Goal: Task Accomplishment & Management: Complete application form

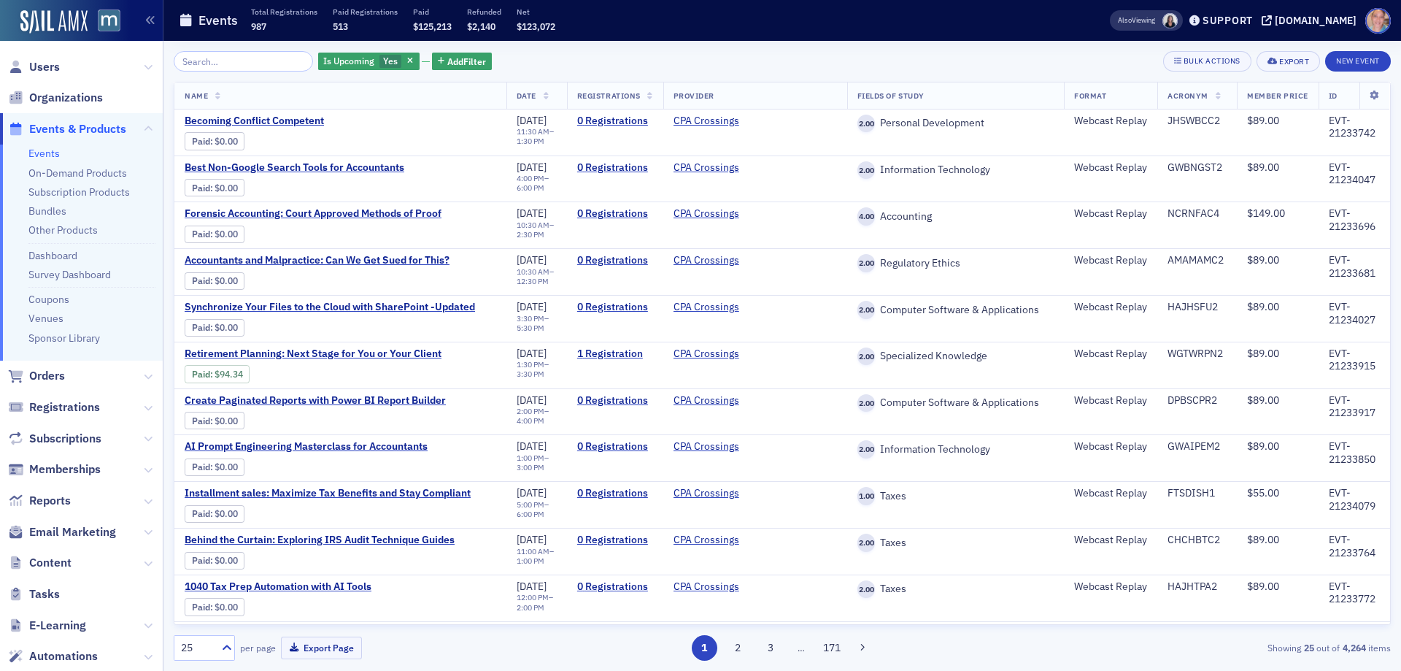
click at [44, 151] on link "Events" at bounding box center [43, 153] width 31 height 13
click at [447, 61] on span "Add Filter" at bounding box center [466, 61] width 39 height 13
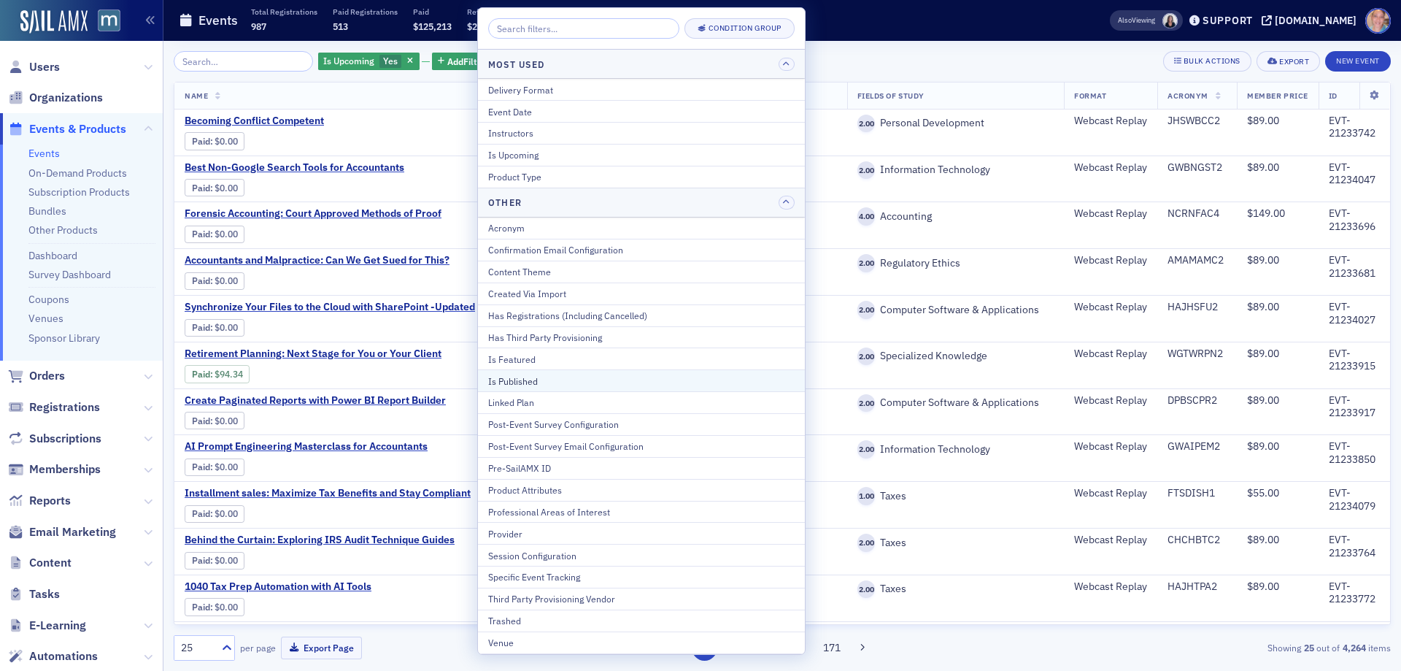
click at [543, 374] on div "Is Published" at bounding box center [641, 380] width 307 height 13
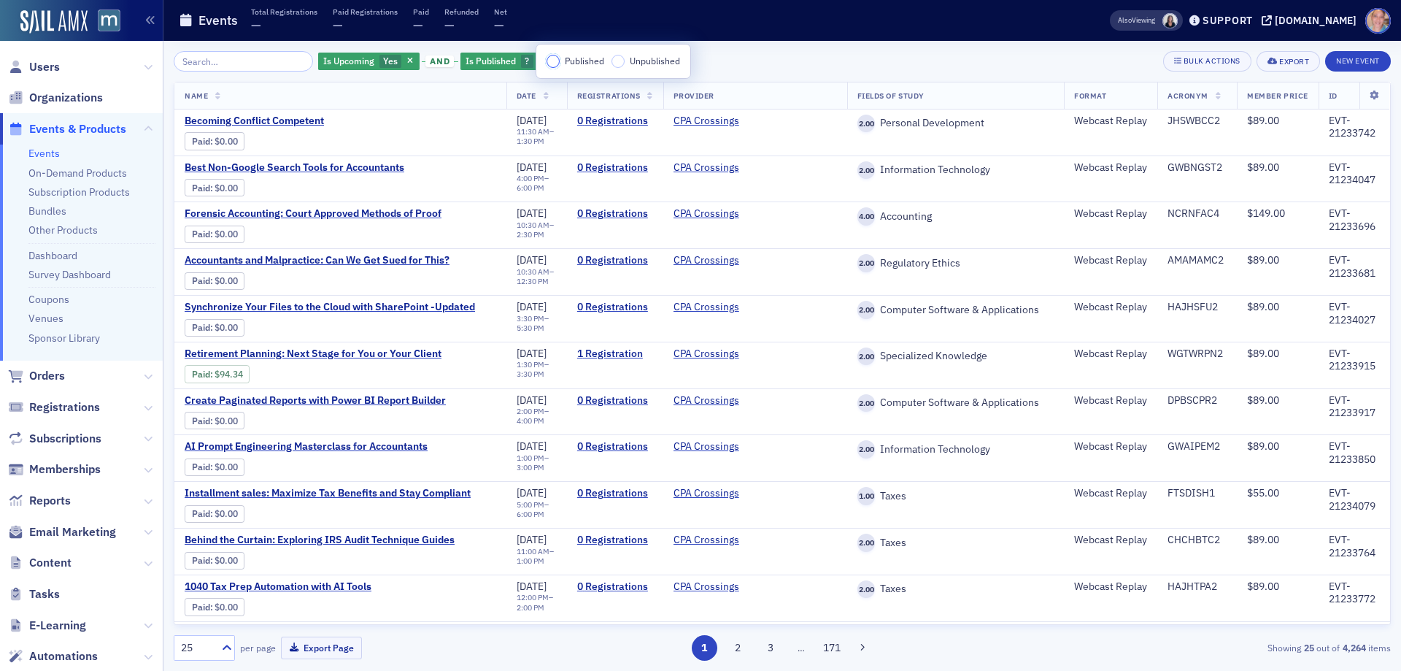
click at [555, 62] on input "Published" at bounding box center [553, 61] width 13 height 13
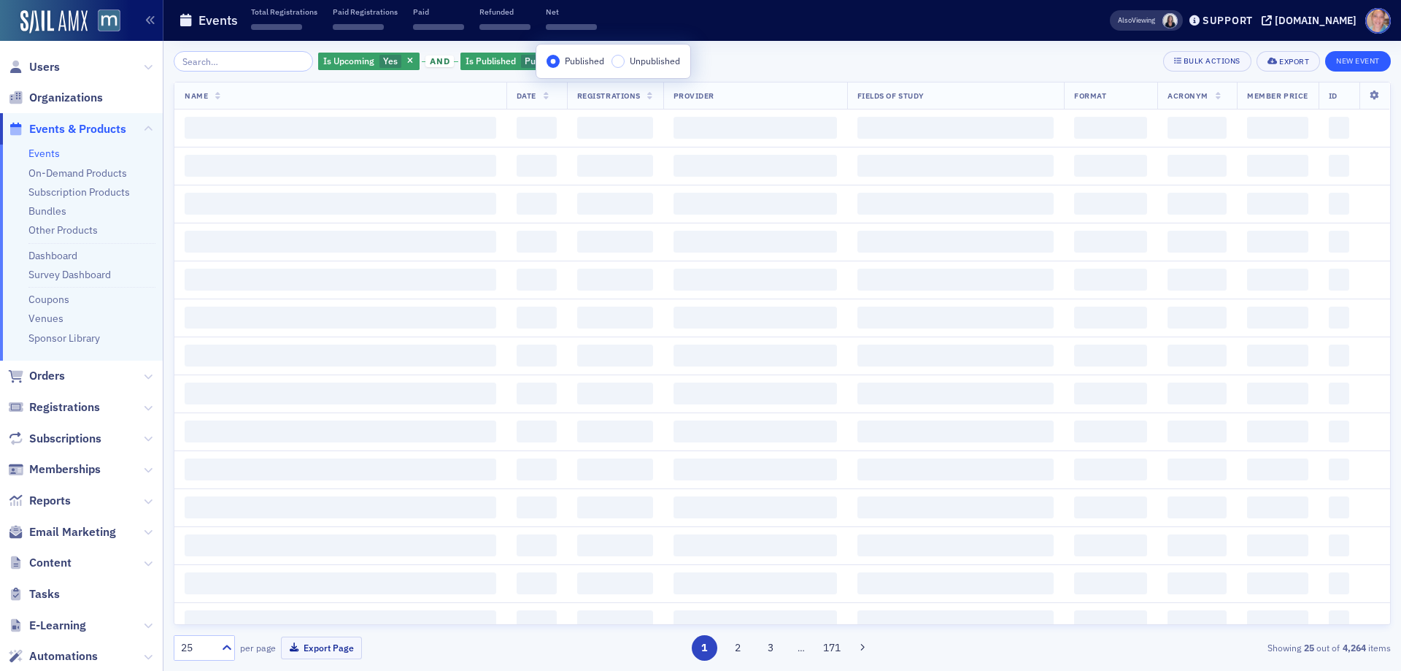
drag, startPoint x: 905, startPoint y: 64, endPoint x: 1335, endPoint y: 67, distance: 429.9
click at [906, 63] on div "Is Upcoming Yes and Is Published Published Add Filter Bulk Actions Export New E…" at bounding box center [783, 61] width 1218 height 20
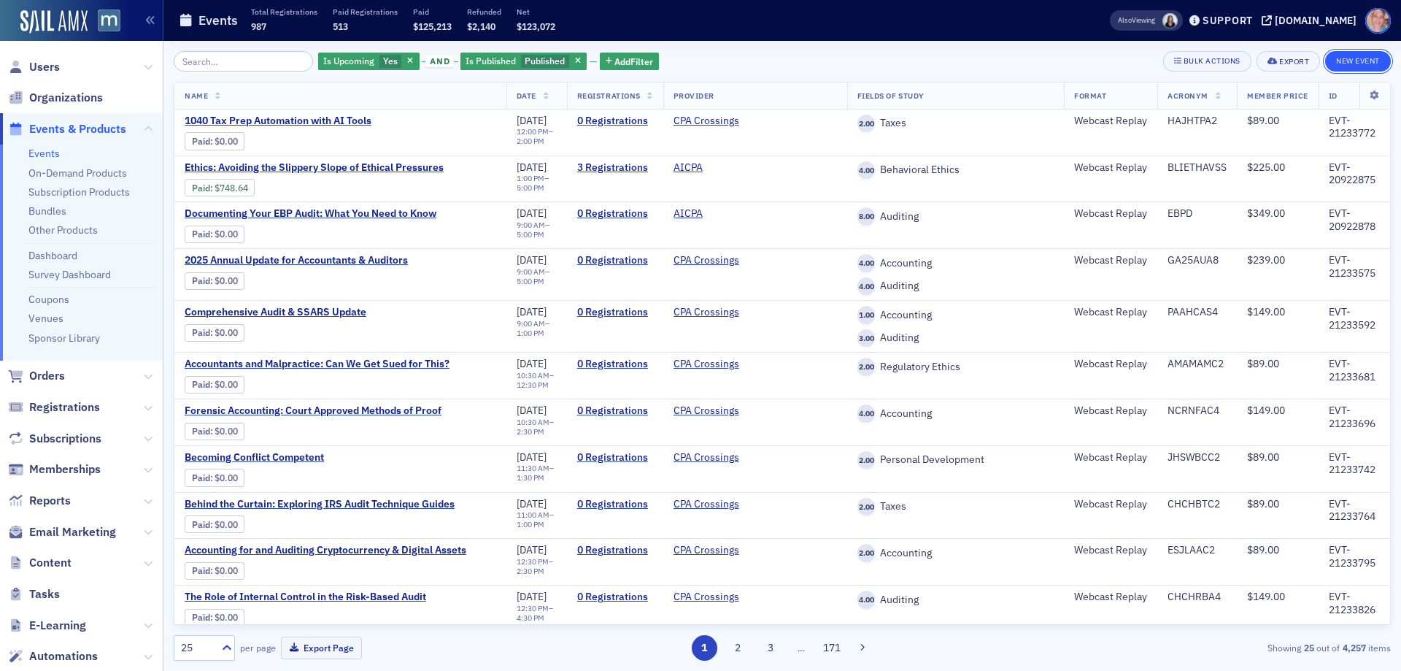
click at [1335, 62] on button "New Event" at bounding box center [1359, 61] width 66 height 20
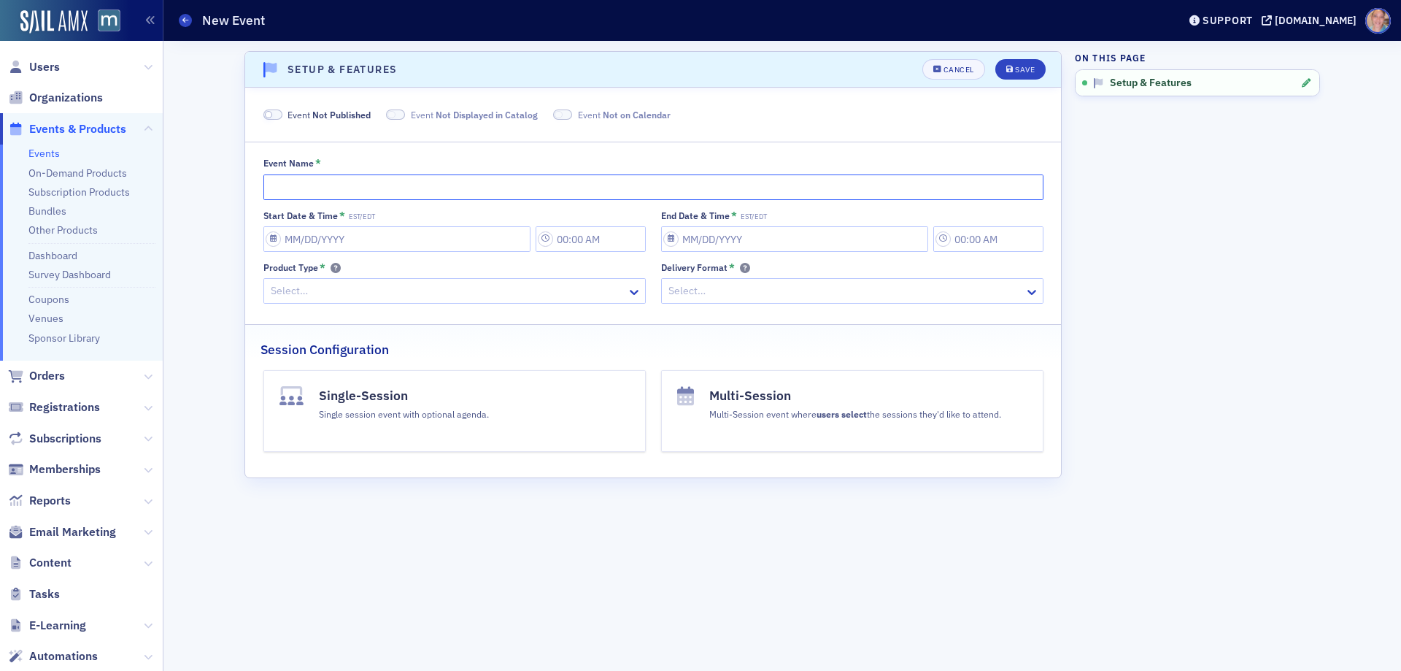
click at [304, 194] on input "Event Name *" at bounding box center [654, 187] width 780 height 26
paste input "GAO Standards in Action: Fraud Risks and Audit Excellence"
type input "GAO Standards in Action: Fraud Risks and Audit Excellence (hosted by the AGA)"
click at [348, 242] on input "Start Date & Time * EST/EDT" at bounding box center [397, 239] width 267 height 26
select select "8"
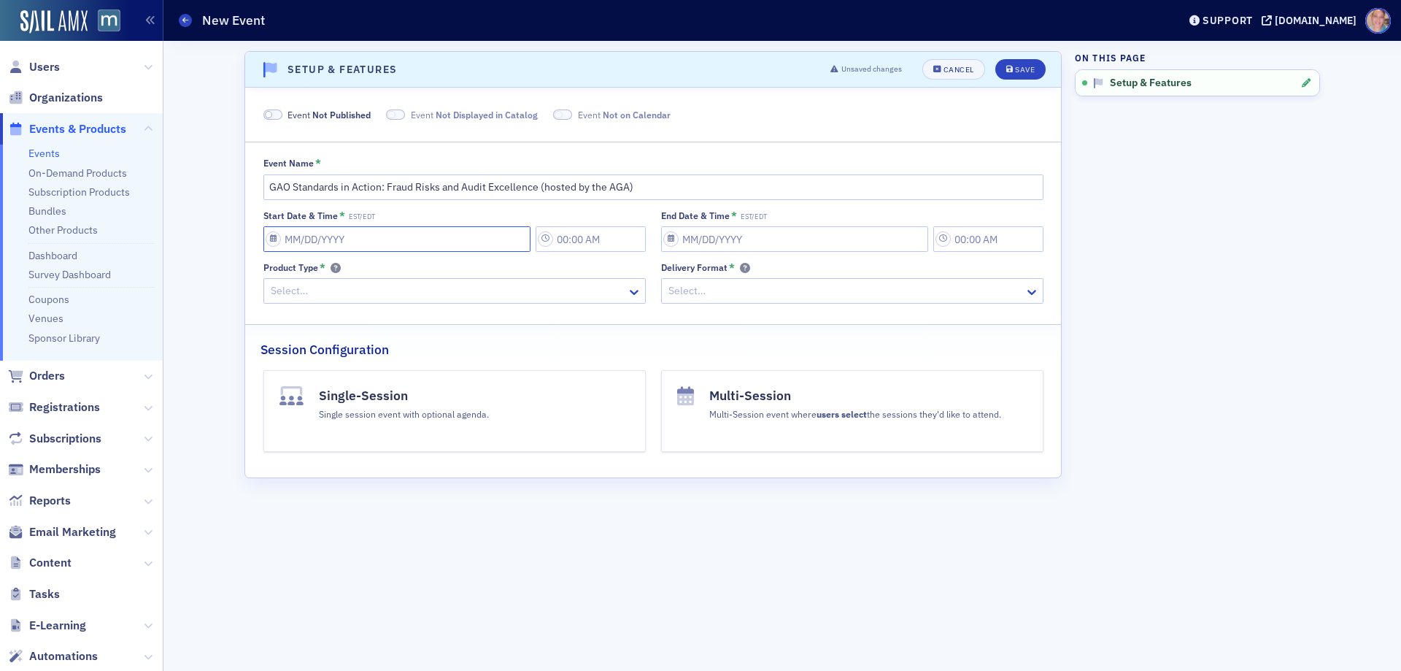
select select "2025"
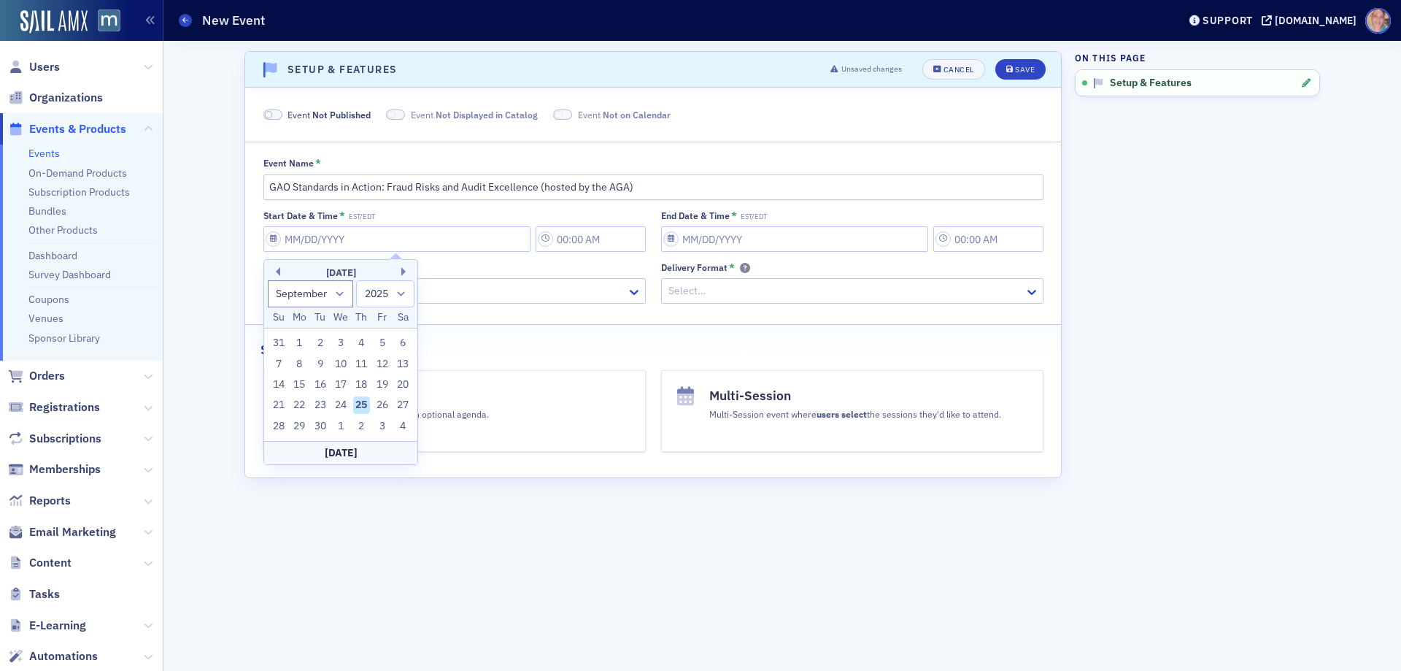
click at [401, 275] on div "[DATE]" at bounding box center [340, 273] width 153 height 15
click at [403, 272] on button "Next Month" at bounding box center [405, 271] width 9 height 9
select select "10"
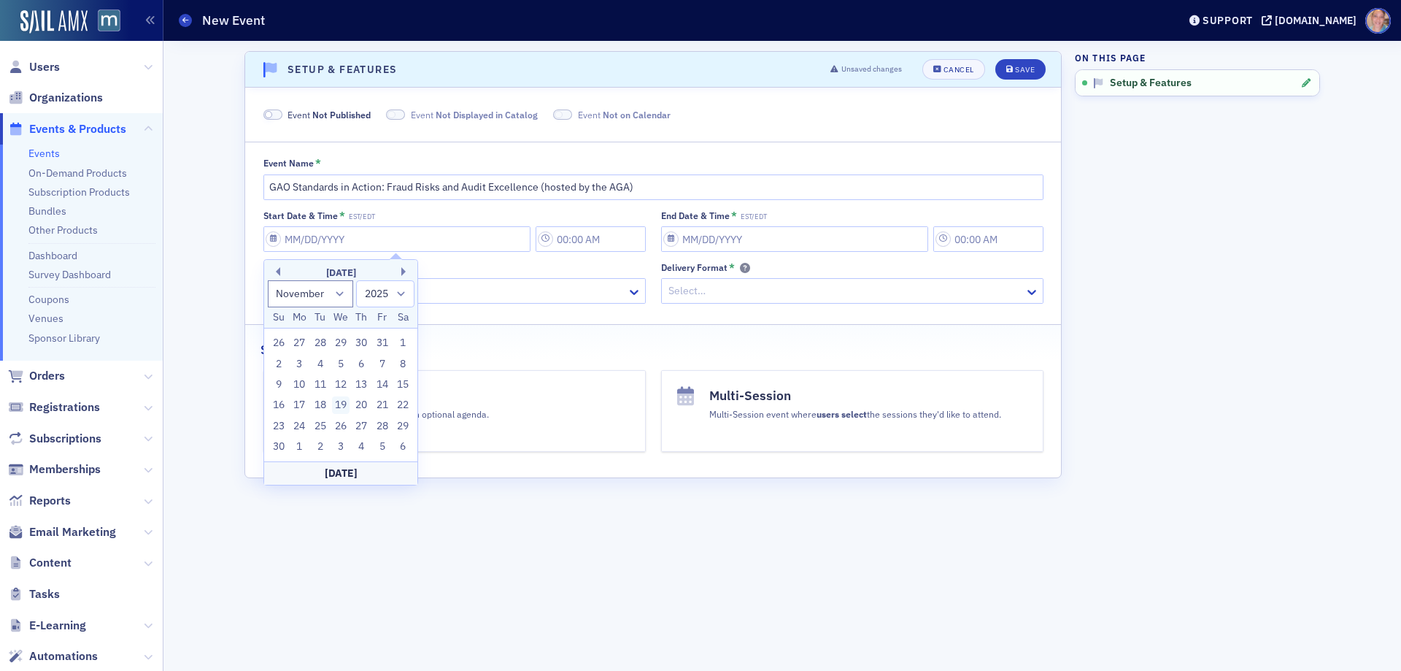
click at [339, 398] on div "19" at bounding box center [341, 405] width 18 height 18
type input "[DATE]"
type input "12:00 PM"
type input "[DATE]"
type input "1:00 PM"
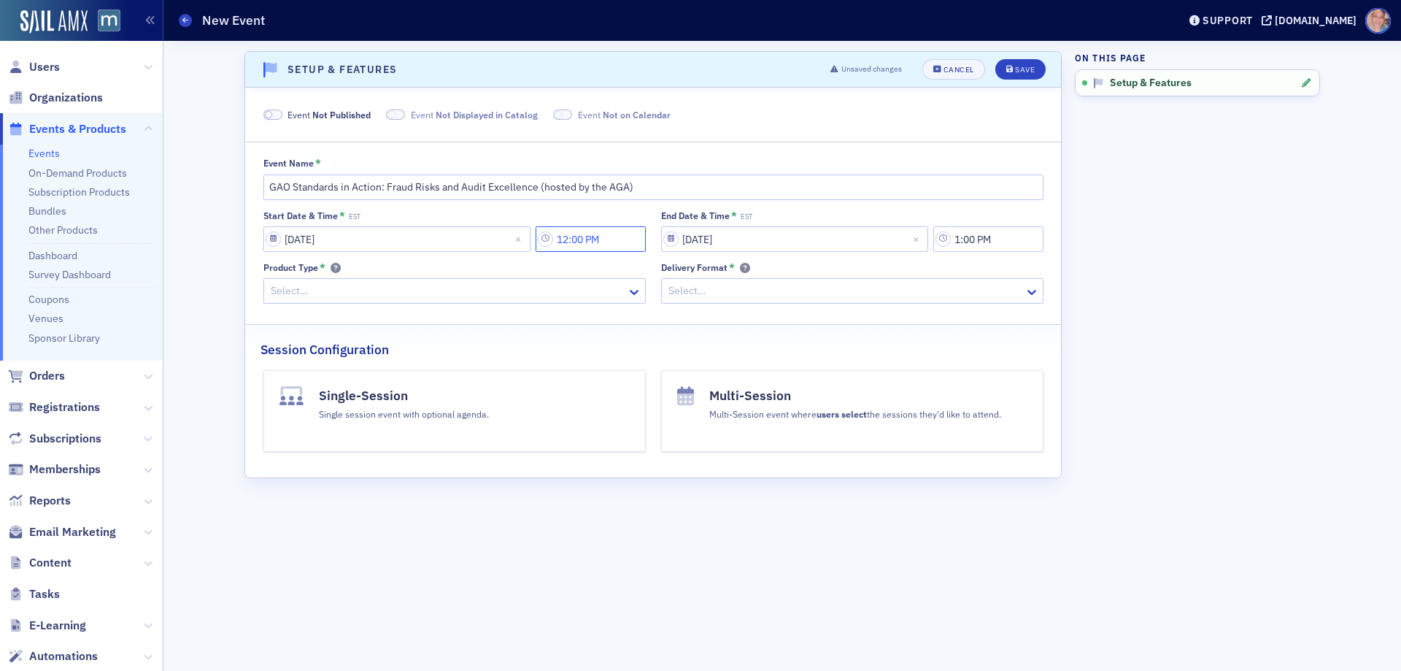
click at [619, 250] on input "12:00 PM" at bounding box center [591, 239] width 110 height 26
click at [682, 238] on div at bounding box center [673, 239] width 31 height 18
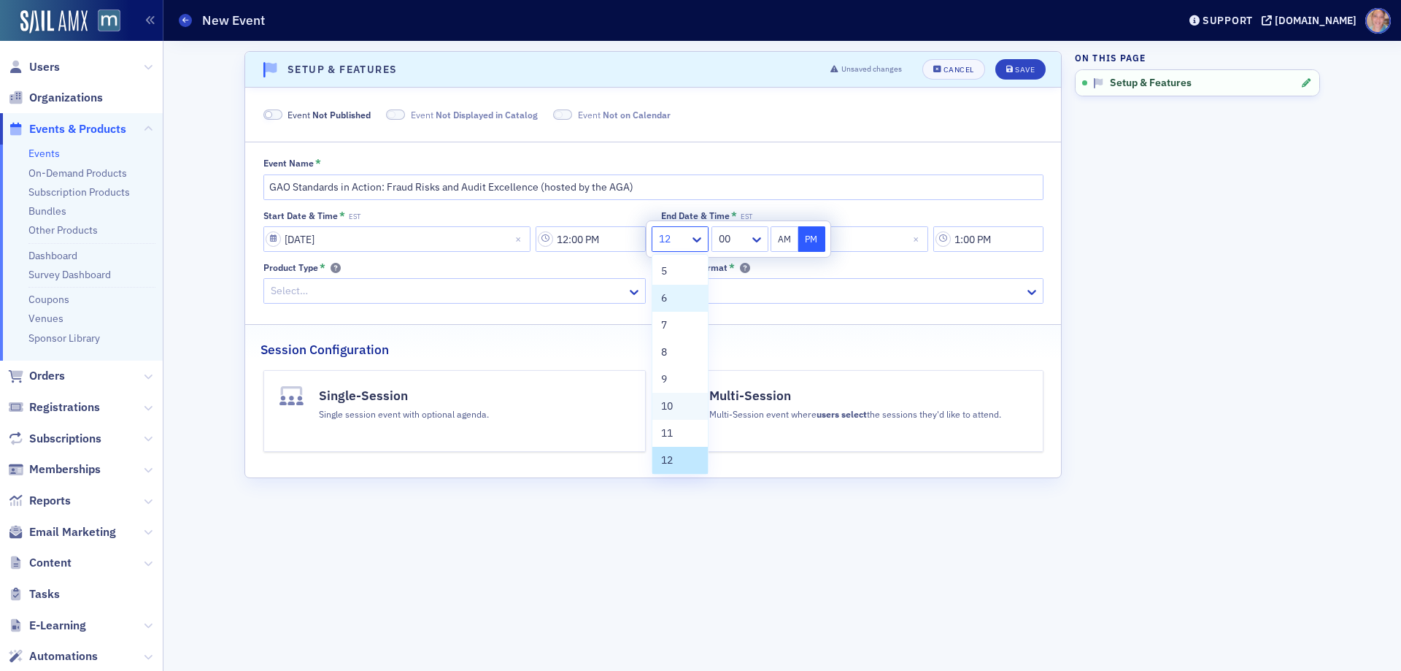
scroll to position [111, 0]
drag, startPoint x: 671, startPoint y: 409, endPoint x: 680, endPoint y: 382, distance: 27.9
click at [671, 408] on span "10" at bounding box center [667, 403] width 12 height 15
click at [783, 240] on button "AM" at bounding box center [785, 239] width 28 height 26
type input "10:00 AM"
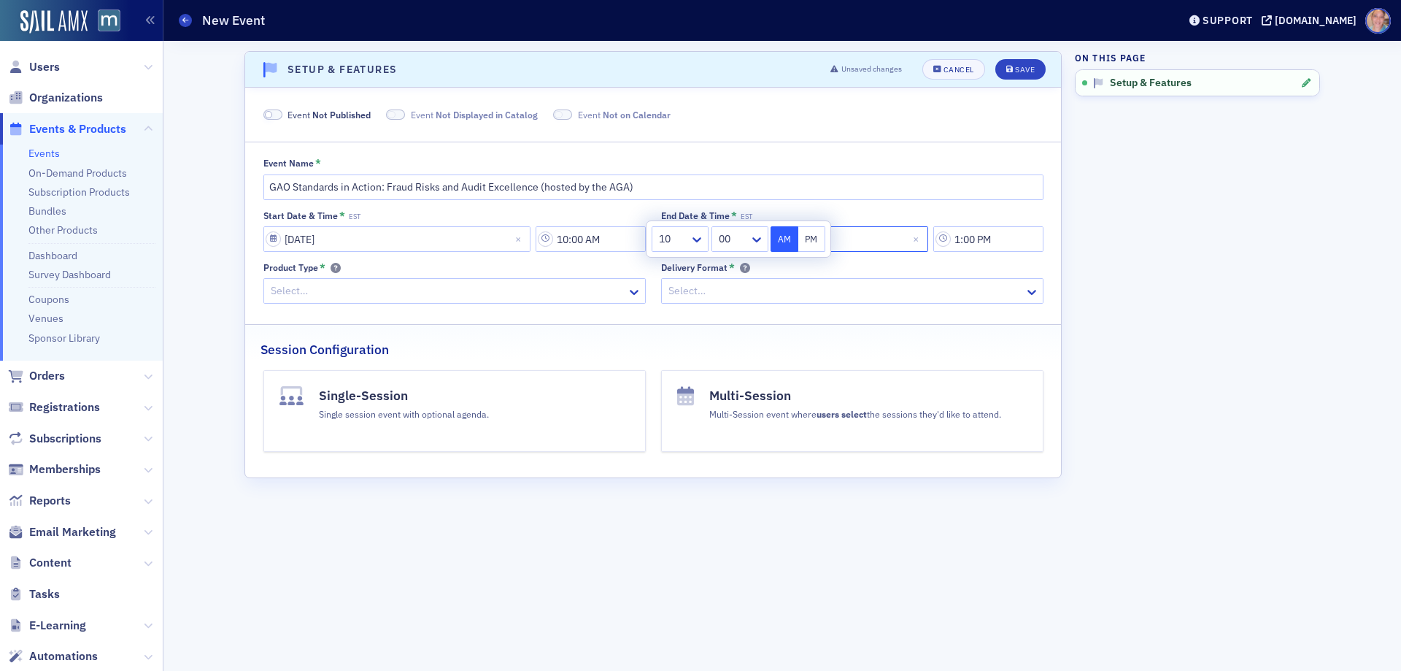
click at [857, 236] on input "[DATE]" at bounding box center [794, 239] width 267 height 26
select select "10"
select select "2025"
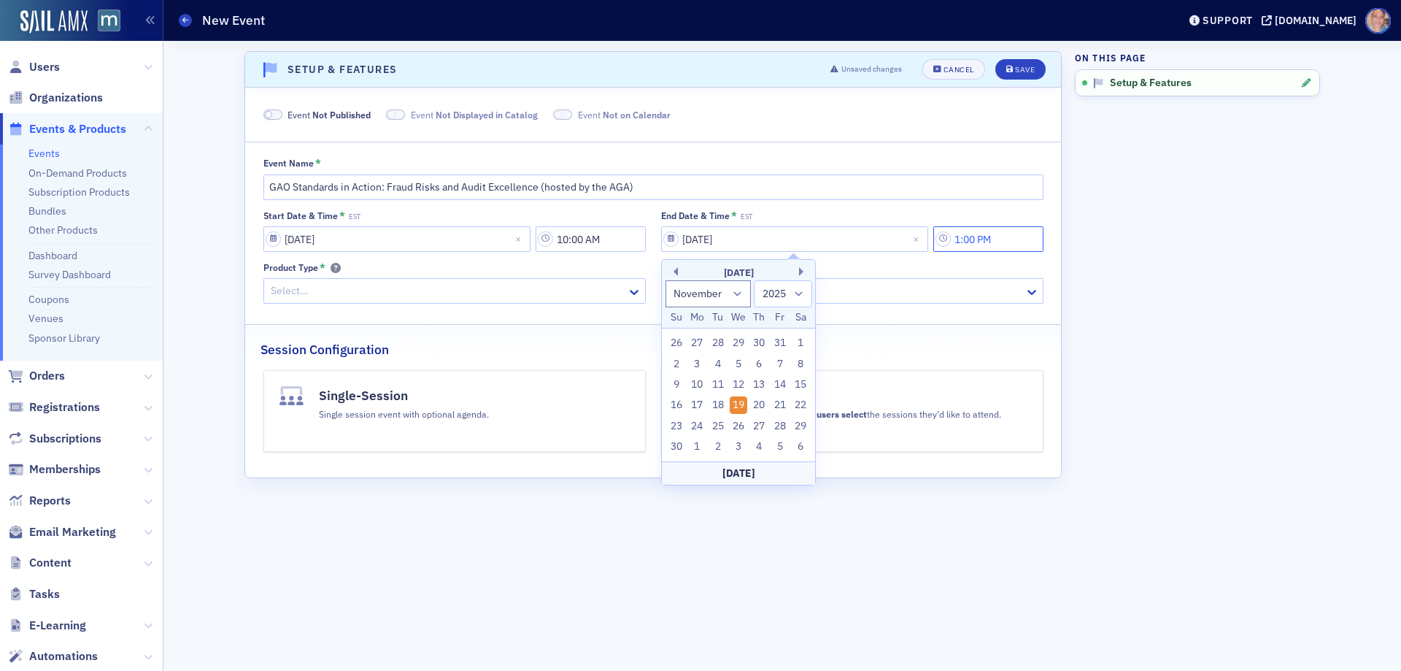
click at [991, 242] on input "1:00 PM" at bounding box center [989, 239] width 110 height 26
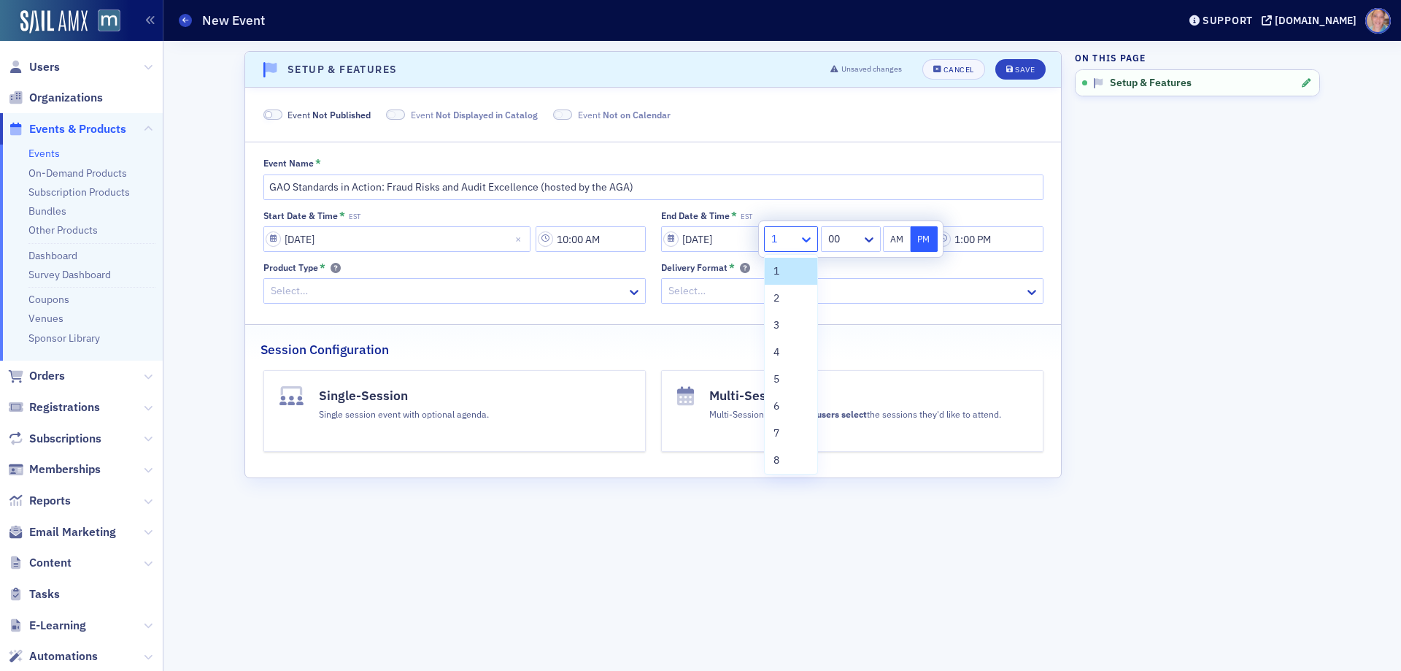
click at [807, 237] on icon at bounding box center [806, 239] width 15 height 15
drag, startPoint x: 780, startPoint y: 457, endPoint x: 870, endPoint y: 285, distance: 194.3
click at [780, 453] on span "12" at bounding box center [780, 457] width 12 height 15
click at [866, 239] on icon at bounding box center [869, 239] width 9 height 5
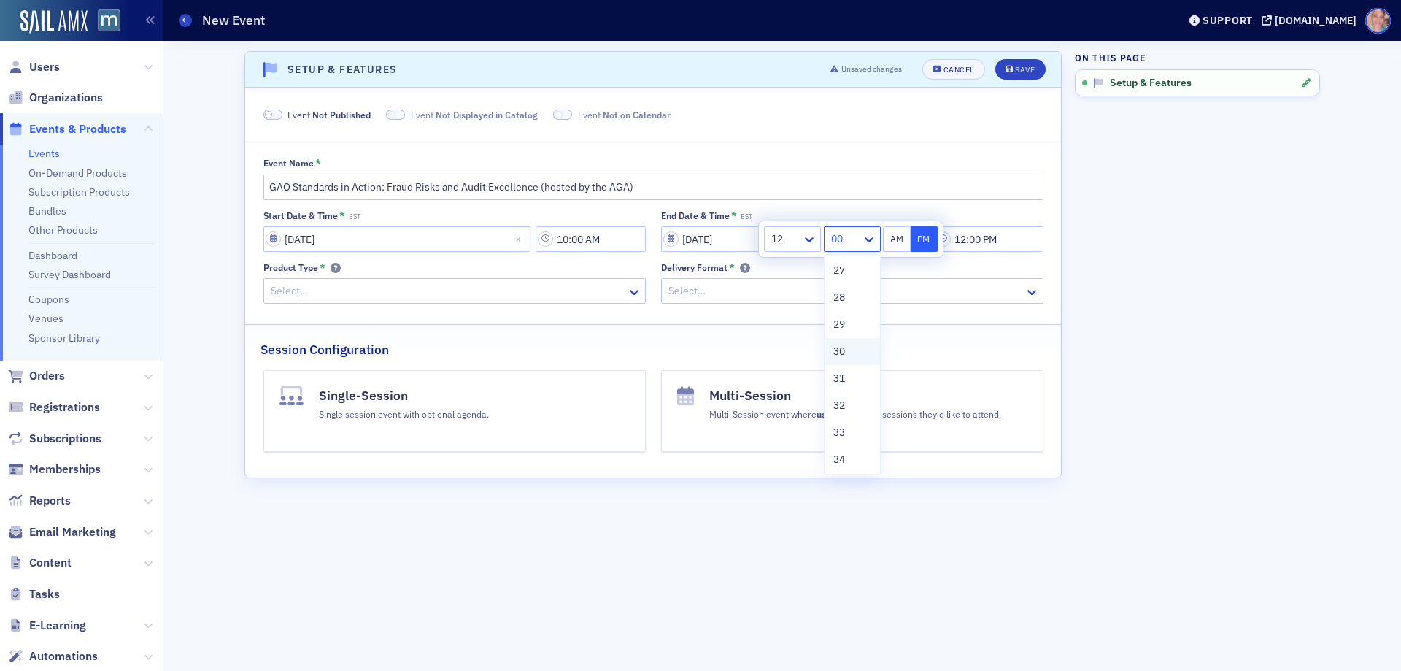
click at [839, 353] on span "30" at bounding box center [840, 351] width 12 height 15
type input "12:30 PM"
click at [924, 239] on button "PM" at bounding box center [925, 239] width 28 height 26
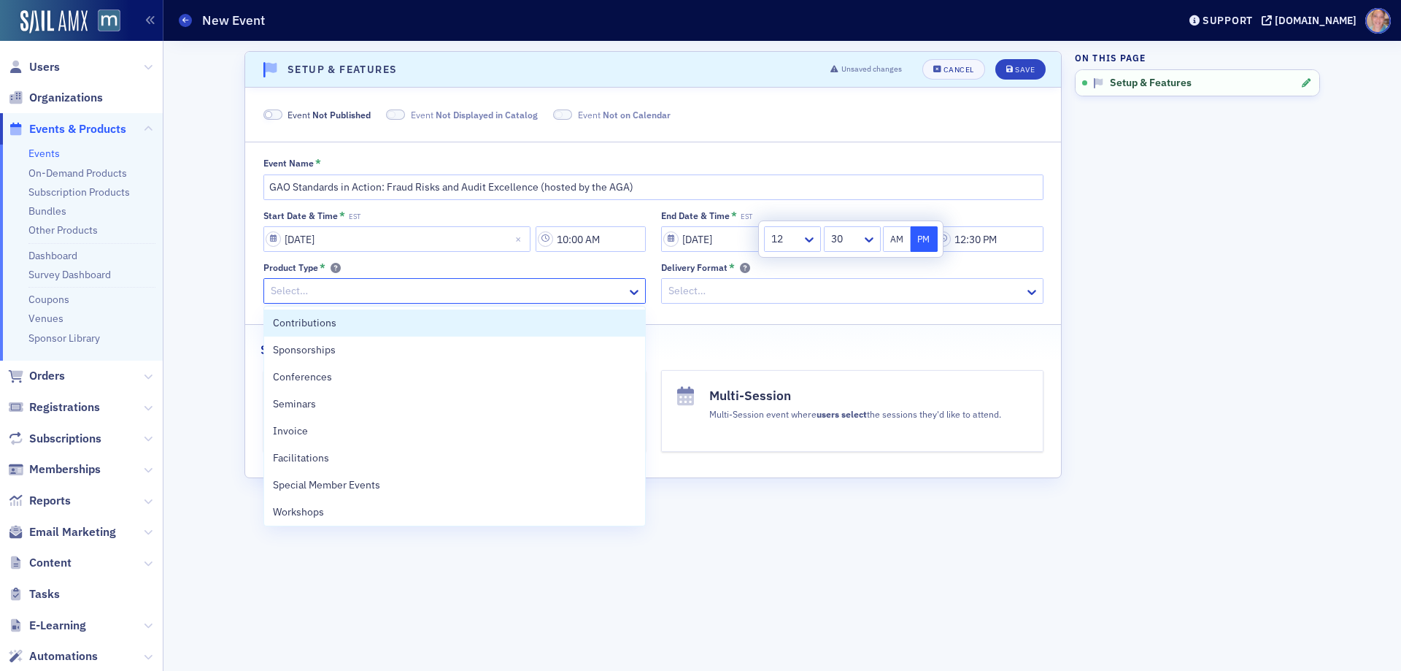
click at [500, 286] on div at bounding box center [447, 291] width 356 height 18
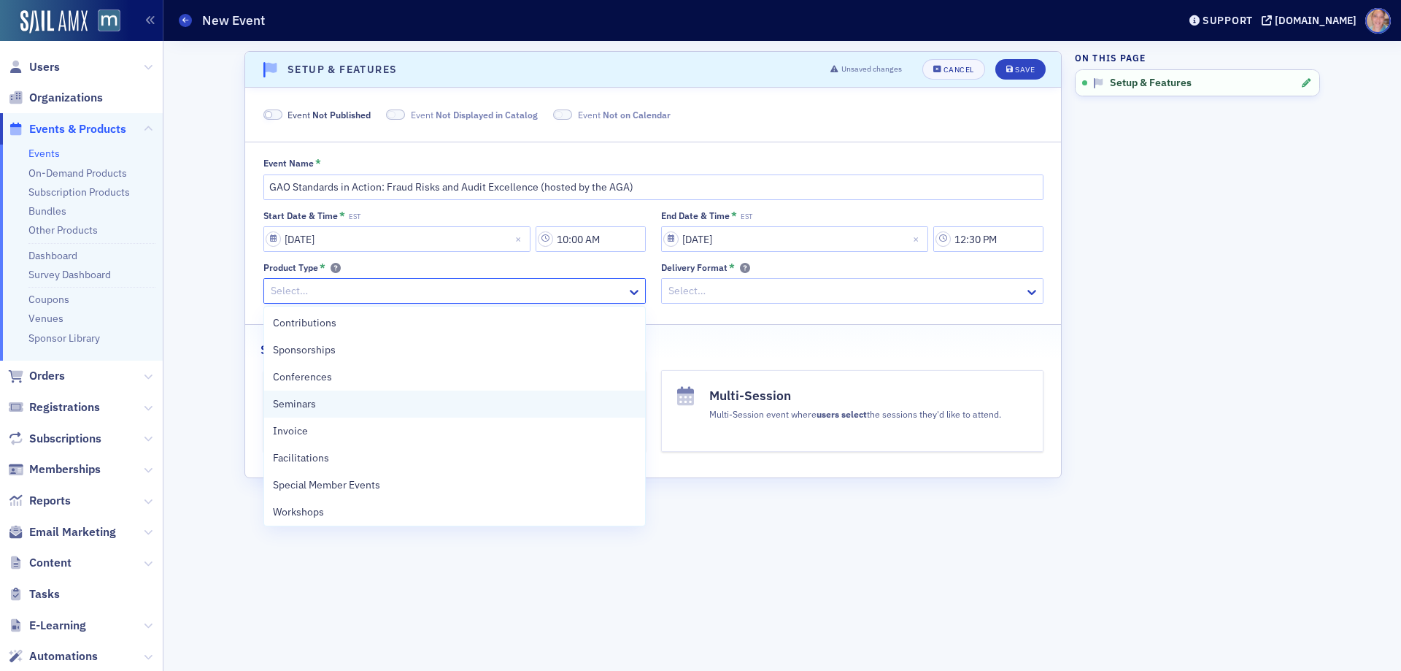
click at [323, 404] on div "Seminars" at bounding box center [455, 403] width 364 height 15
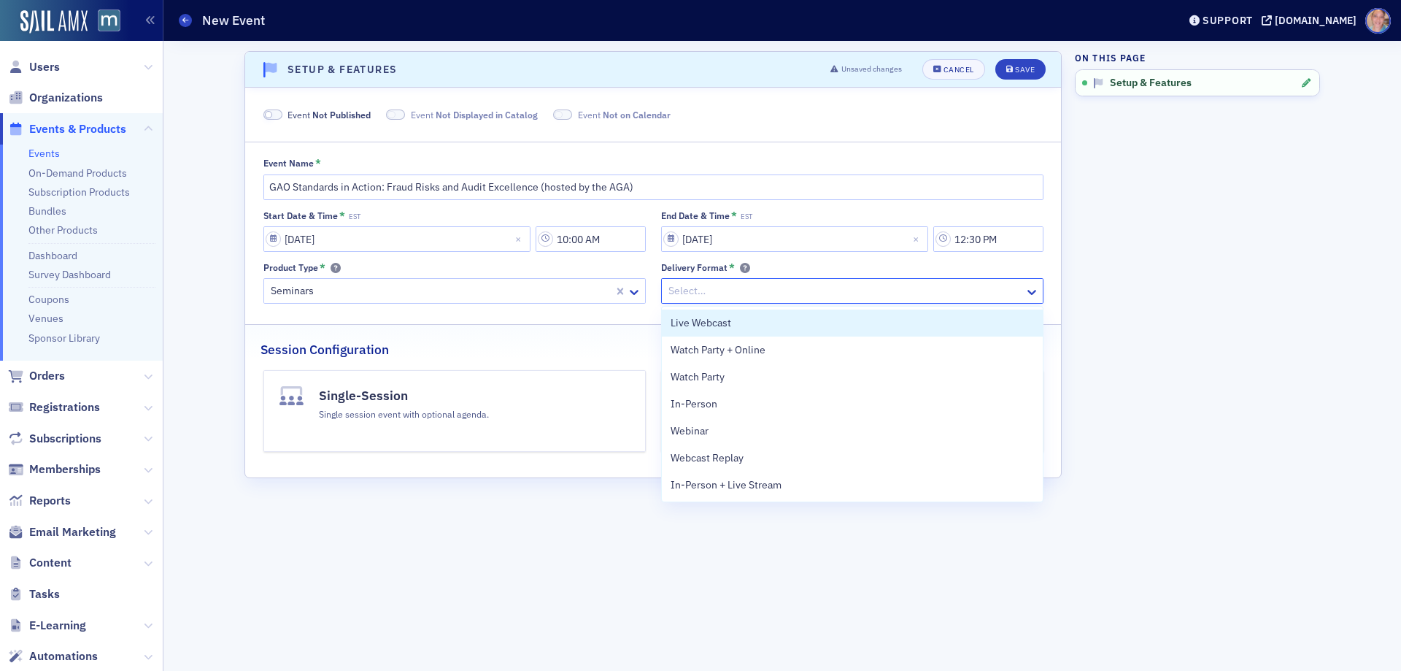
click at [877, 297] on div at bounding box center [845, 291] width 356 height 18
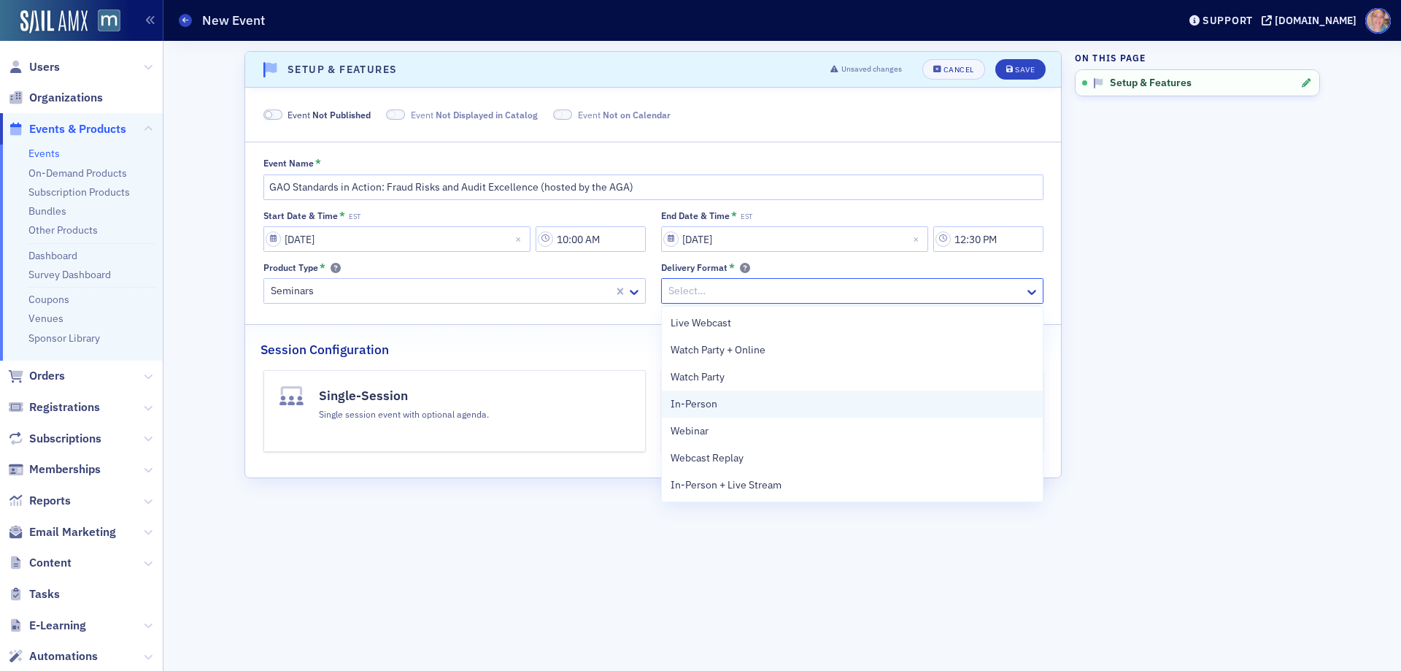
click at [726, 410] on div "In-Person" at bounding box center [853, 403] width 364 height 15
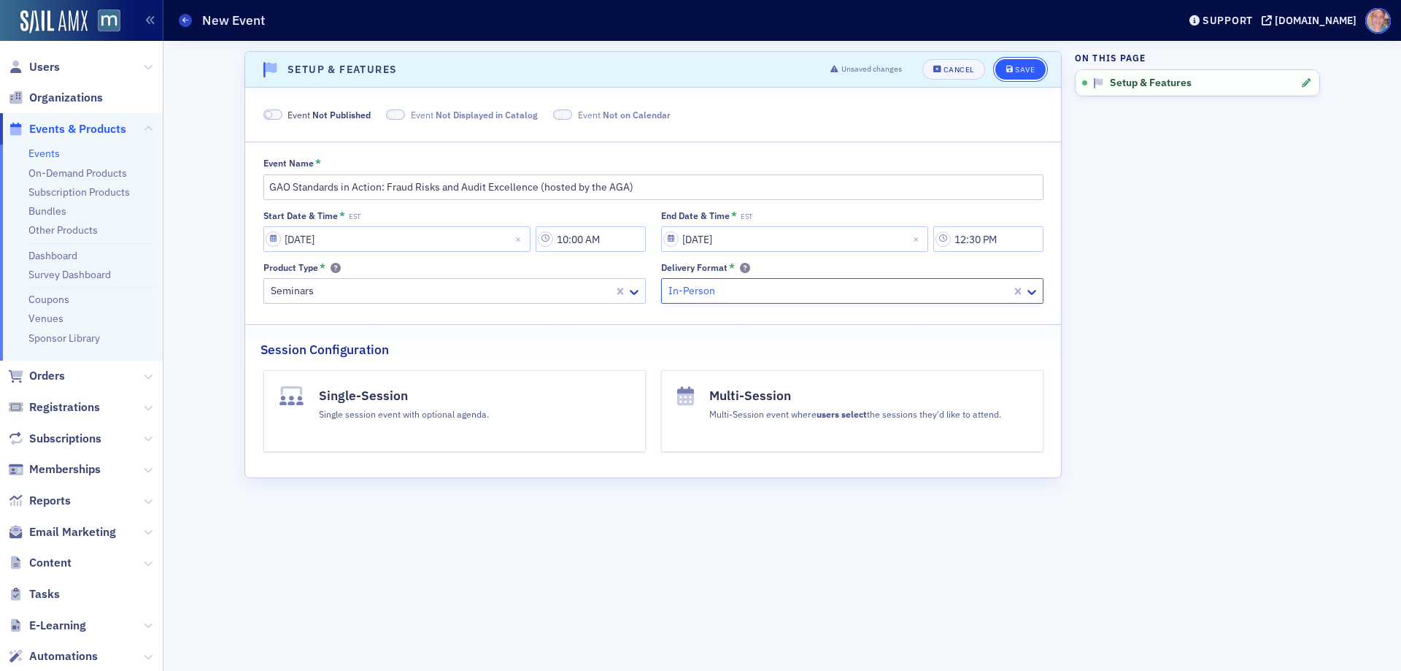
click at [1021, 72] on div "Save" at bounding box center [1025, 70] width 20 height 8
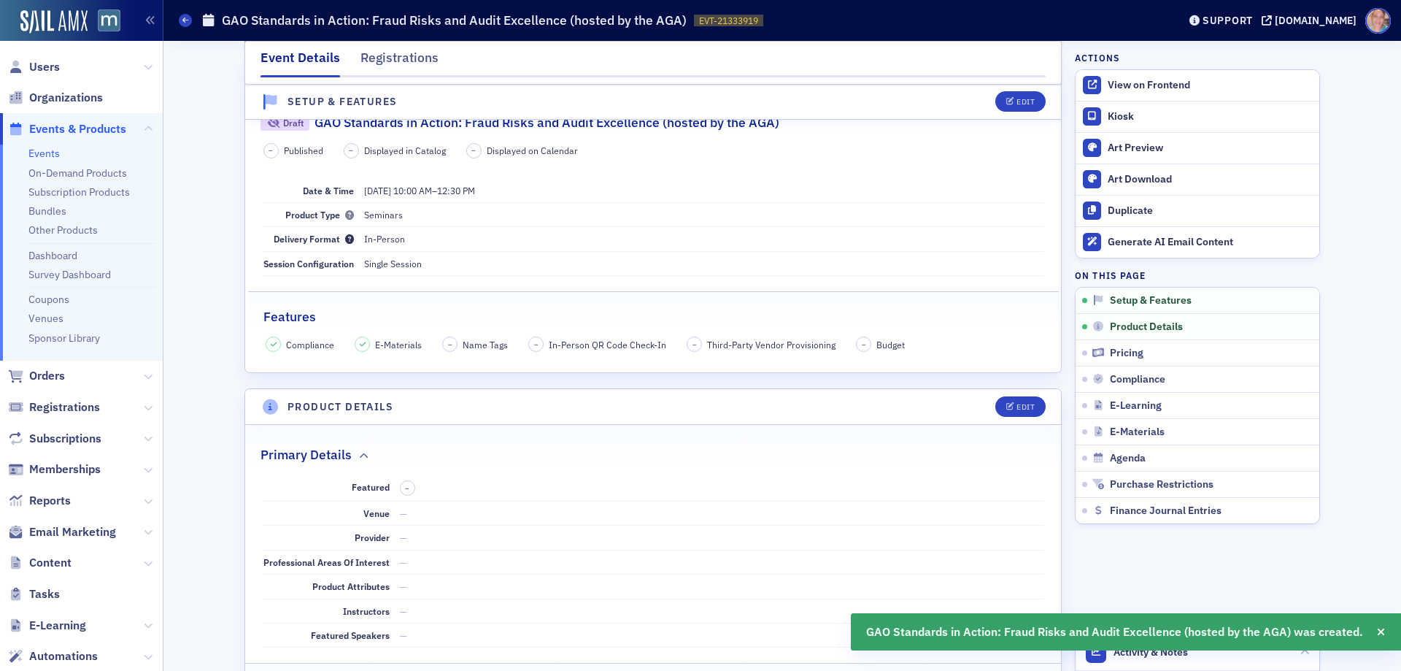
scroll to position [237, 0]
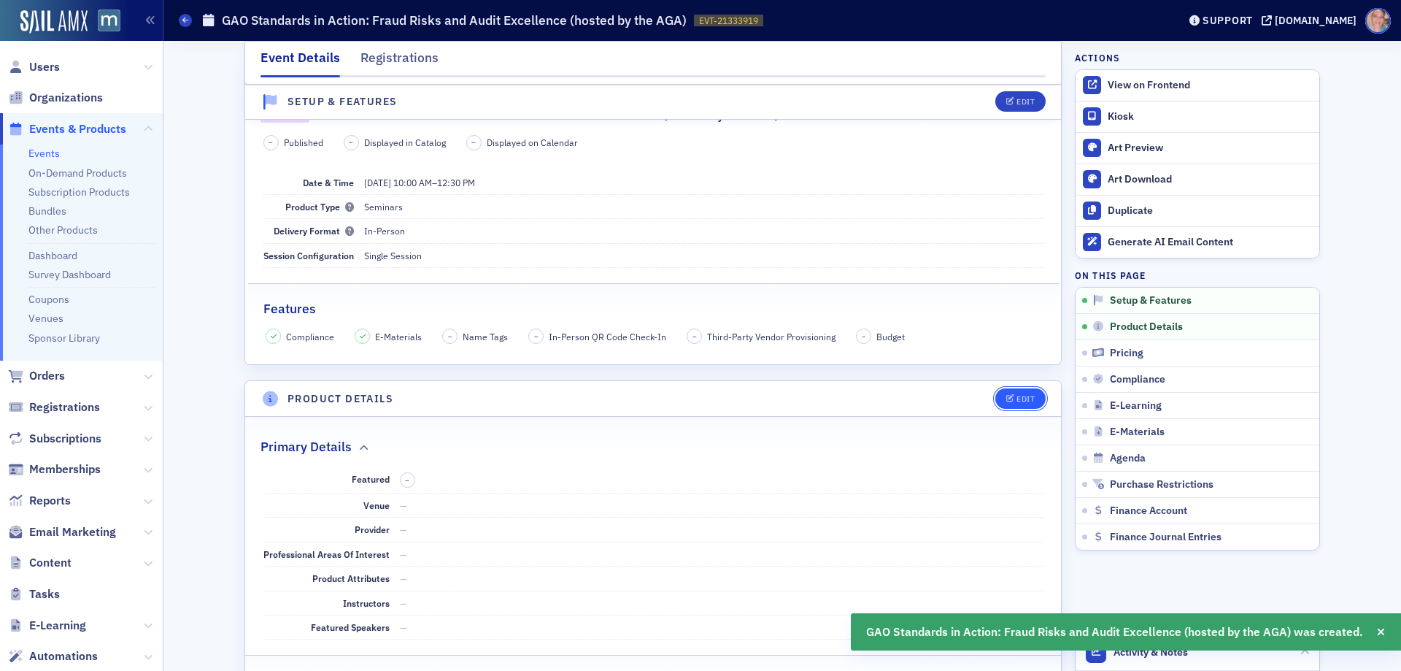
click at [1020, 397] on div "Edit" at bounding box center [1026, 399] width 18 height 8
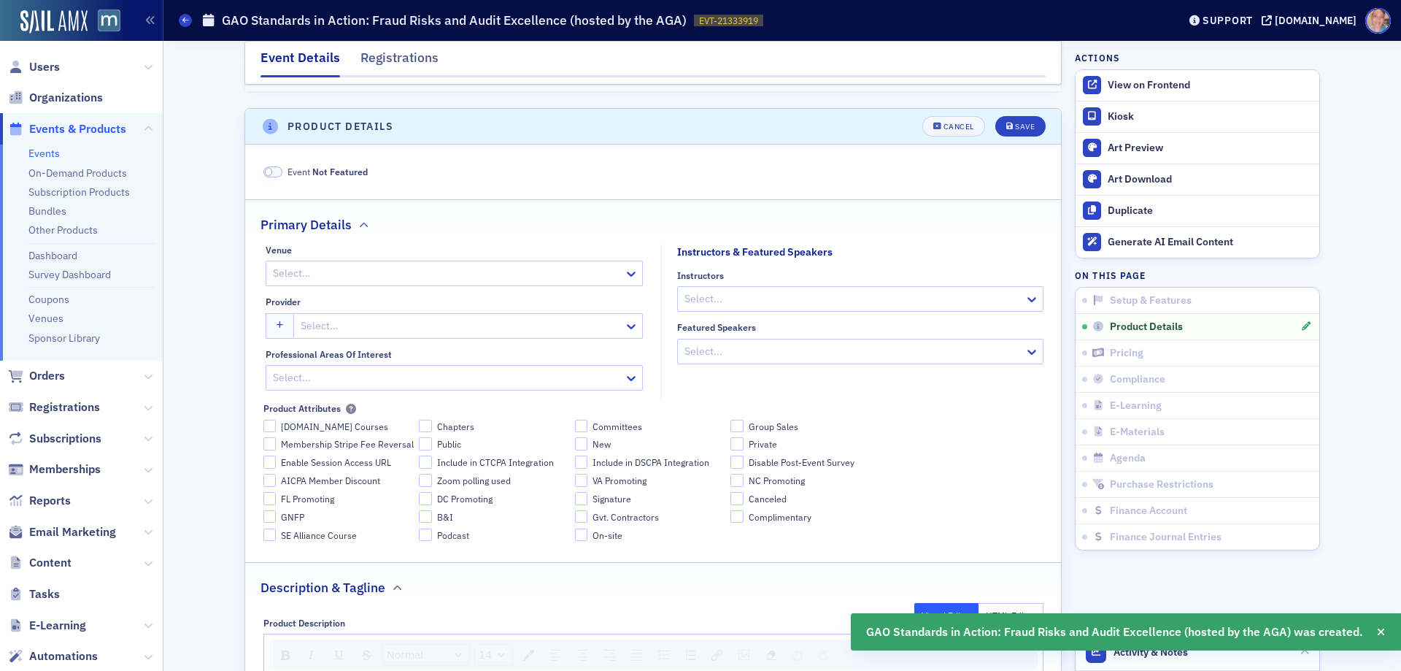
scroll to position [533, 0]
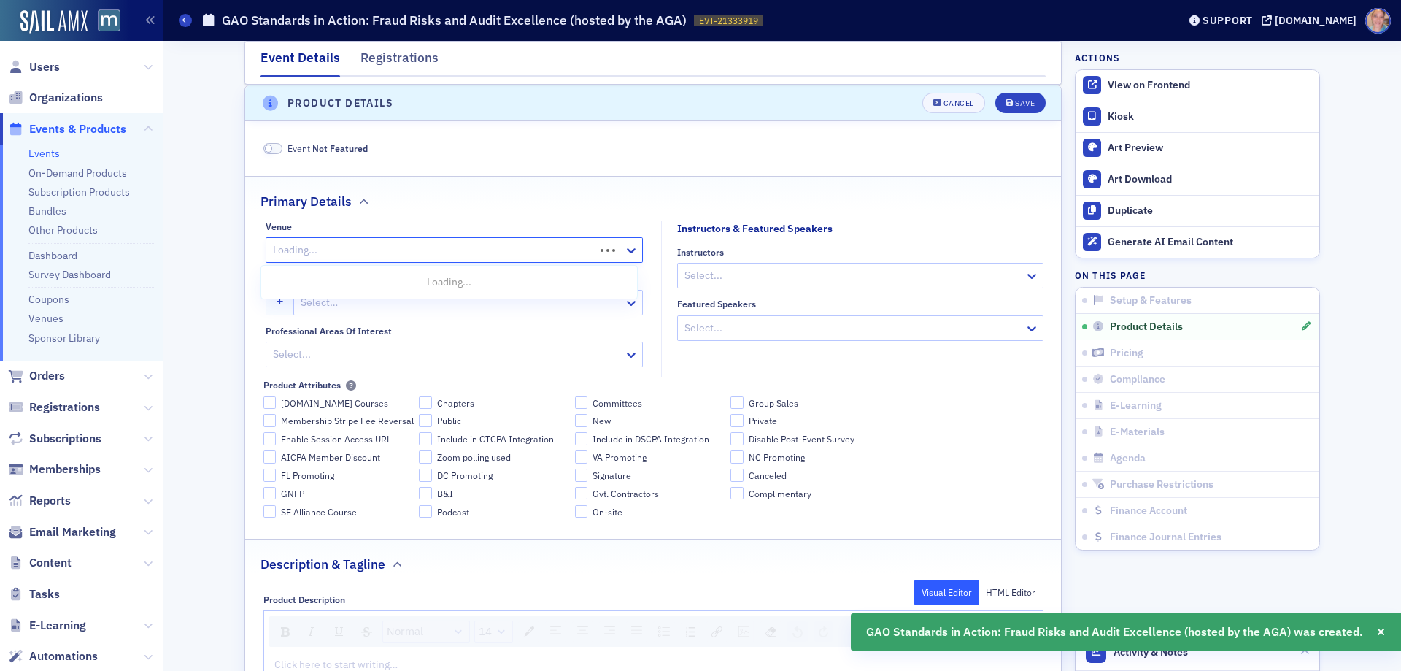
click at [391, 250] on div at bounding box center [433, 250] width 322 height 18
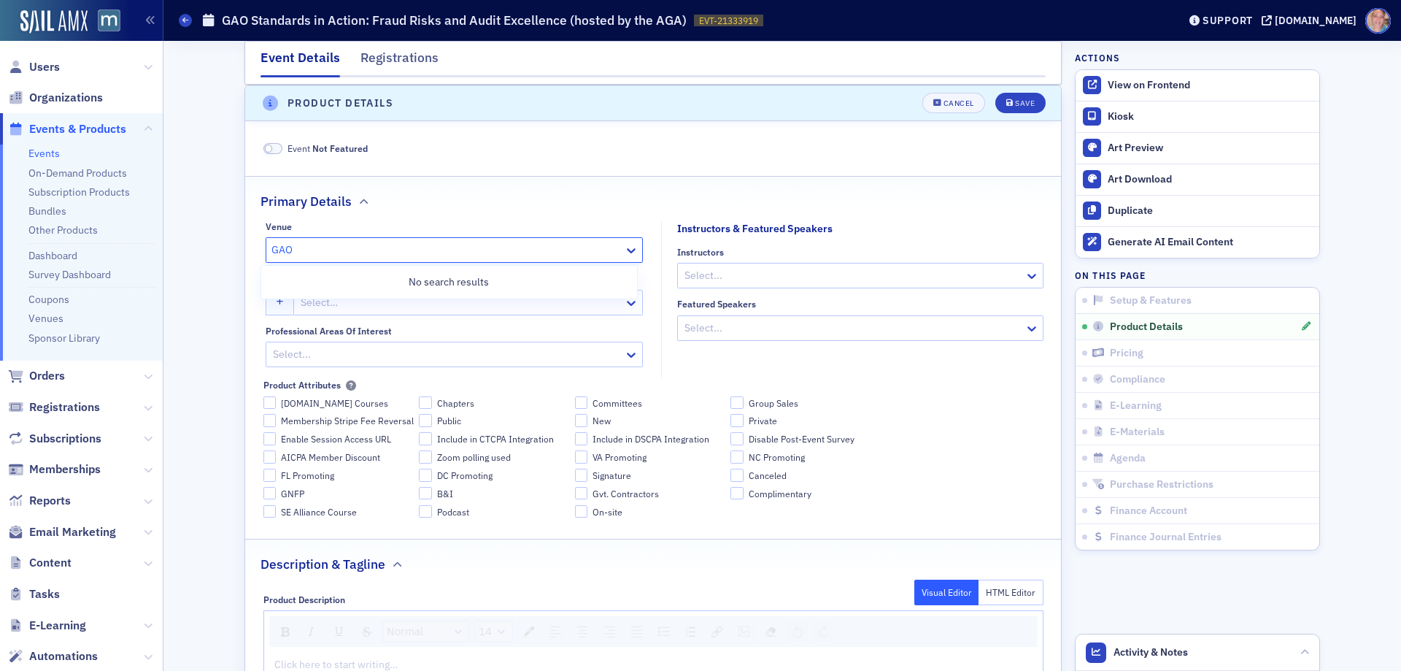
type input "GAO"
click at [343, 254] on div at bounding box center [447, 250] width 351 height 18
type input "gao"
click at [339, 280] on span "GAO Headquarters" at bounding box center [313, 281] width 86 height 15
click at [455, 354] on div at bounding box center [447, 354] width 351 height 18
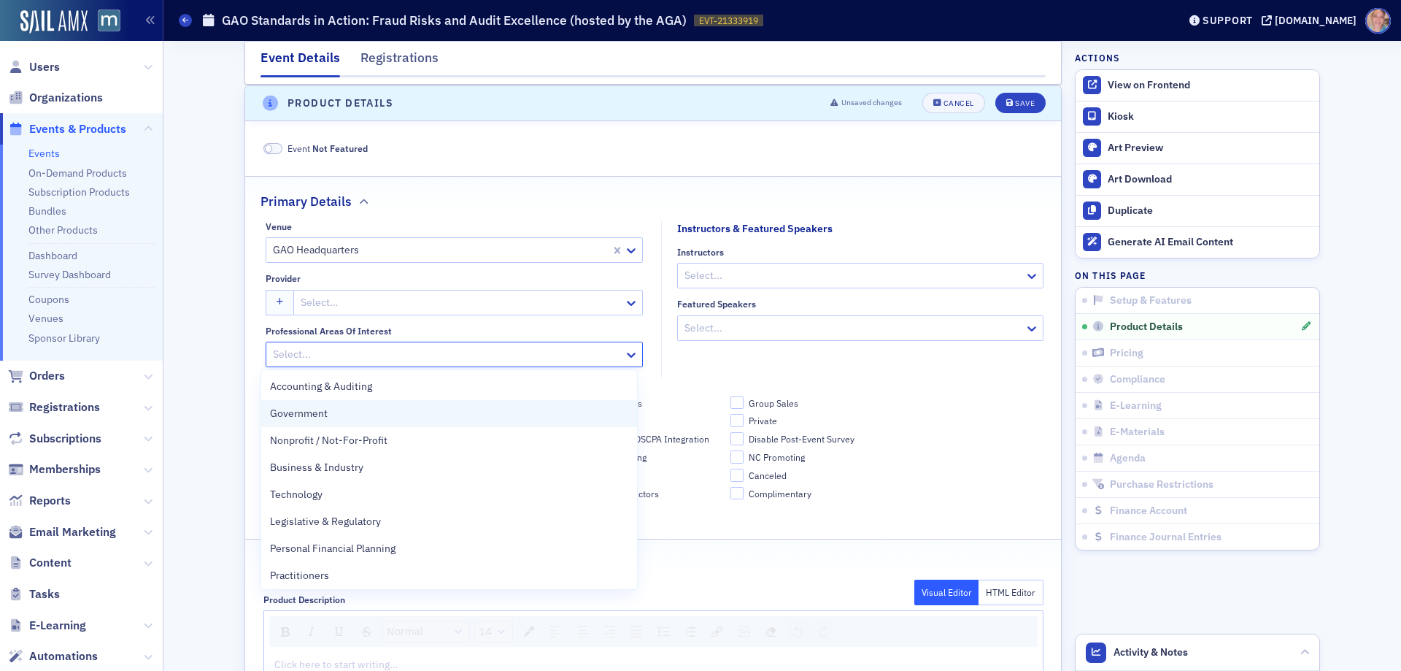
click at [356, 409] on div "Government" at bounding box center [449, 413] width 358 height 15
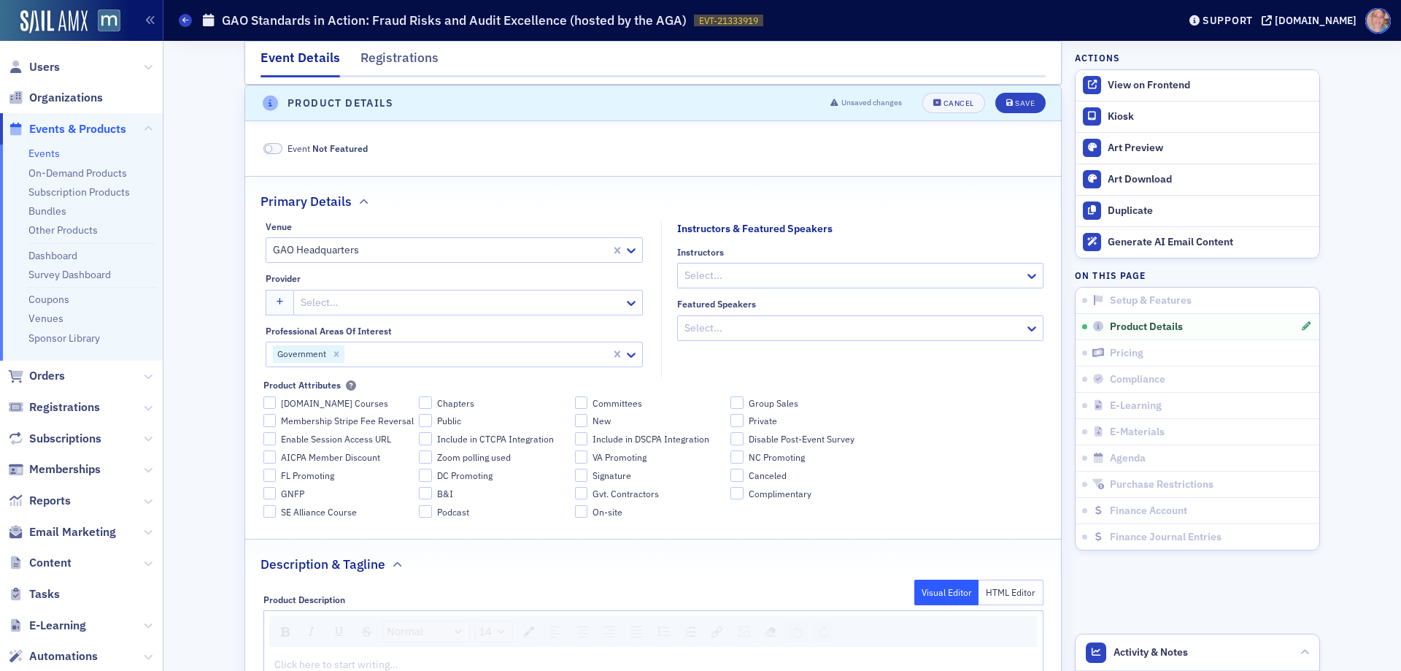
click at [940, 215] on fieldset "Primary Details Venue GAO Headquarters Provider Select… Professional Areas of I…" at bounding box center [653, 352] width 816 height 353
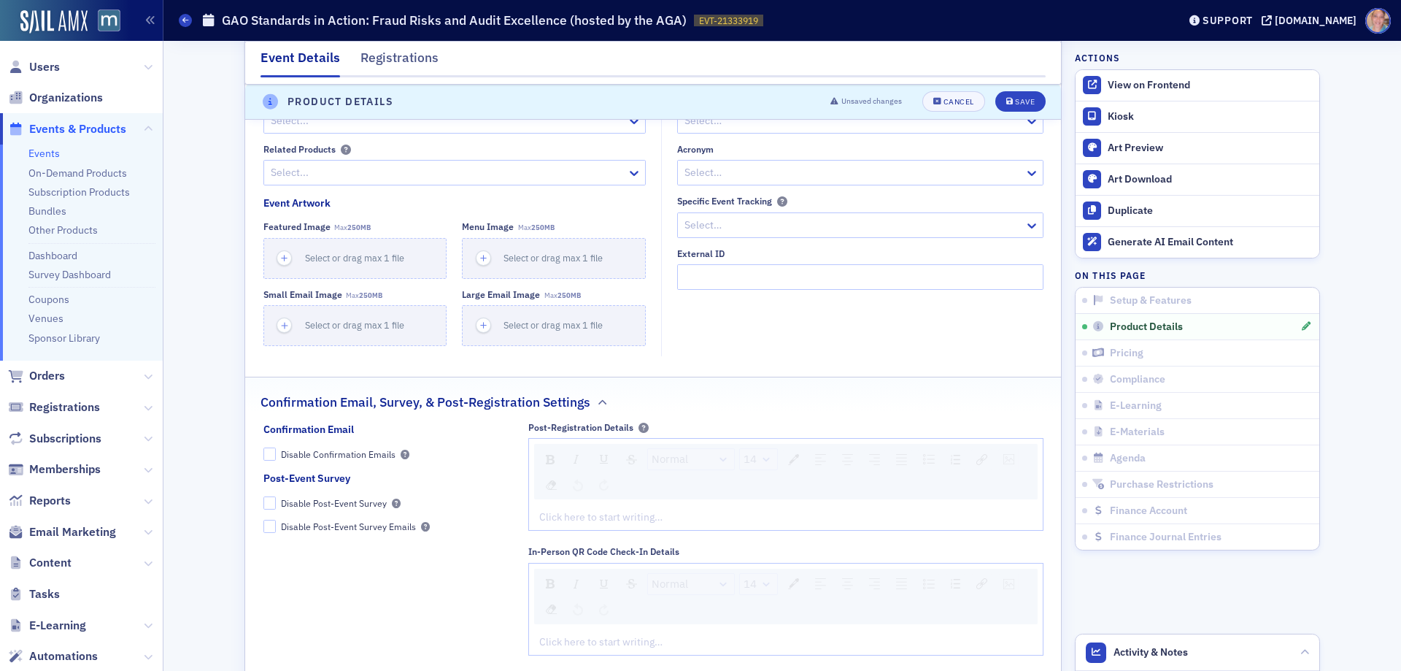
scroll to position [1482, 0]
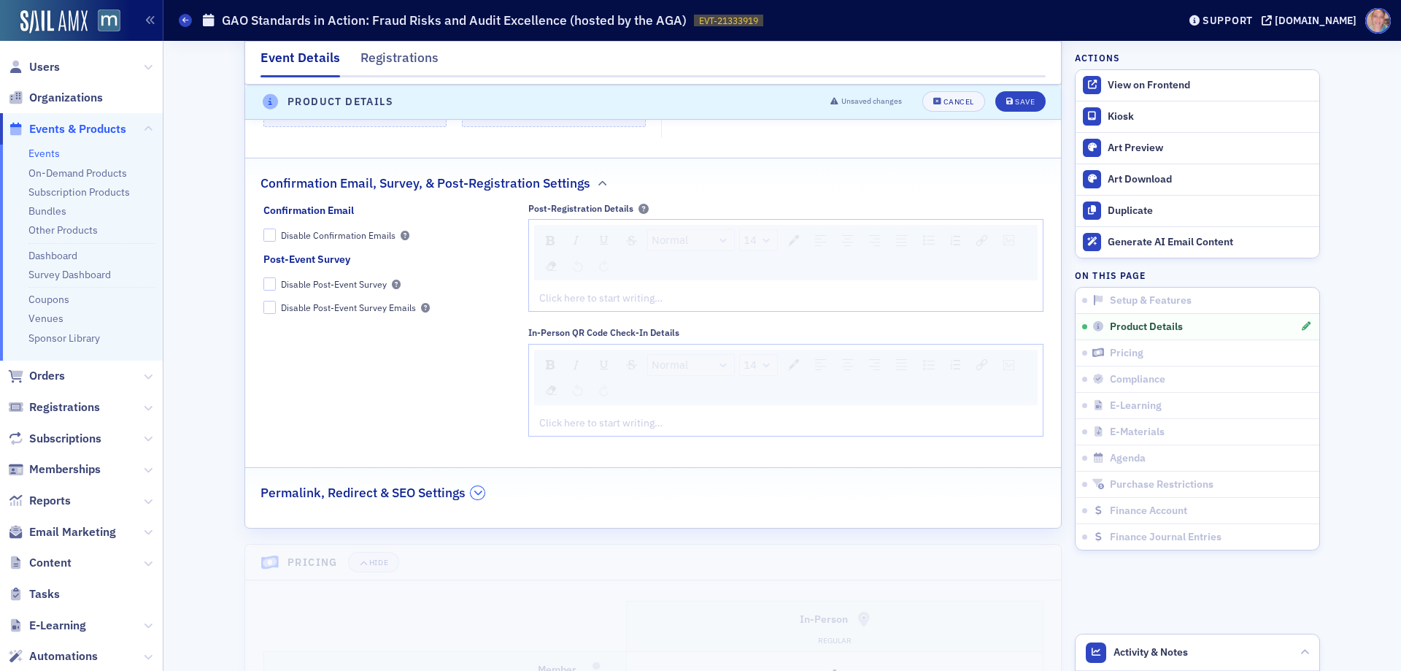
click at [471, 496] on button "button" at bounding box center [478, 492] width 14 height 13
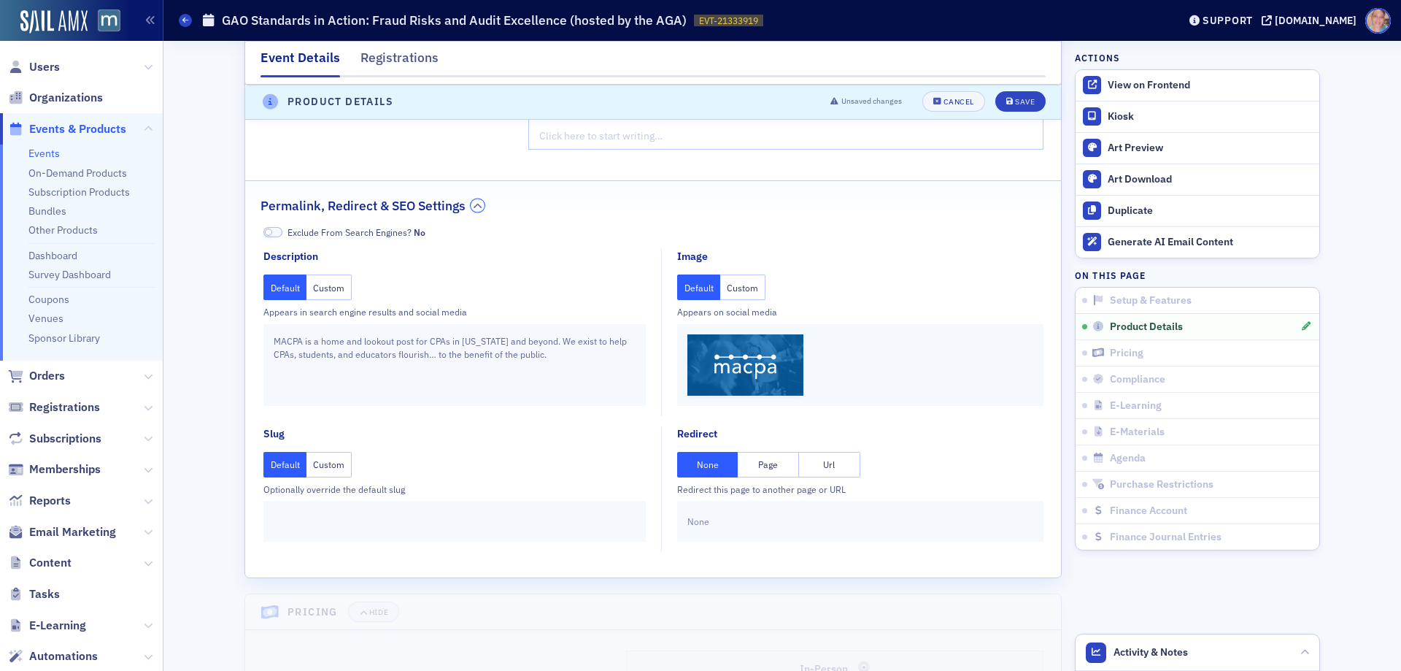
scroll to position [1774, 0]
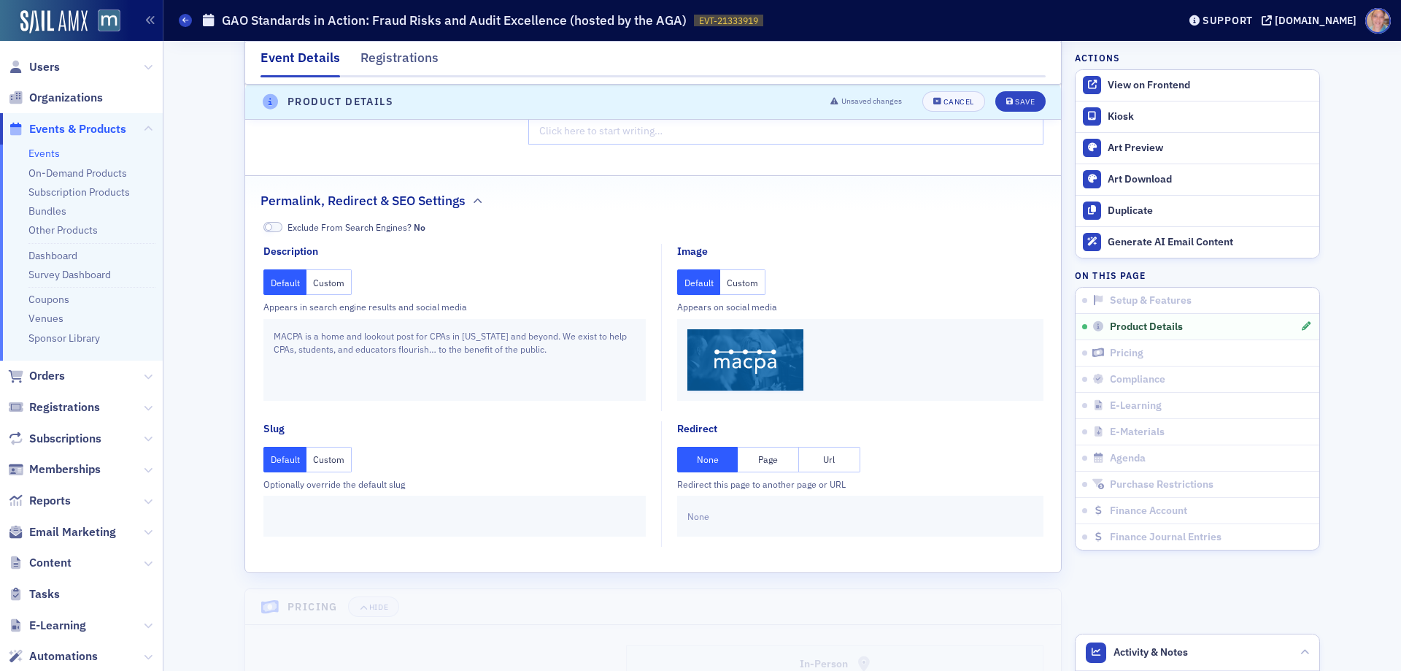
click at [830, 460] on button "Url" at bounding box center [829, 460] width 61 height 26
click at [737, 526] on input "text" at bounding box center [861, 517] width 346 height 26
paste input "[URL][DOMAIN_NAME]"
type input "[URL][DOMAIN_NAME]"
click at [1024, 100] on div "Save" at bounding box center [1025, 103] width 20 height 8
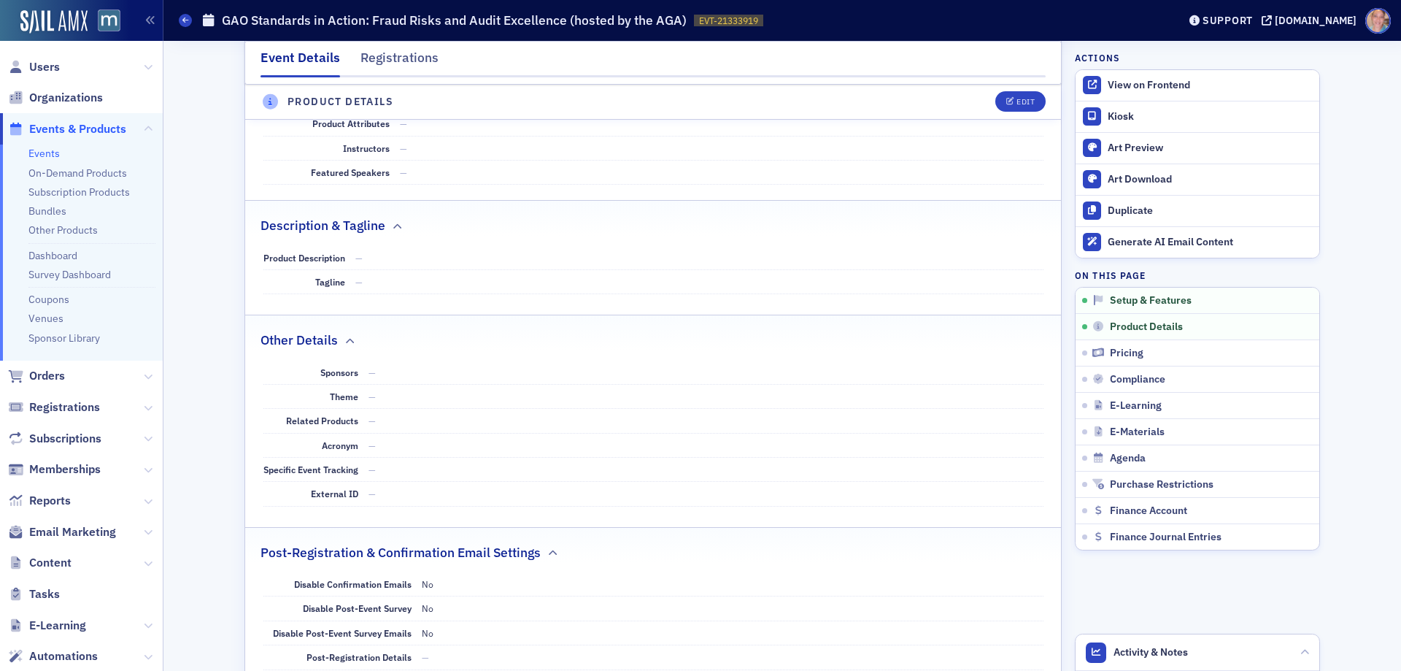
scroll to position [898, 0]
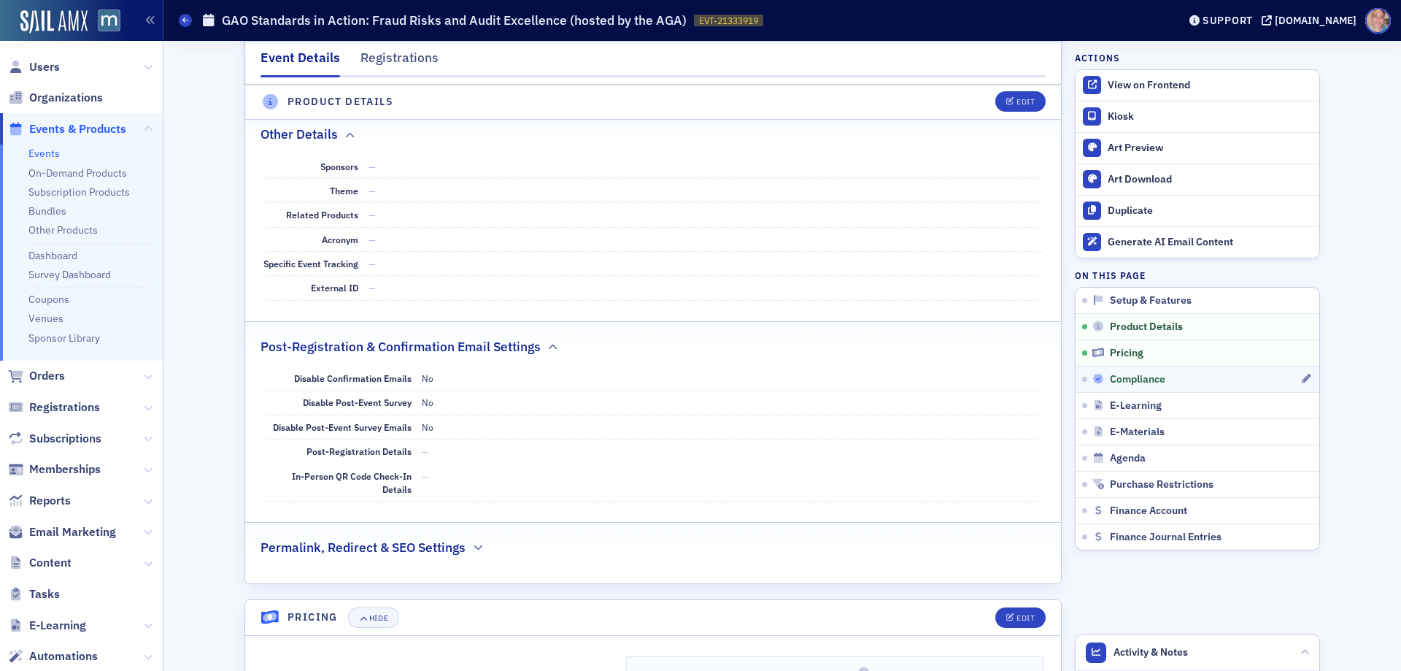
click at [1201, 379] on div "Compliance" at bounding box center [1197, 379] width 208 height 13
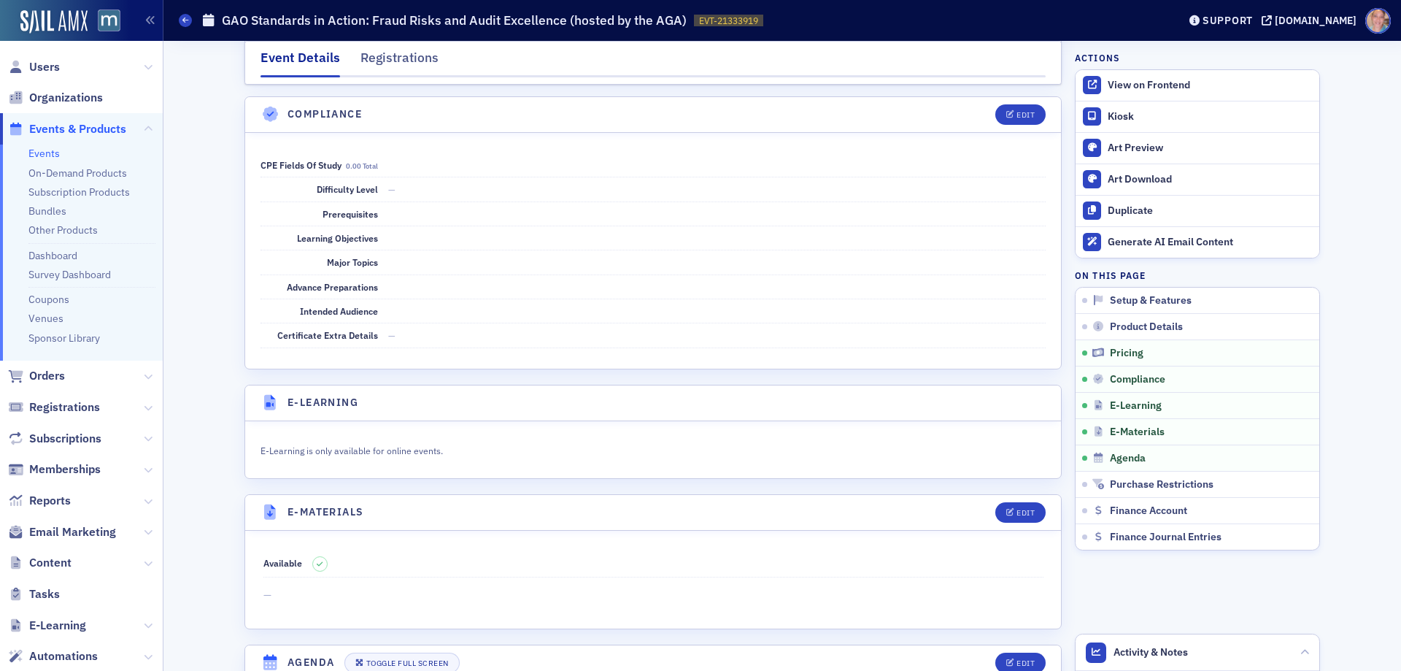
scroll to position [1763, 0]
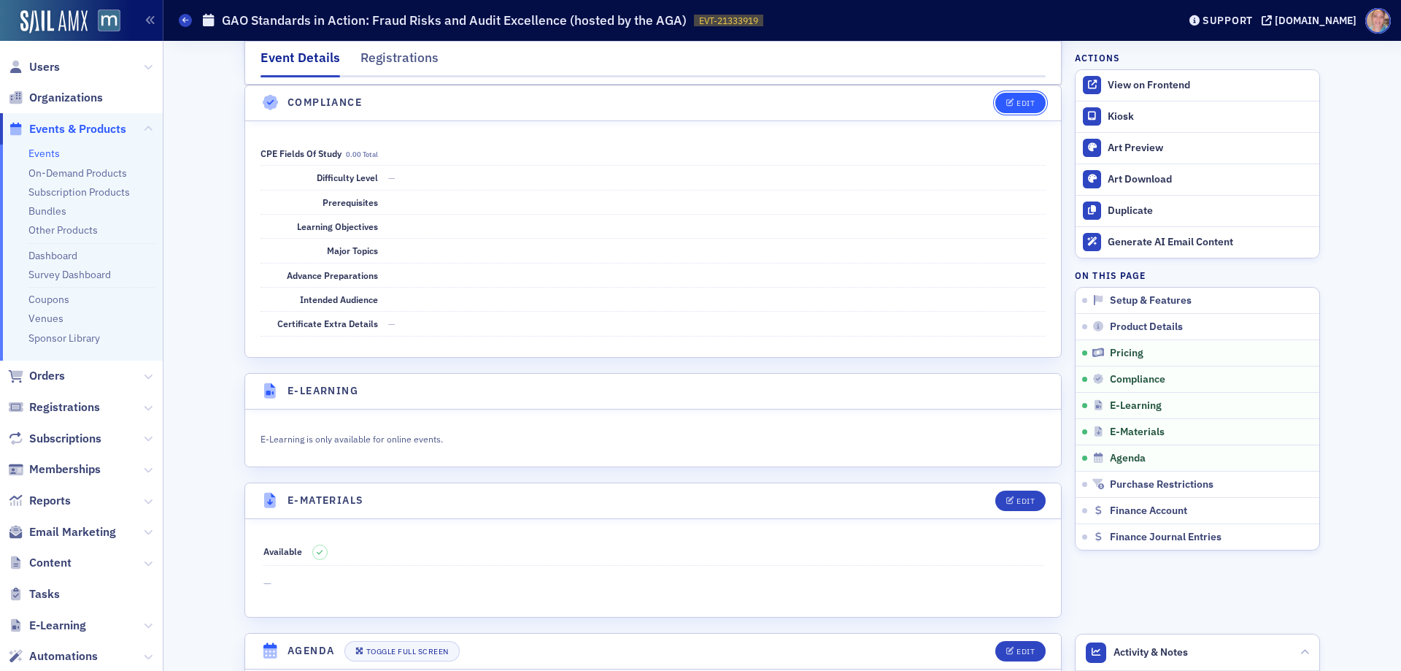
click at [1007, 105] on icon "button" at bounding box center [1011, 103] width 9 height 8
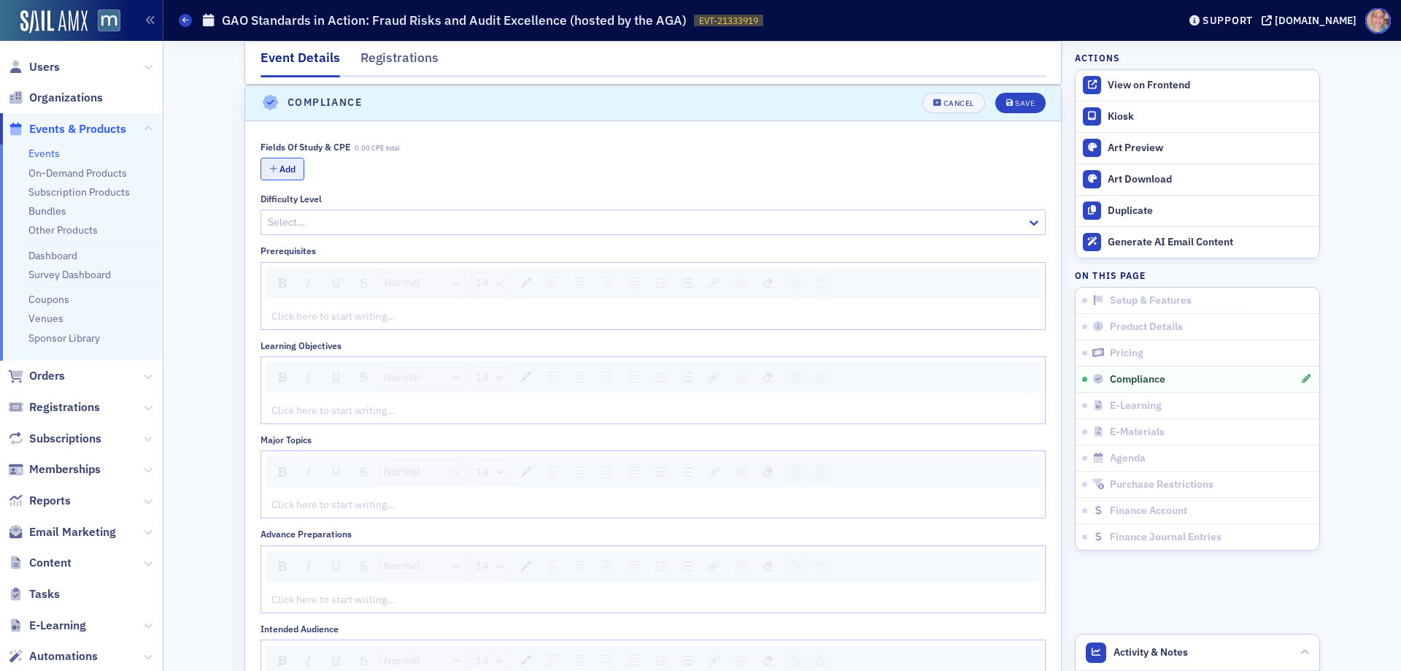
click at [280, 166] on button "Add" at bounding box center [283, 169] width 44 height 23
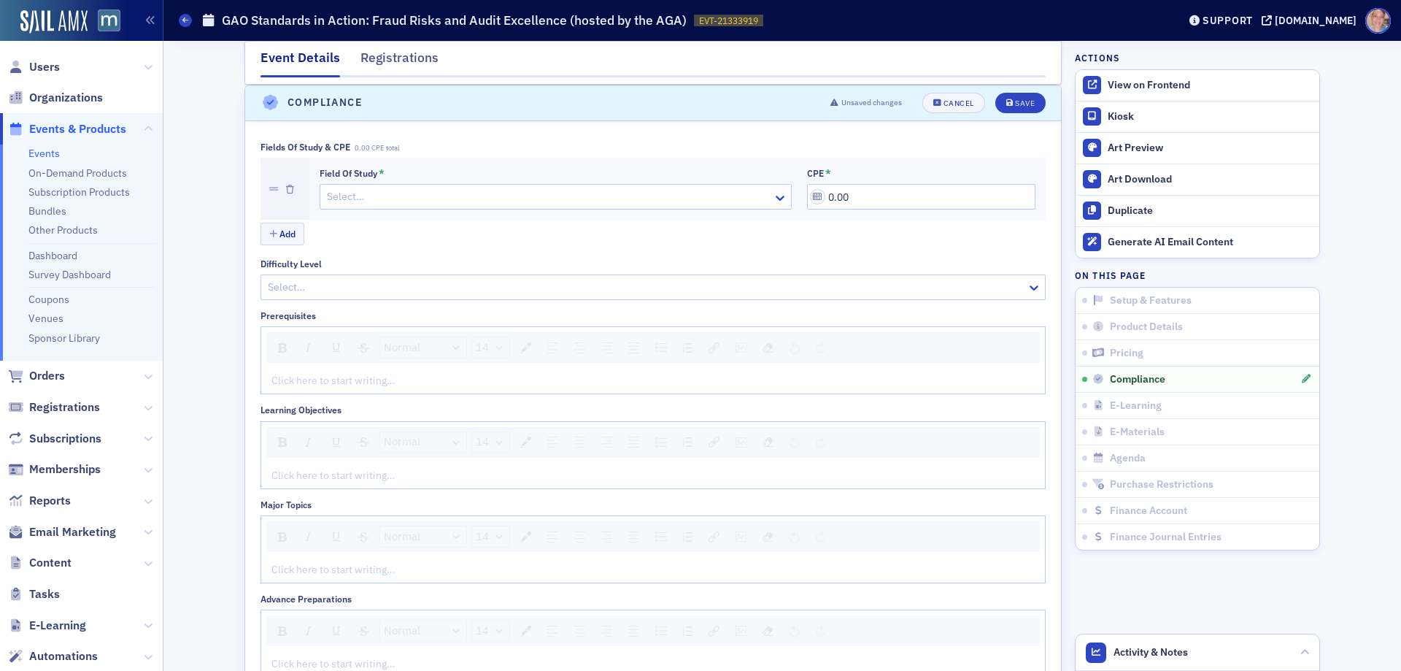
click at [469, 203] on div at bounding box center [549, 197] width 446 height 18
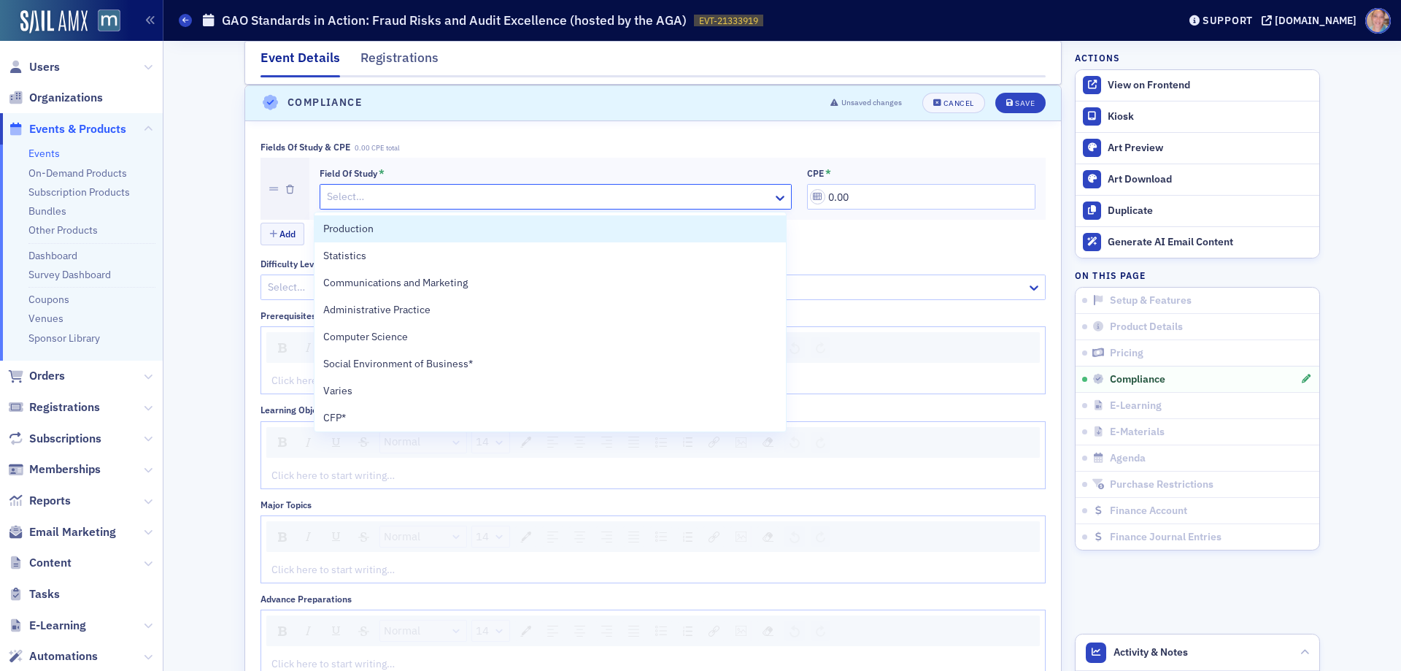
type input "g"
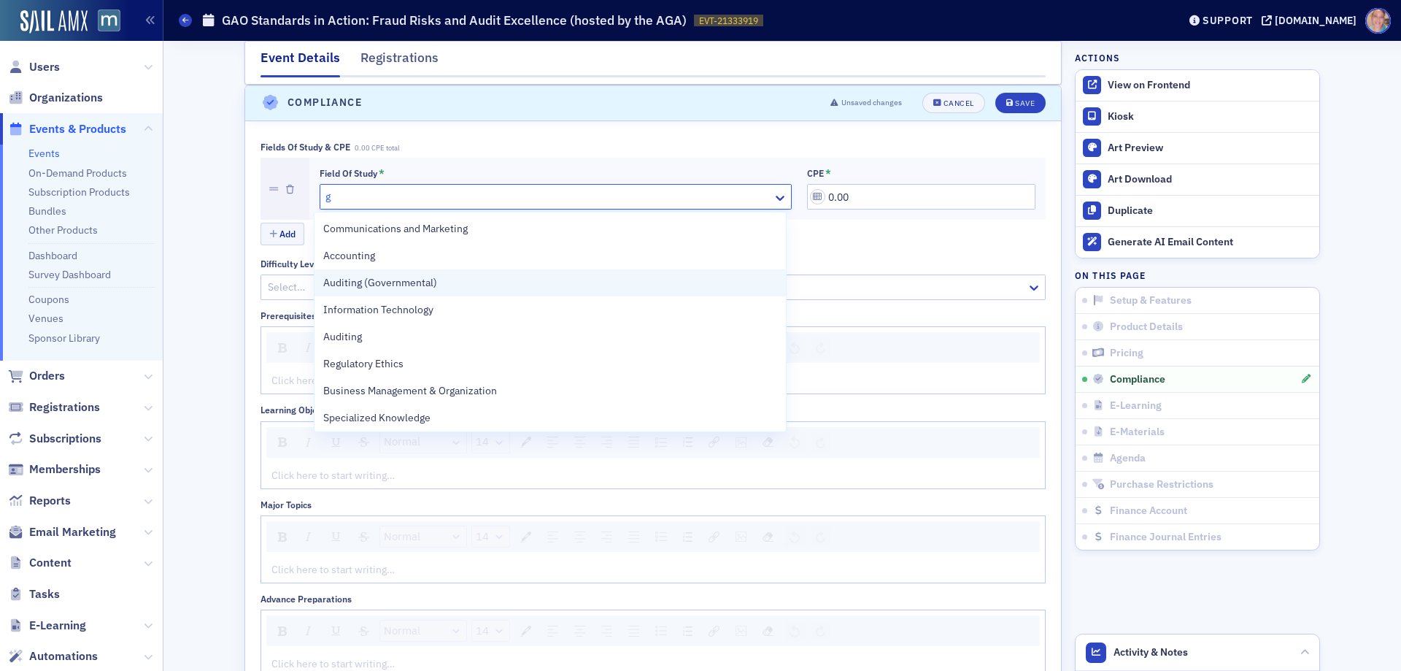
click at [430, 282] on span "Auditing (Governmental)" at bounding box center [380, 282] width 114 height 15
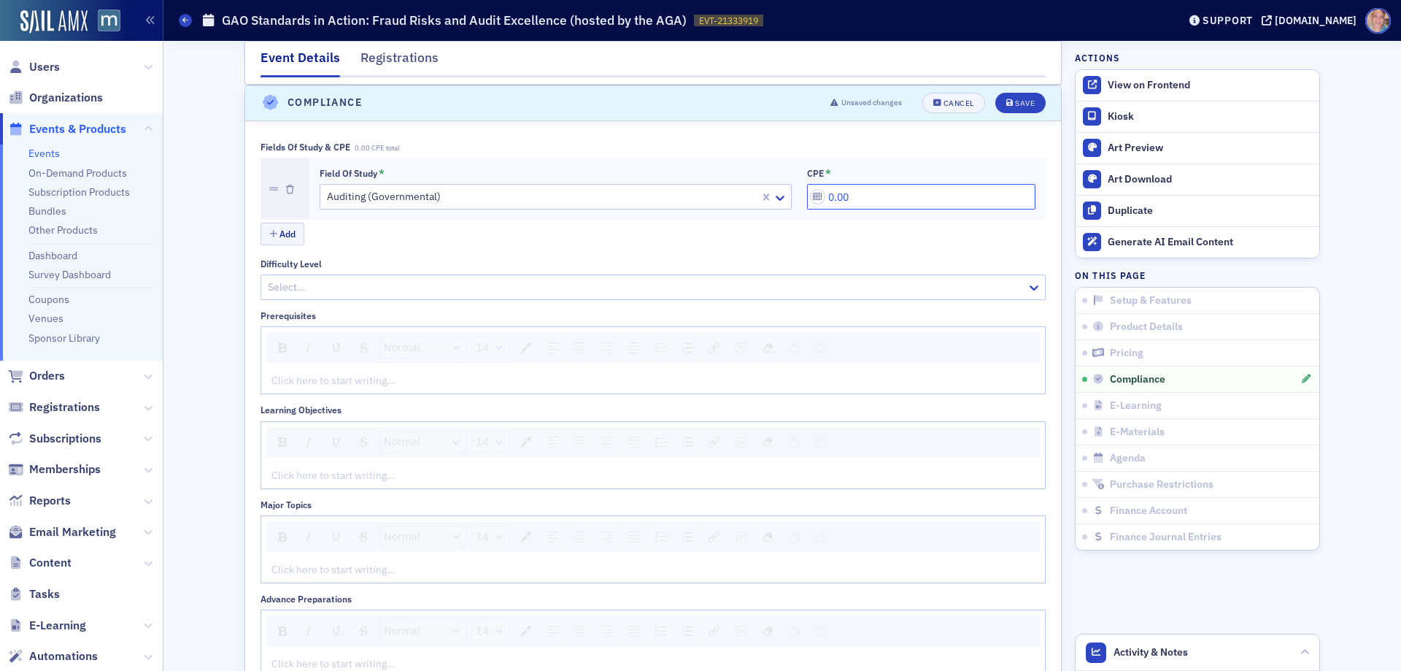
drag, startPoint x: 902, startPoint y: 196, endPoint x: 797, endPoint y: 194, distance: 105.1
click at [797, 194] on div "Field of Study * Auditing (Governmental) CPE * 0.00" at bounding box center [678, 189] width 716 height 42
type input "2.00"
click at [393, 282] on div at bounding box center [645, 287] width 759 height 18
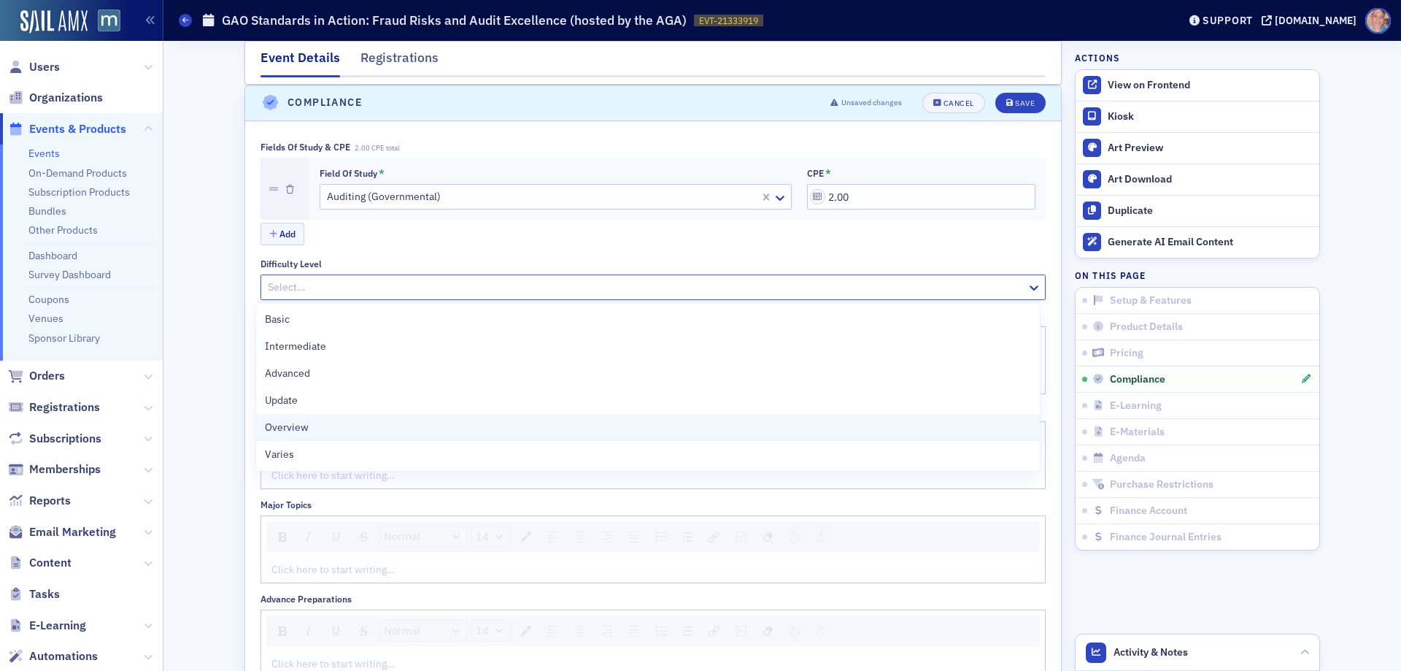
click at [336, 433] on div "Overview" at bounding box center [648, 427] width 766 height 15
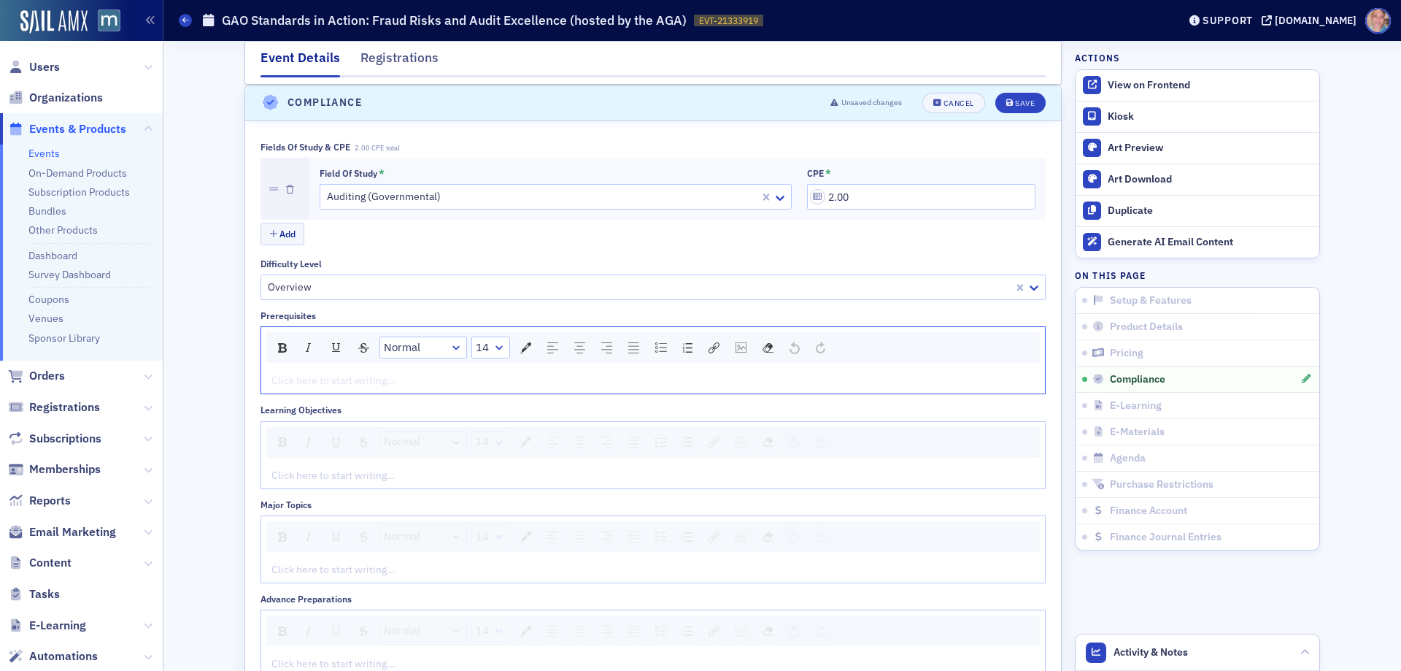
click at [383, 380] on div "rdw-editor" at bounding box center [653, 380] width 763 height 15
click at [309, 480] on div "rdw-editor" at bounding box center [653, 475] width 763 height 15
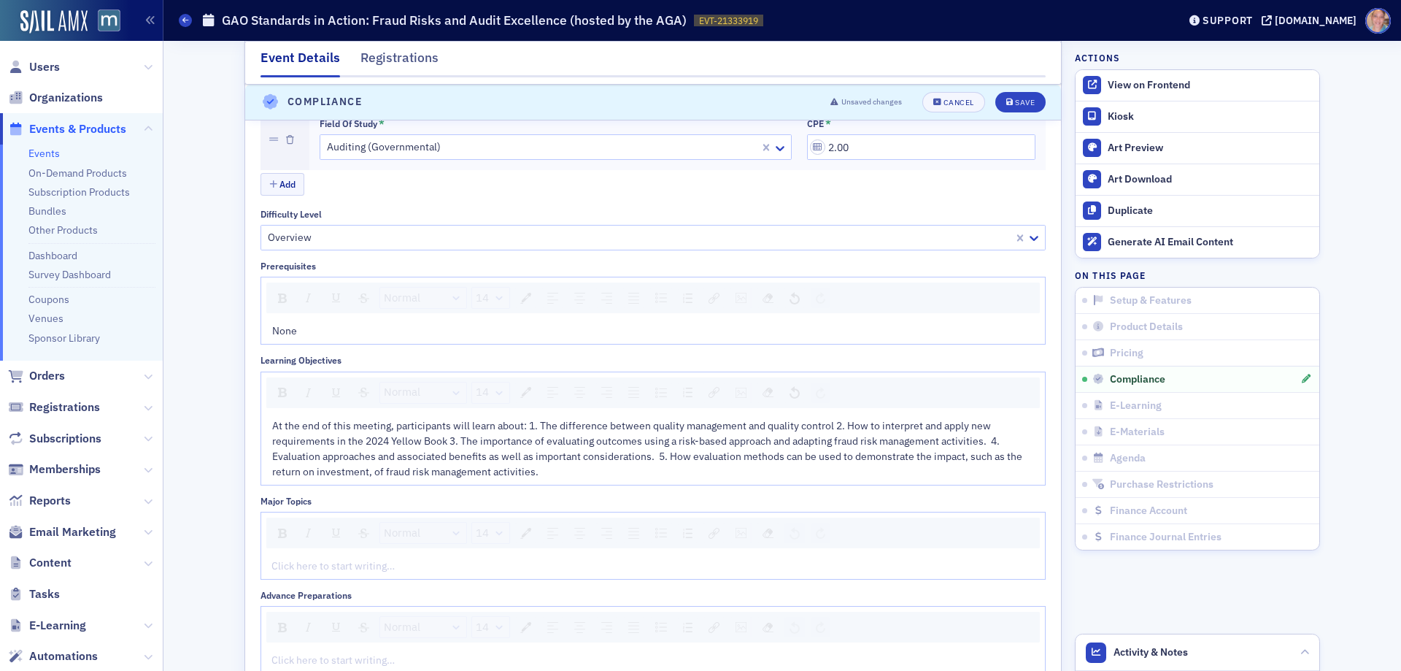
scroll to position [1836, 0]
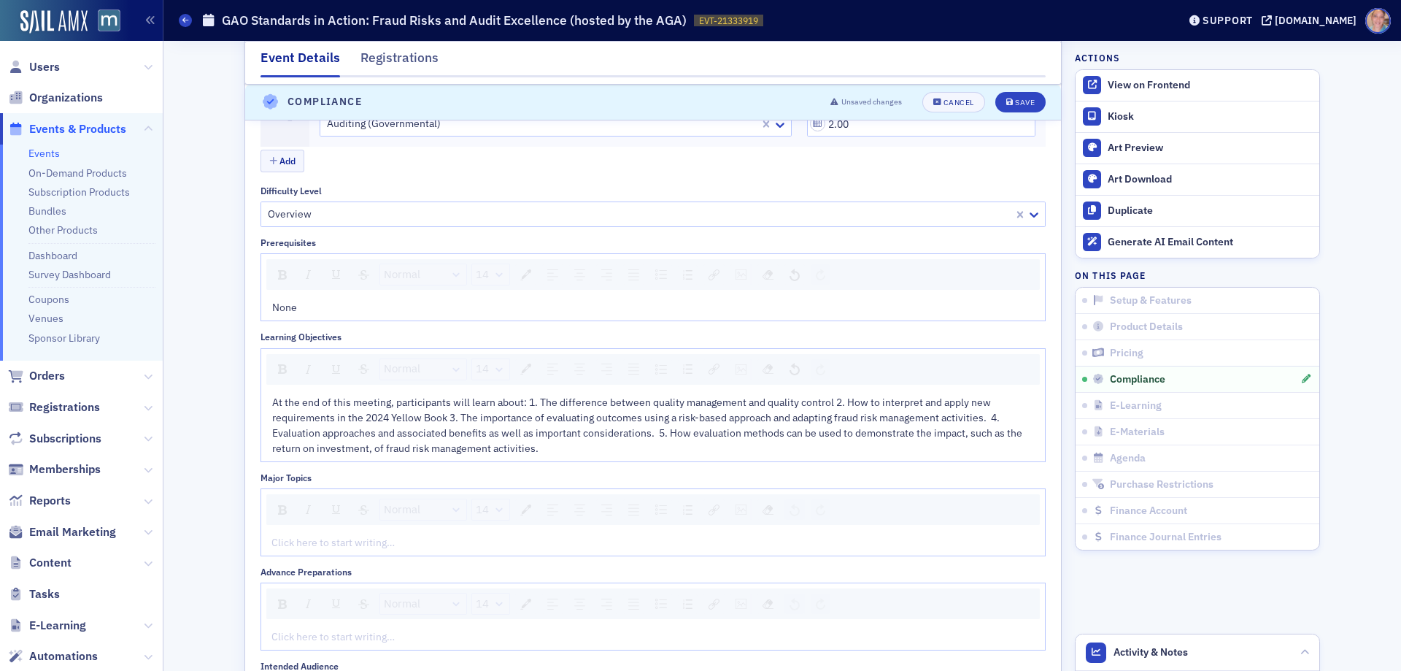
click at [328, 547] on div "rdw-editor" at bounding box center [653, 542] width 763 height 15
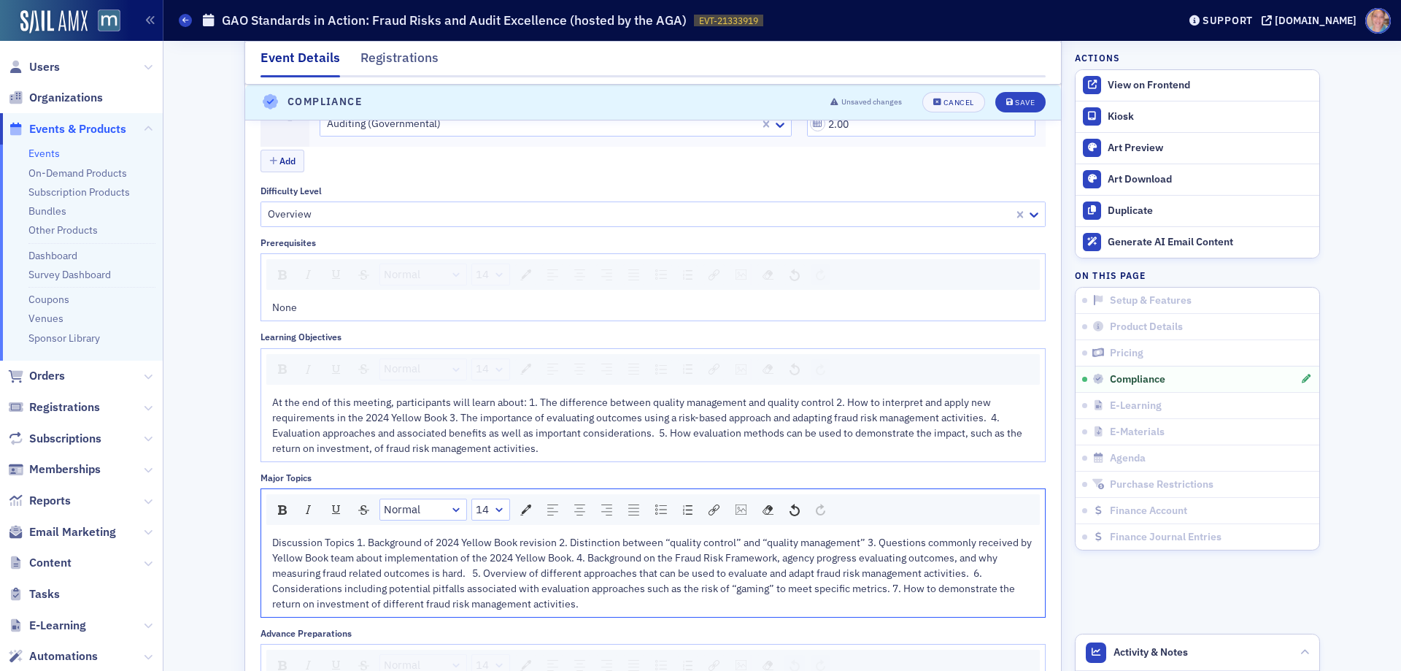
click at [355, 543] on span "Discussion Topics 1. Background of 2024 Yellow Book revision 2. Distinction bet…" at bounding box center [653, 573] width 762 height 74
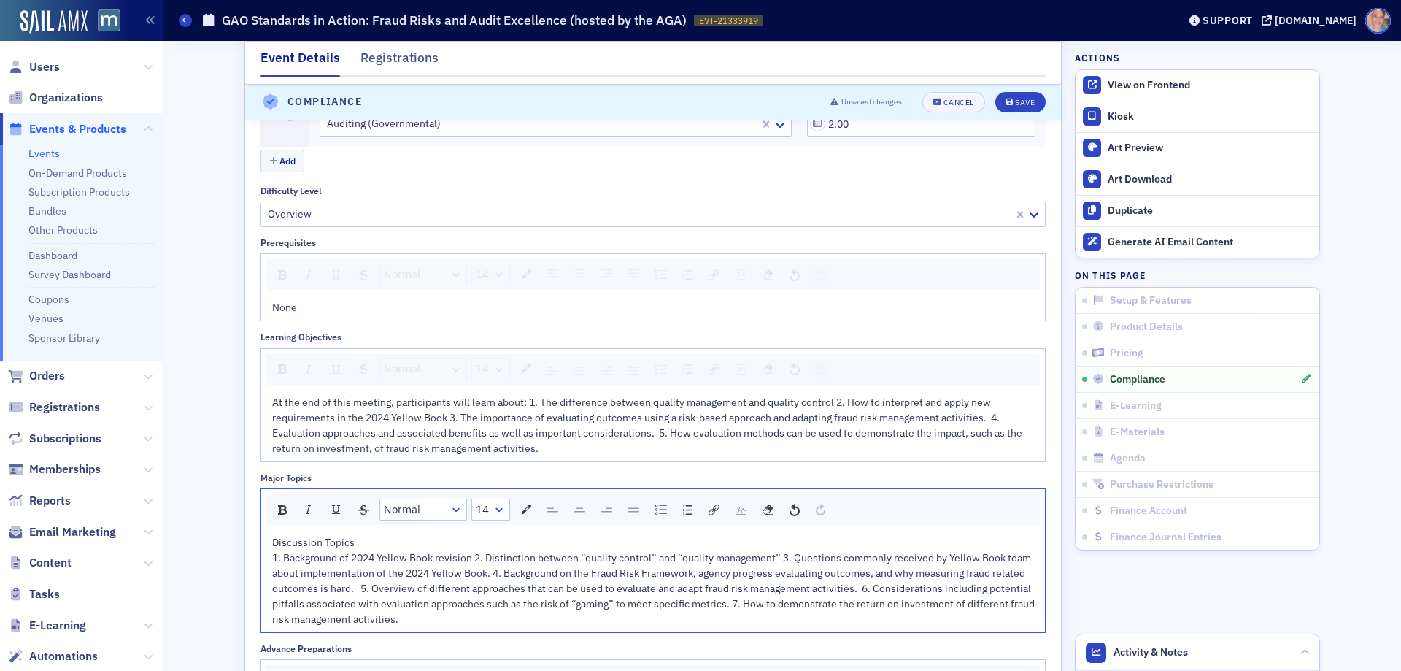
click at [473, 553] on span "1. Background of 2024 Yellow Book revision 2. Distinction between “quality cont…" at bounding box center [654, 588] width 765 height 74
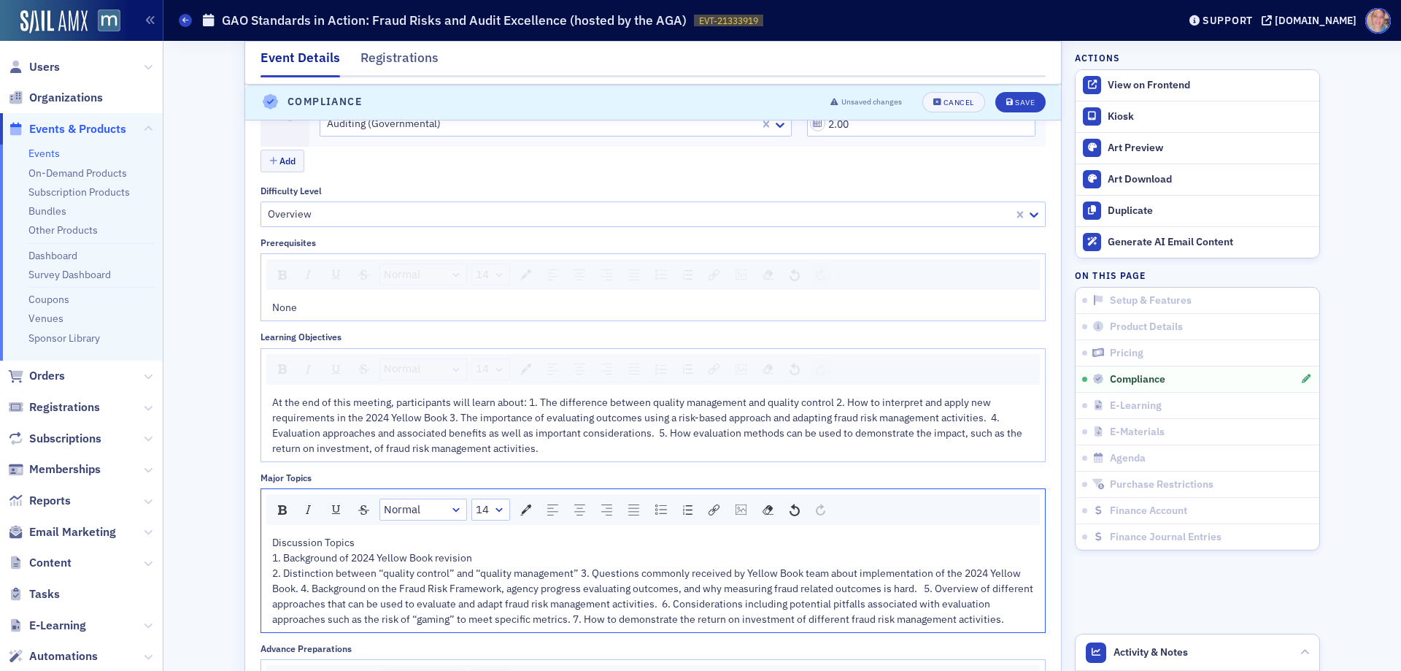
click at [575, 573] on span "2. Distinction between “quality control” and “quality management” 3. Questions …" at bounding box center [654, 595] width 764 height 59
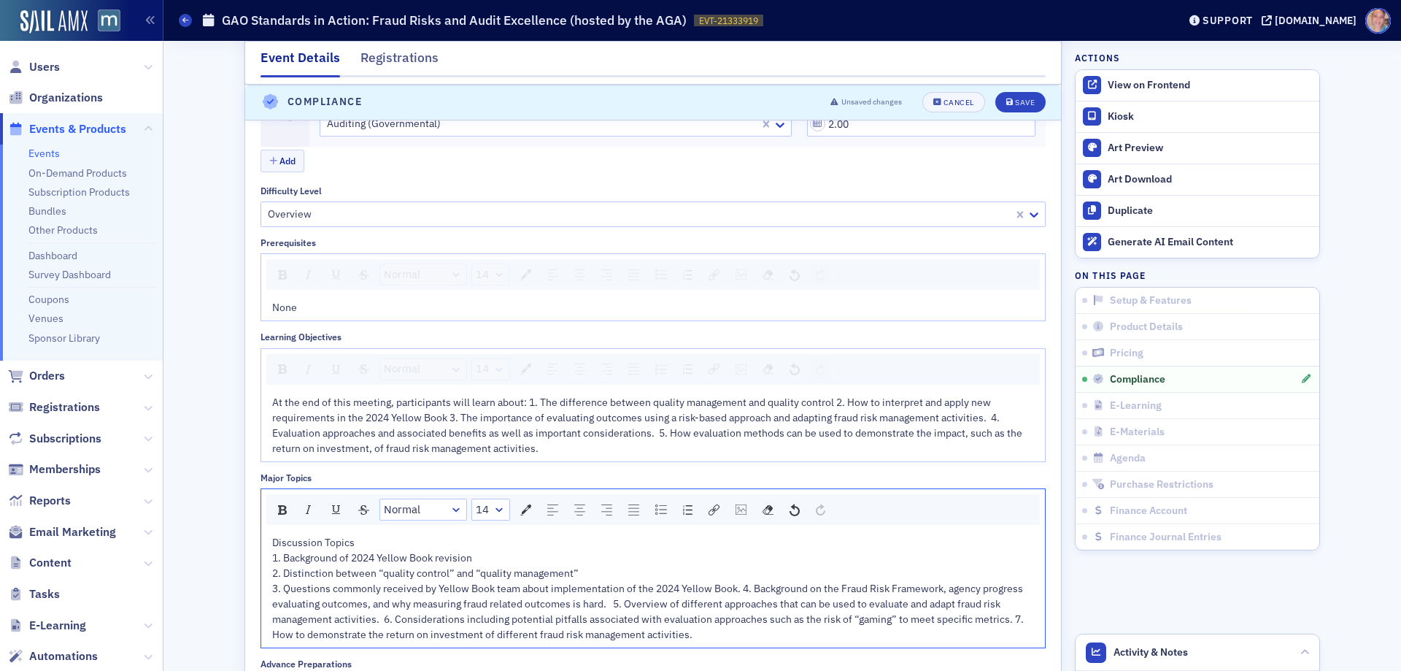
click at [739, 588] on span "3. Questions commonly received by Yellow Book team about implementation of the …" at bounding box center [649, 611] width 754 height 59
click at [894, 604] on span "4. Background on the Fraud Risk Framework, agency progress evaluating outcomes,…" at bounding box center [639, 619] width 735 height 44
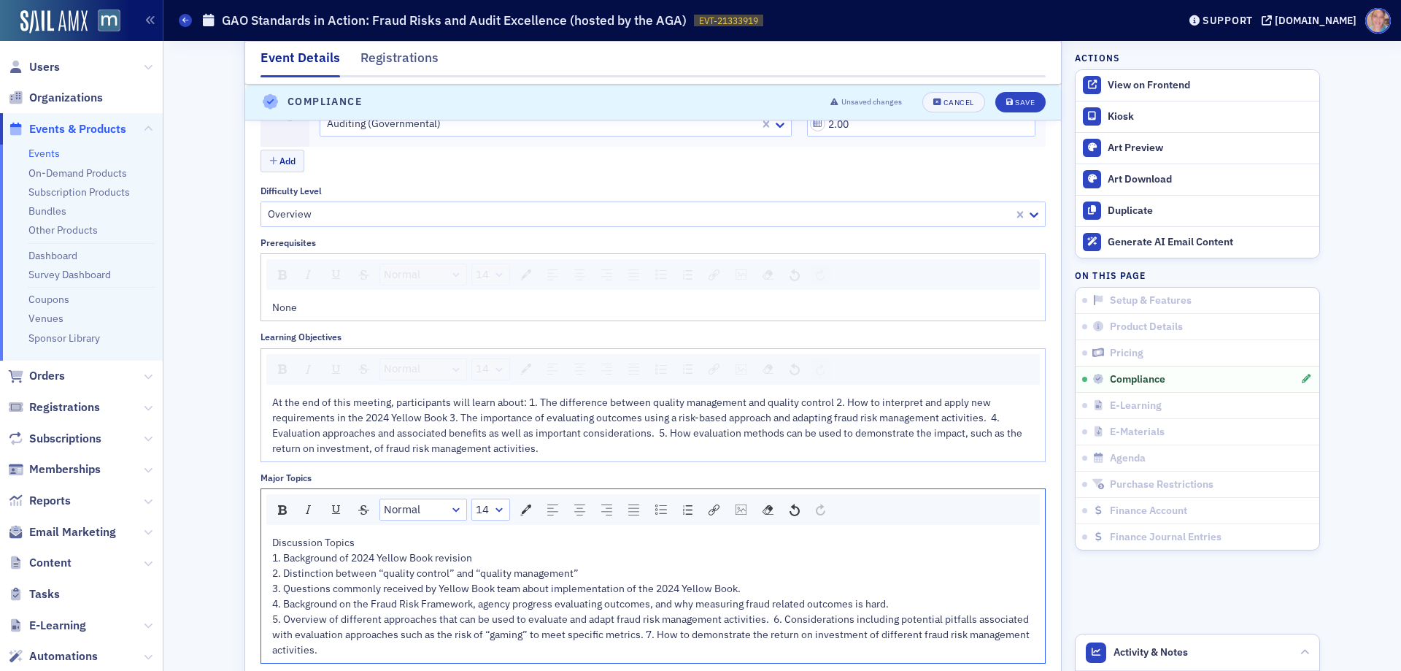
click at [771, 620] on span "5. Overview of different approaches that can be used to evaluate and adapt frau…" at bounding box center [652, 634] width 760 height 44
click at [895, 634] on span "6. Considerations including potential pitfalls associated with evaluation appro…" at bounding box center [650, 642] width 756 height 28
click at [526, 400] on span "At the end of this meeting, participants will learn about: 1. The difference be…" at bounding box center [648, 425] width 753 height 59
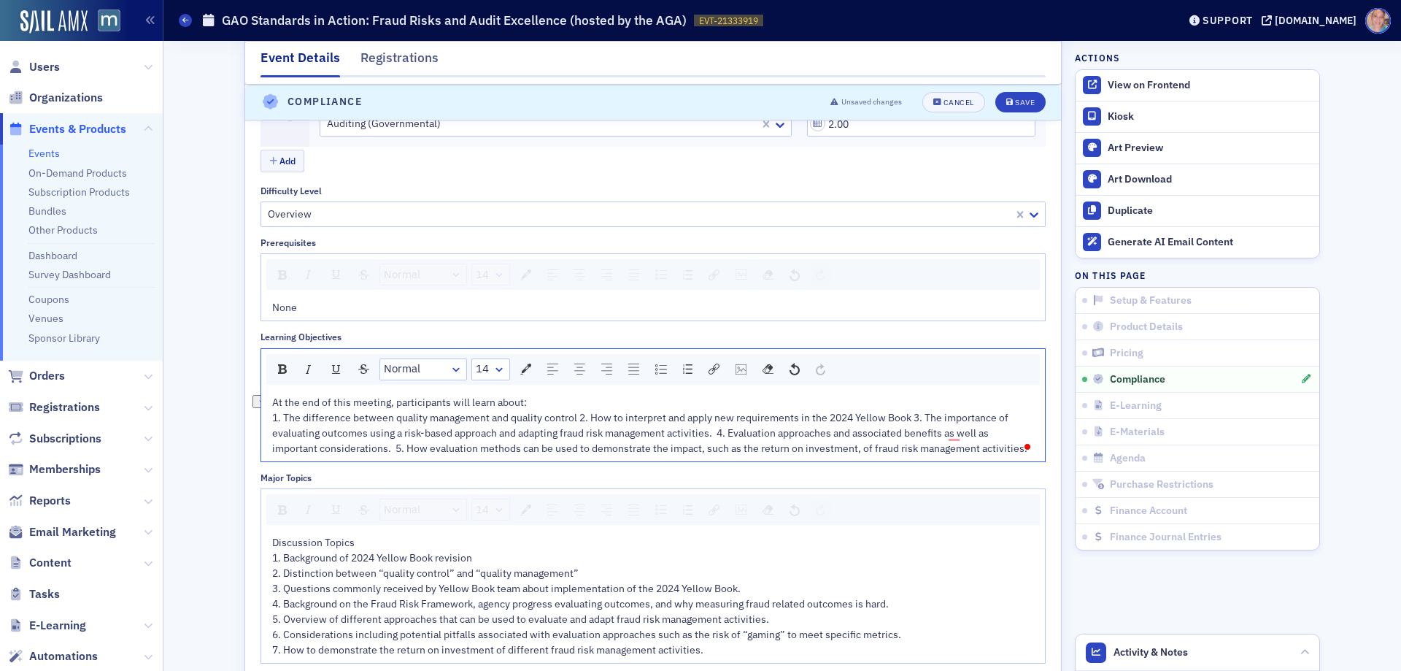
drag, startPoint x: 537, startPoint y: 402, endPoint x: 261, endPoint y: 394, distance: 276.0
click at [261, 394] on div "At the end of this meeting, participants will learn about: 1. The difference be…" at bounding box center [653, 426] width 784 height 72
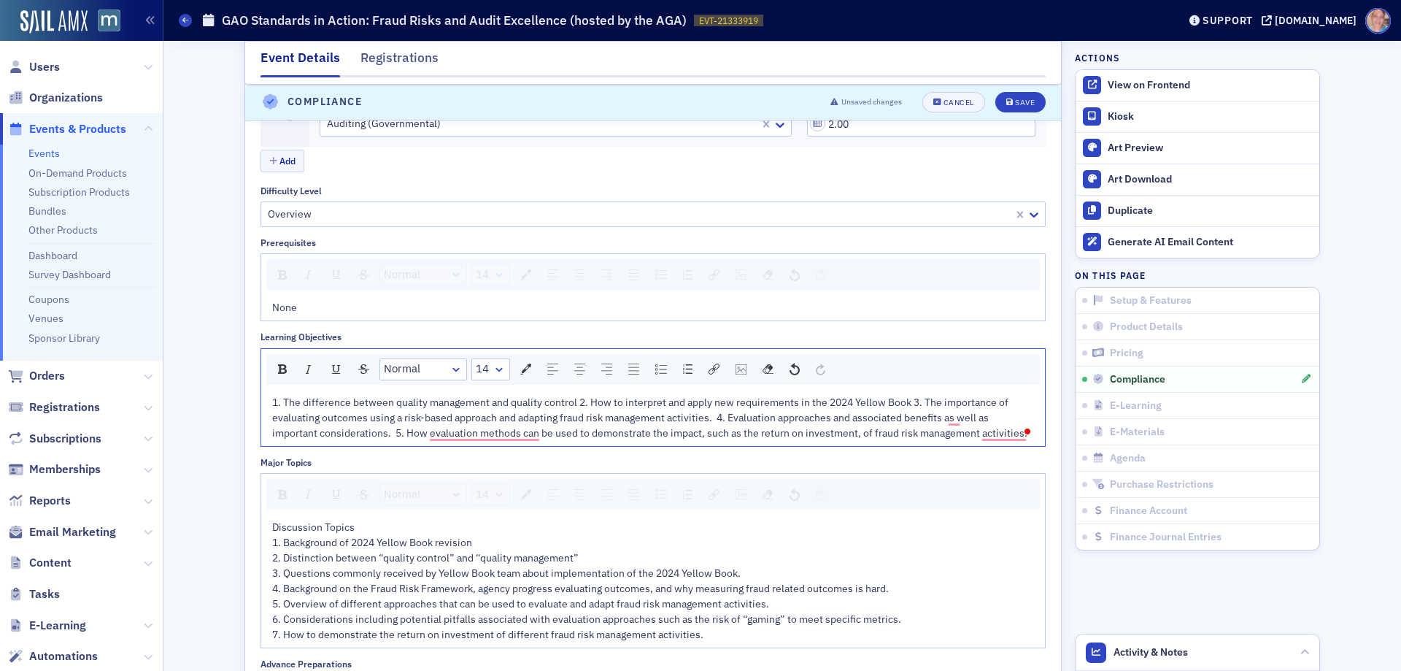
click at [574, 398] on span "1. The difference between quality management and quality control 2. How to inte…" at bounding box center [649, 418] width 755 height 44
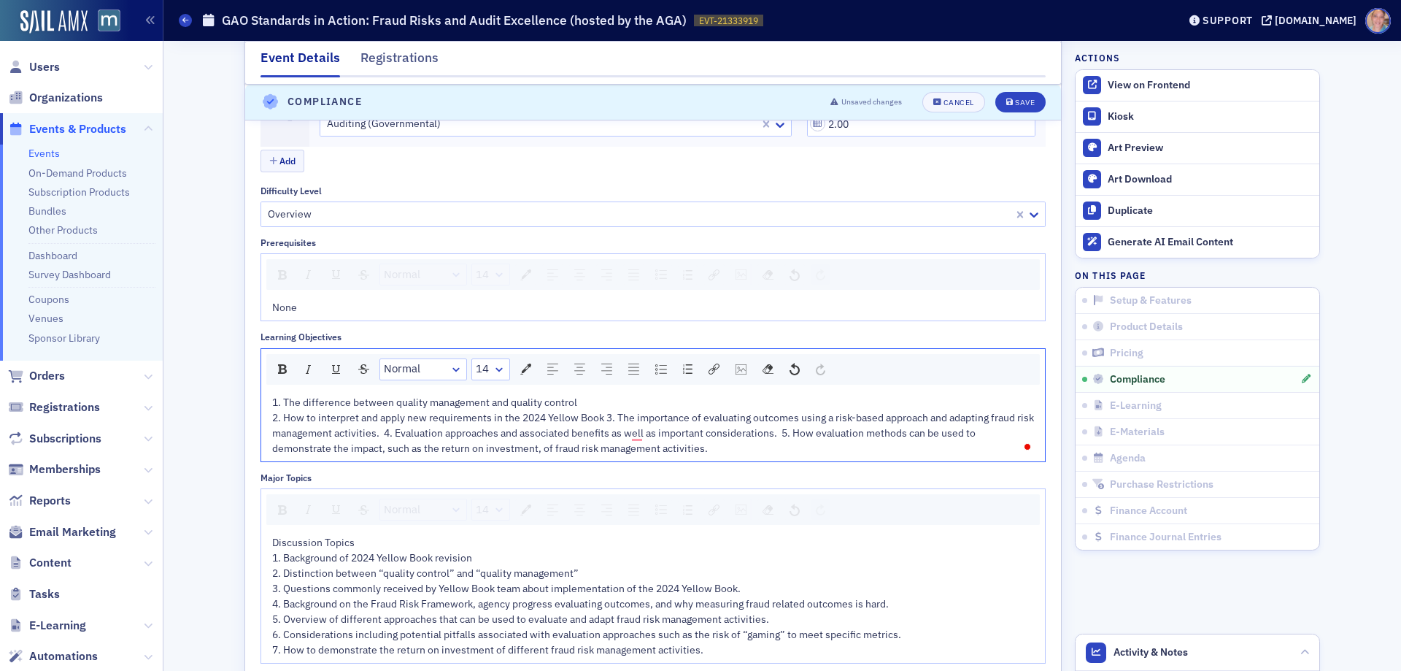
click at [602, 416] on span "2. How to interpret and apply new requirements in the 2024 Yellow Book 3. The i…" at bounding box center [654, 433] width 764 height 44
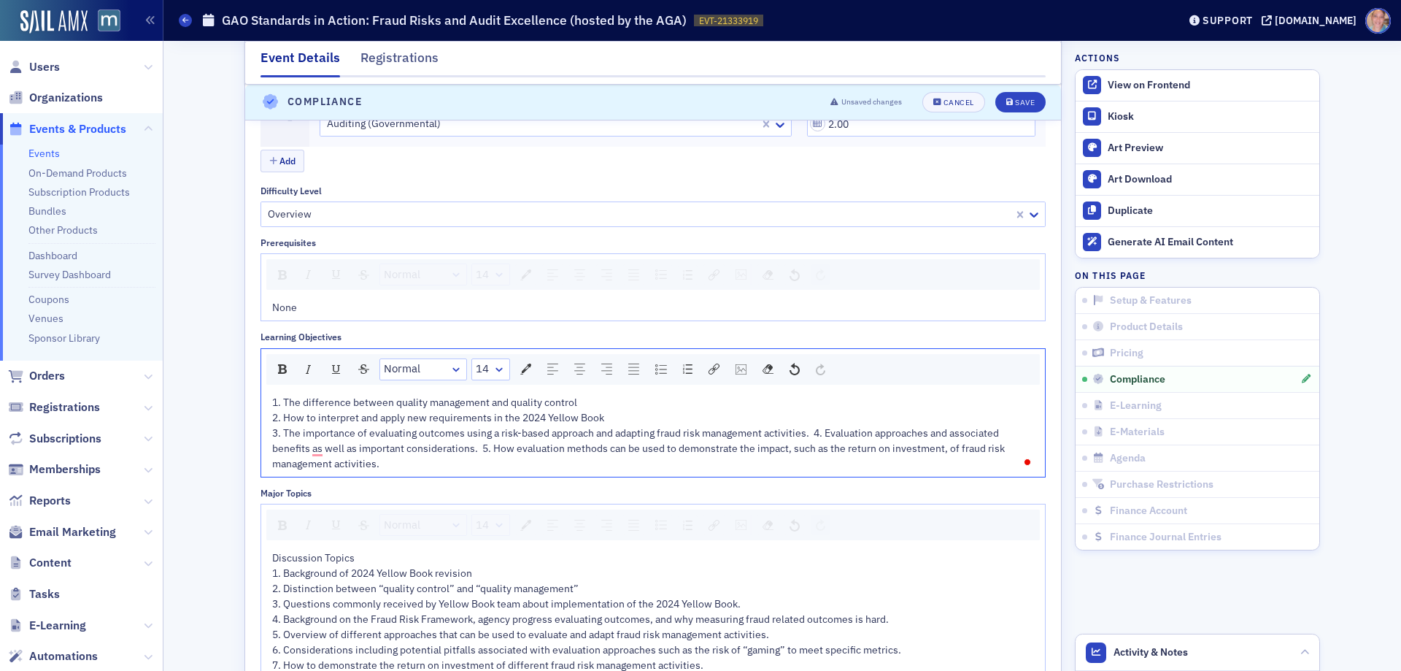
click at [812, 432] on span "3. The importance of evaluating outcomes using a risk-based approach and adapti…" at bounding box center [639, 448] width 735 height 44
click at [664, 447] on span "4. Evaluation approaches and associated benefits as well as important considera…" at bounding box center [654, 456] width 764 height 28
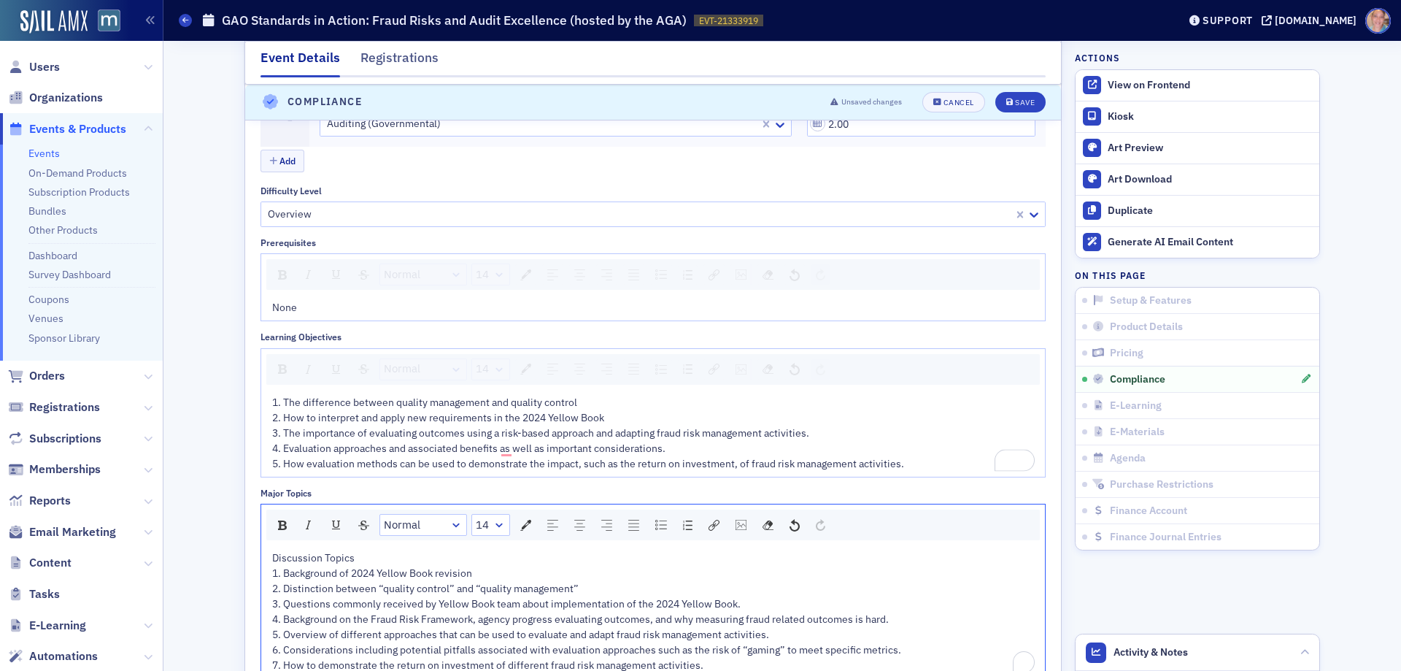
drag, startPoint x: 375, startPoint y: 562, endPoint x: 263, endPoint y: 561, distance: 112.4
click at [263, 561] on div "Discussion Topics 1. Background of 2024 Yellow Book revision 2. Distinction bet…" at bounding box center [653, 611] width 784 height 133
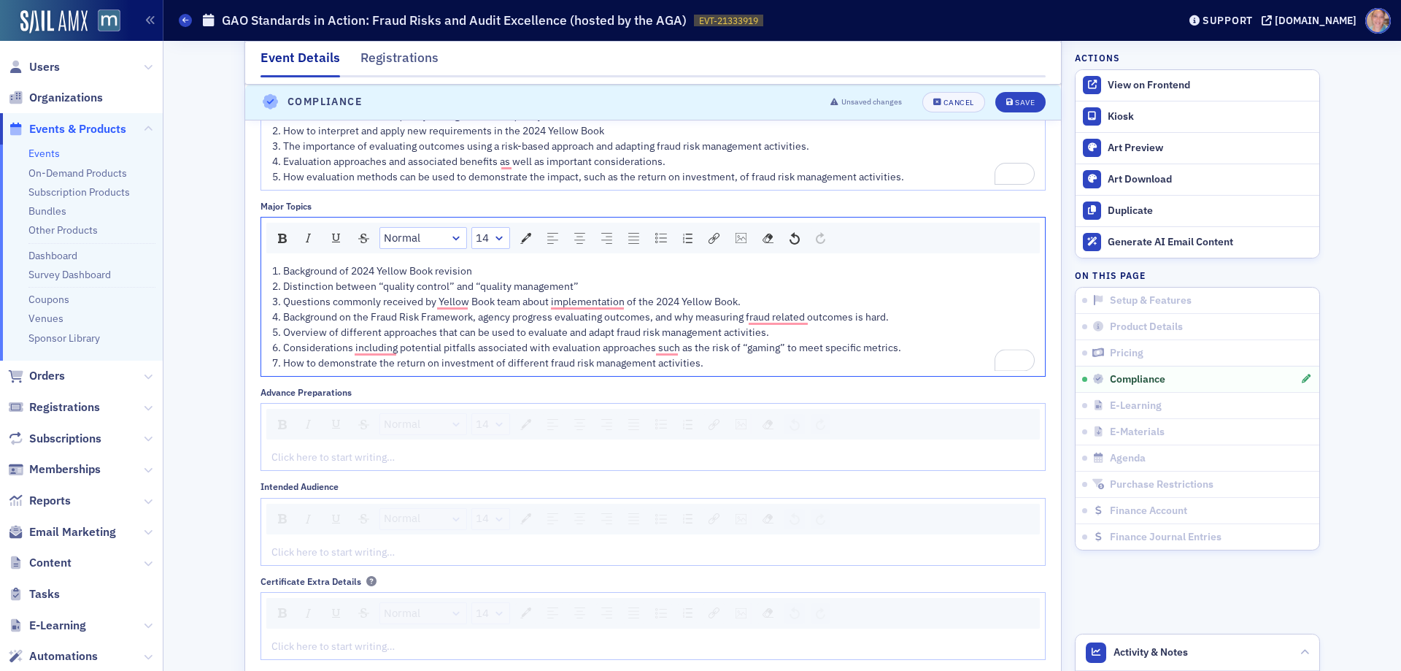
scroll to position [2128, 0]
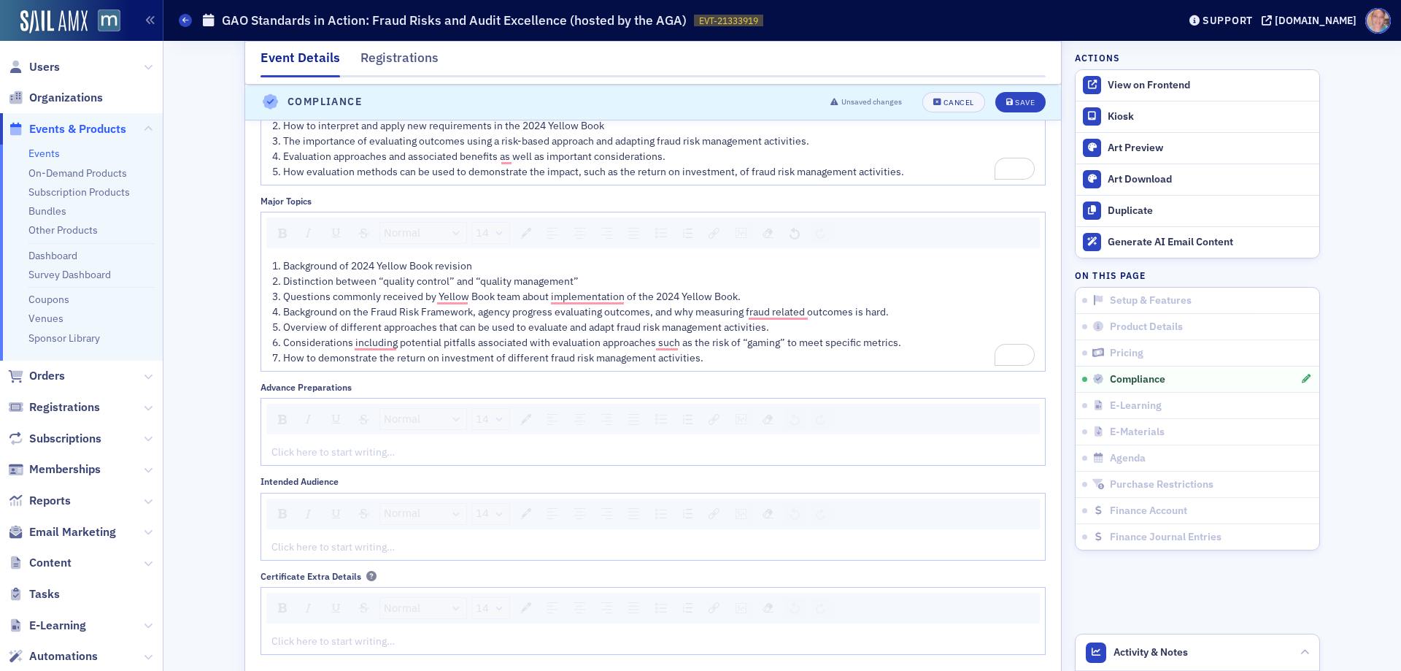
click at [368, 462] on div "Click here to start writing…" at bounding box center [653, 452] width 784 height 26
click at [298, 548] on div "rdw-editor" at bounding box center [653, 546] width 763 height 15
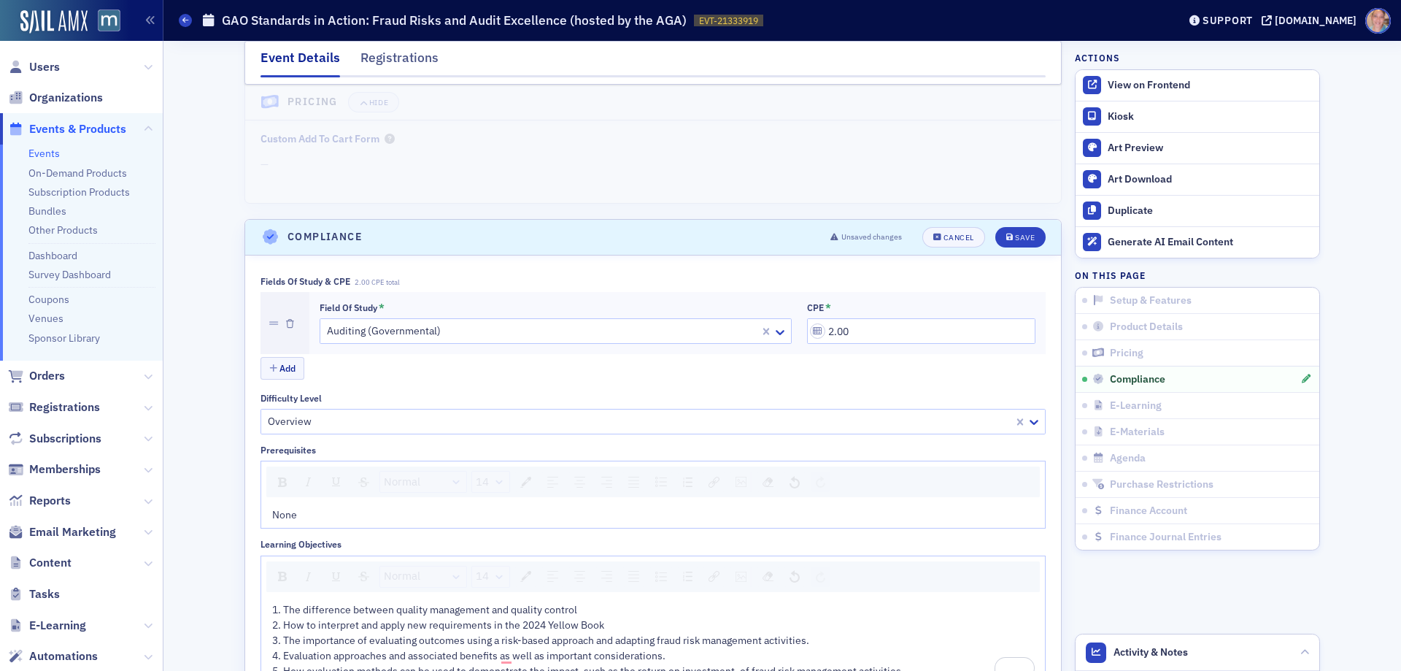
scroll to position [1471, 0]
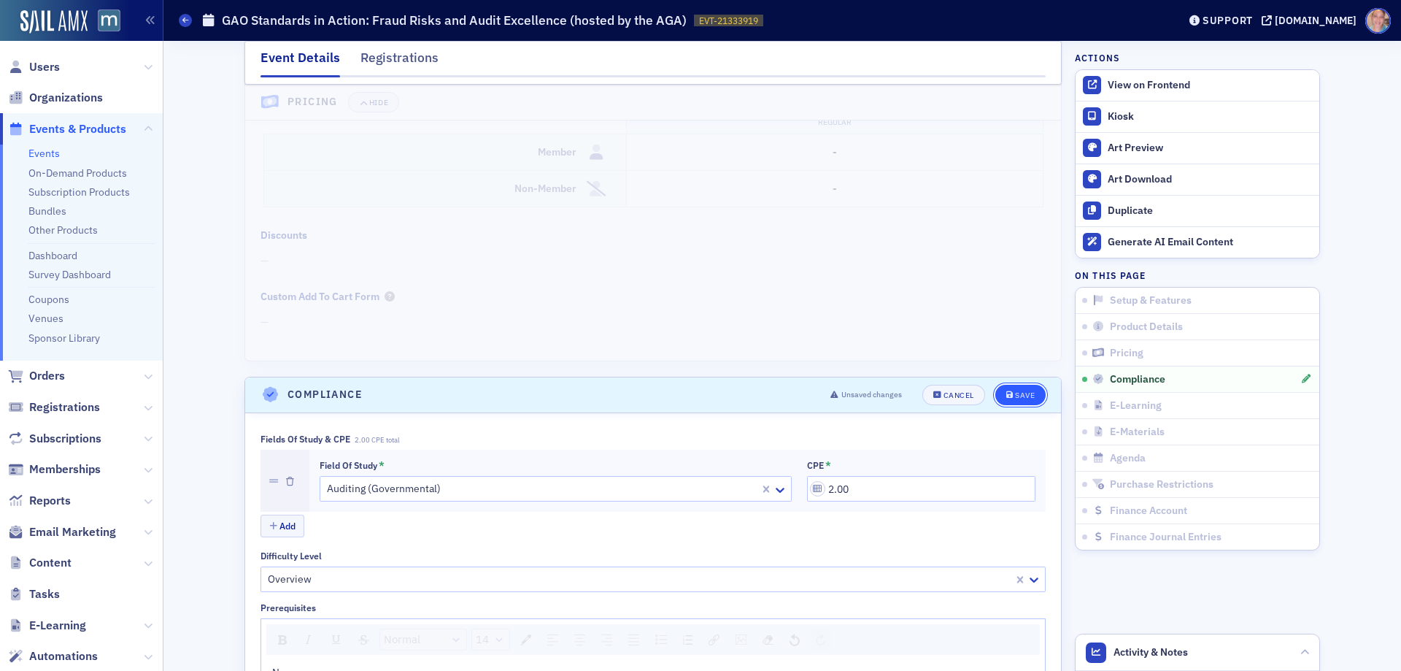
click at [1013, 389] on button "Save" at bounding box center [1021, 395] width 50 height 20
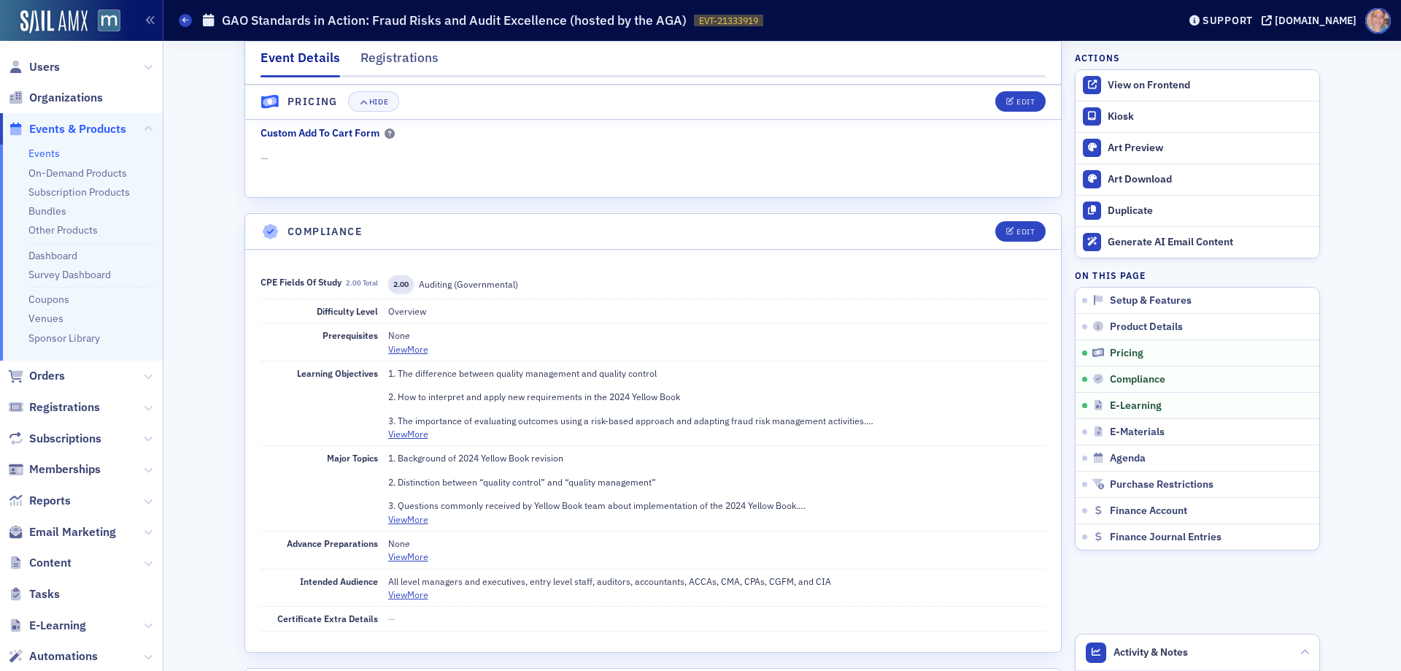
scroll to position [1415, 0]
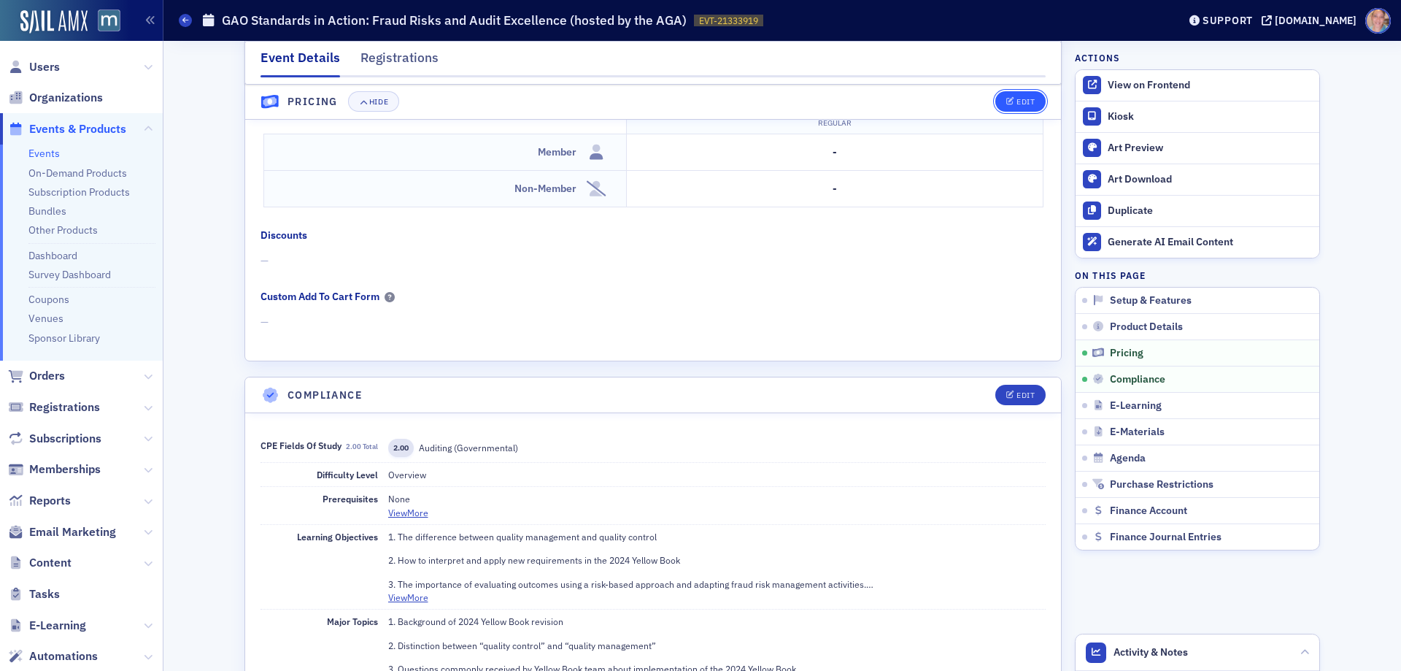
click at [1017, 102] on div "Edit" at bounding box center [1026, 103] width 18 height 8
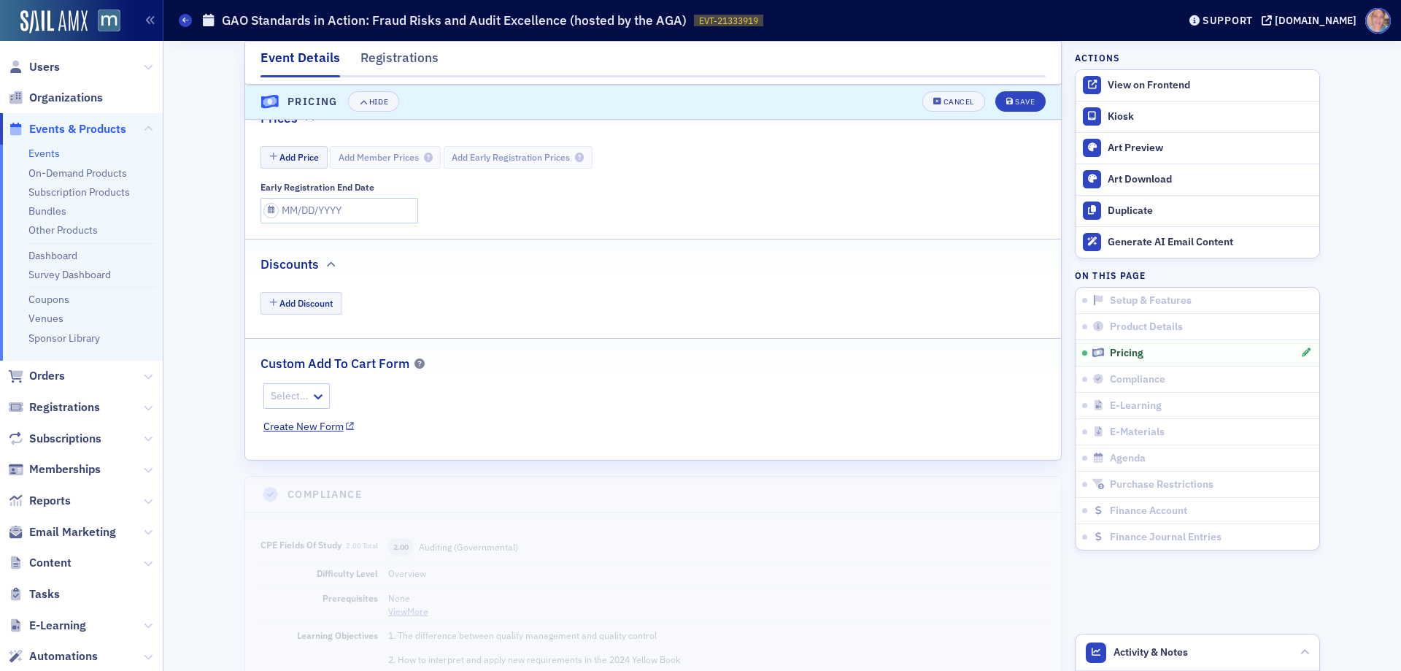
scroll to position [1357, 0]
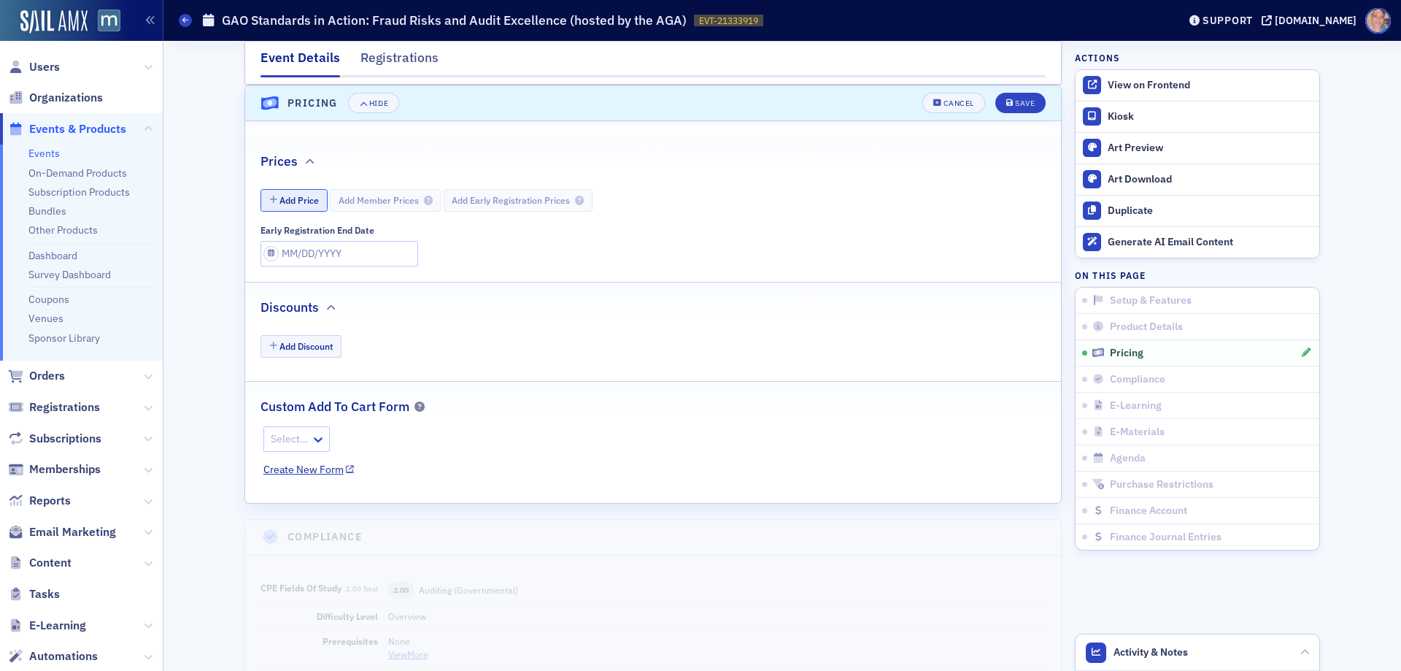
click at [302, 198] on button "Add Price" at bounding box center [294, 200] width 67 height 23
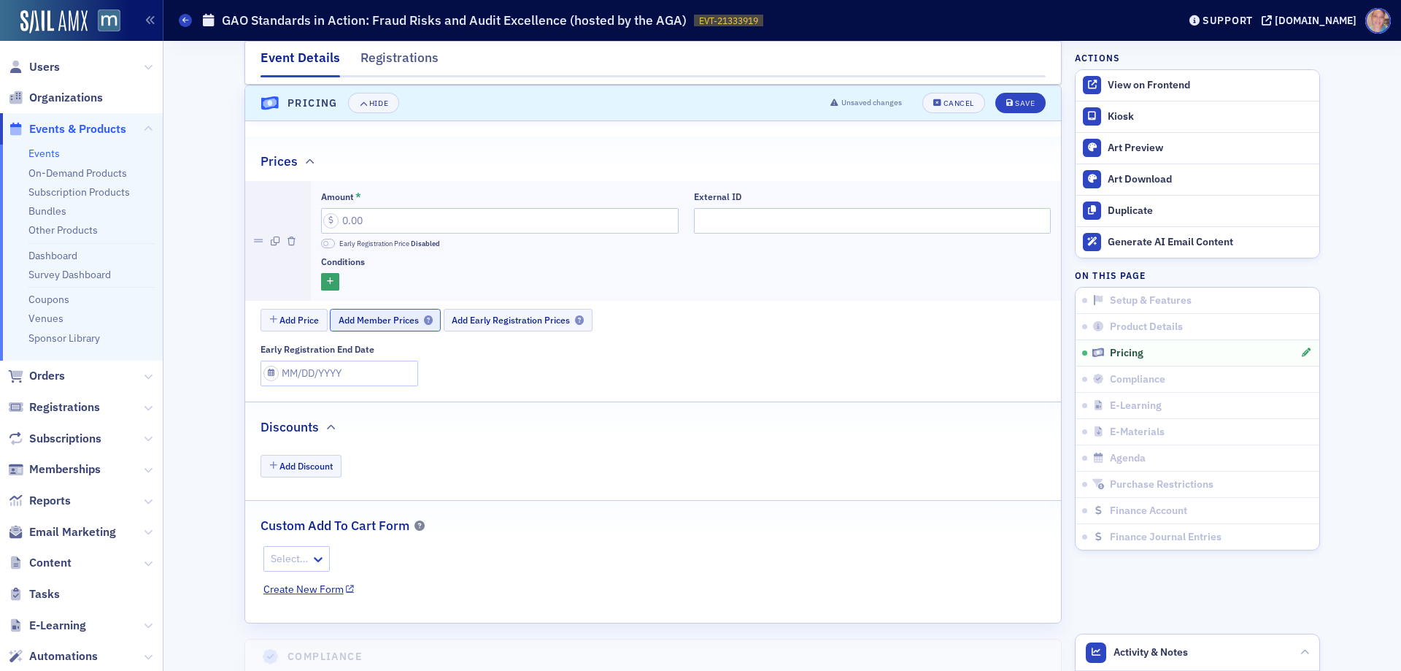
click at [419, 319] on div "button" at bounding box center [426, 320] width 14 height 11
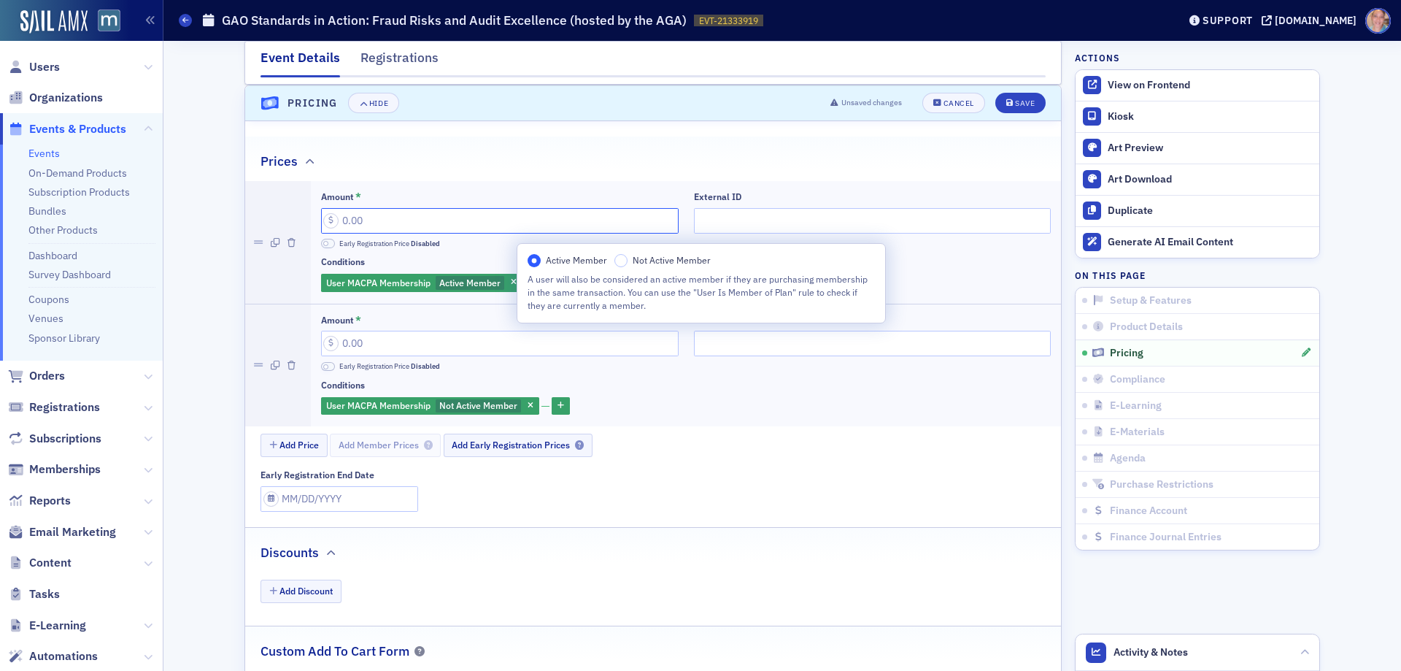
click at [397, 219] on input "Amount *" at bounding box center [500, 221] width 358 height 26
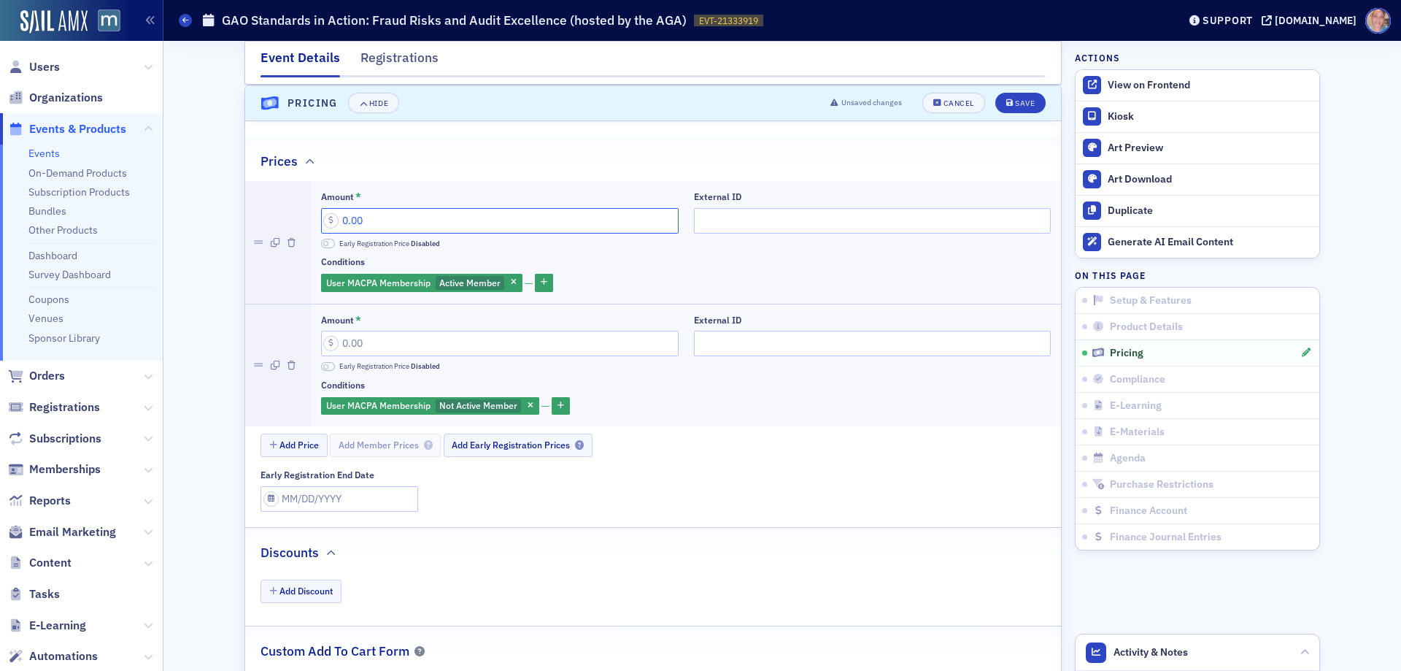
type input "0.00"
click at [428, 345] on input "Amount *" at bounding box center [500, 344] width 358 height 26
type input "45.00"
click at [1017, 100] on div "Save" at bounding box center [1025, 103] width 20 height 8
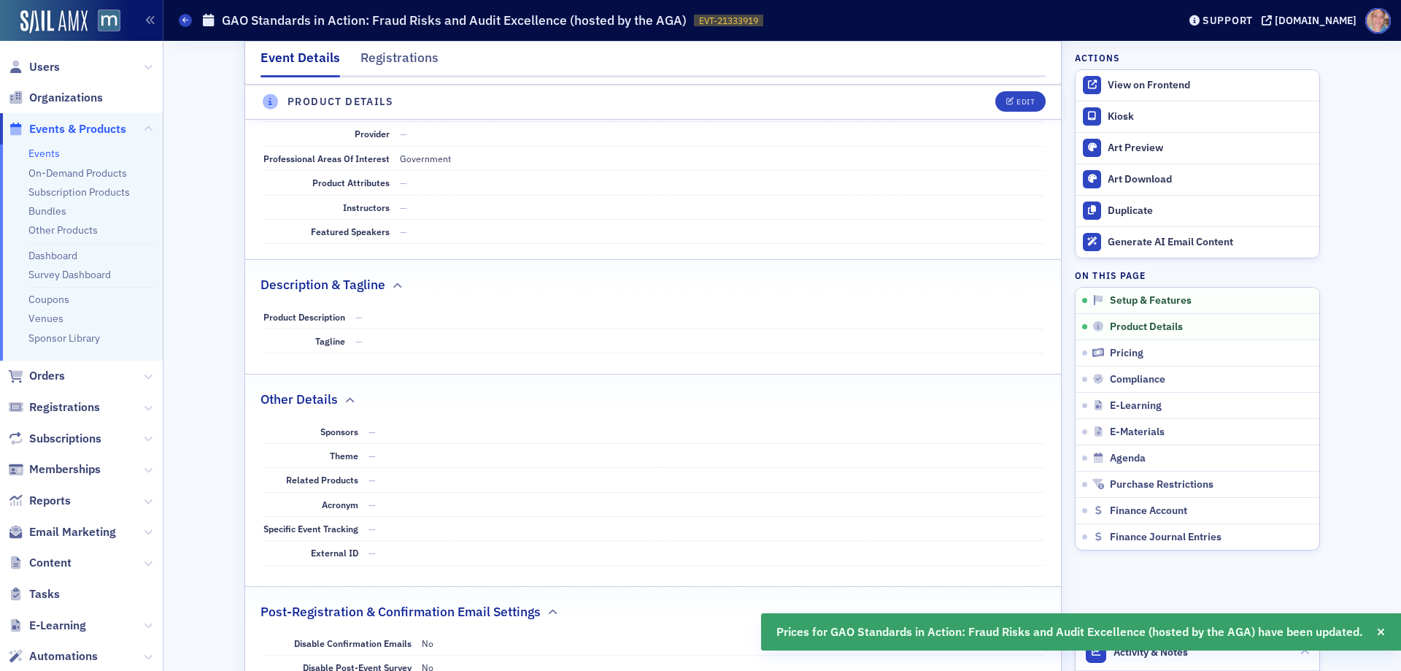
scroll to position [353, 0]
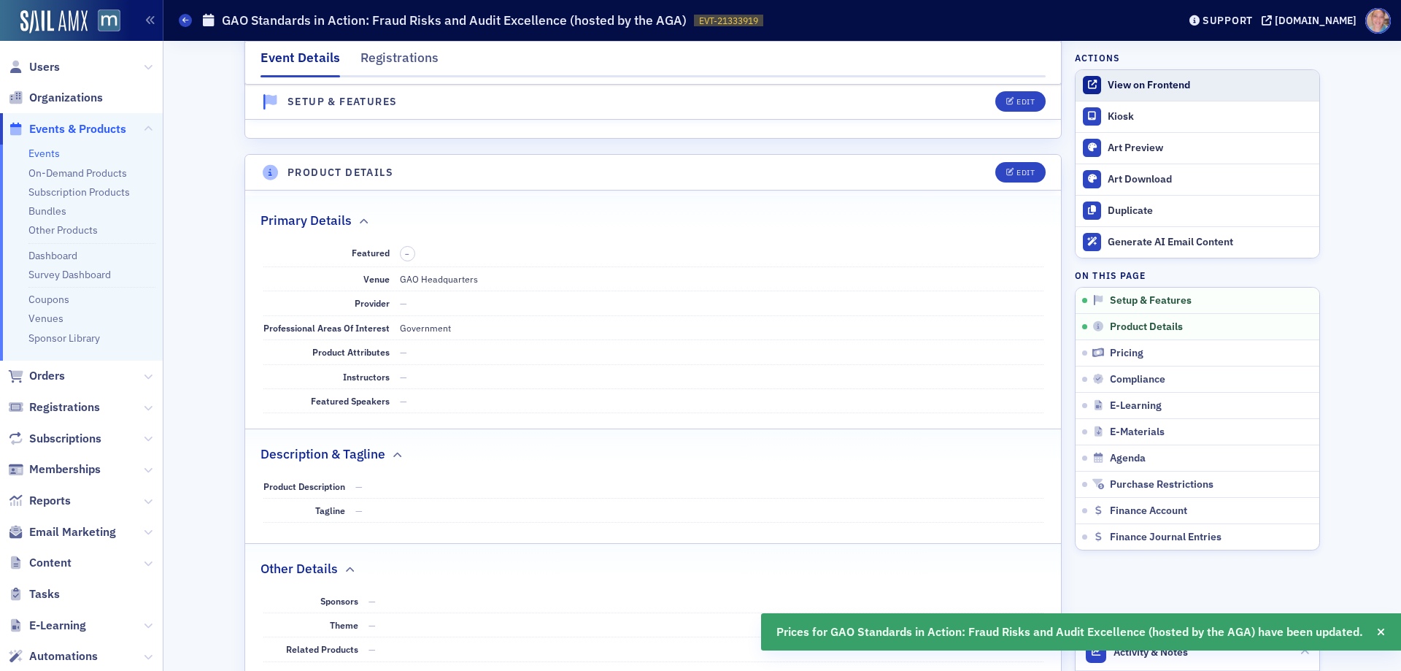
click at [1142, 81] on div "View on Frontend" at bounding box center [1210, 85] width 204 height 13
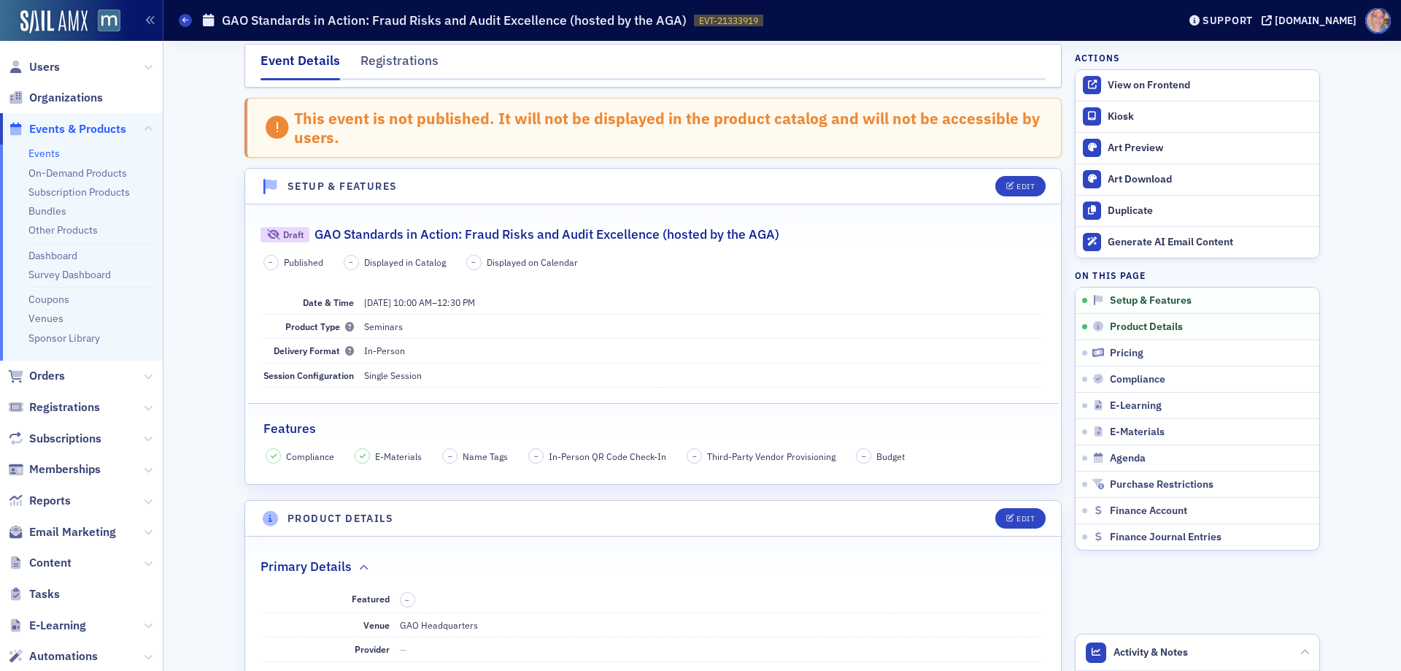
scroll to position [0, 0]
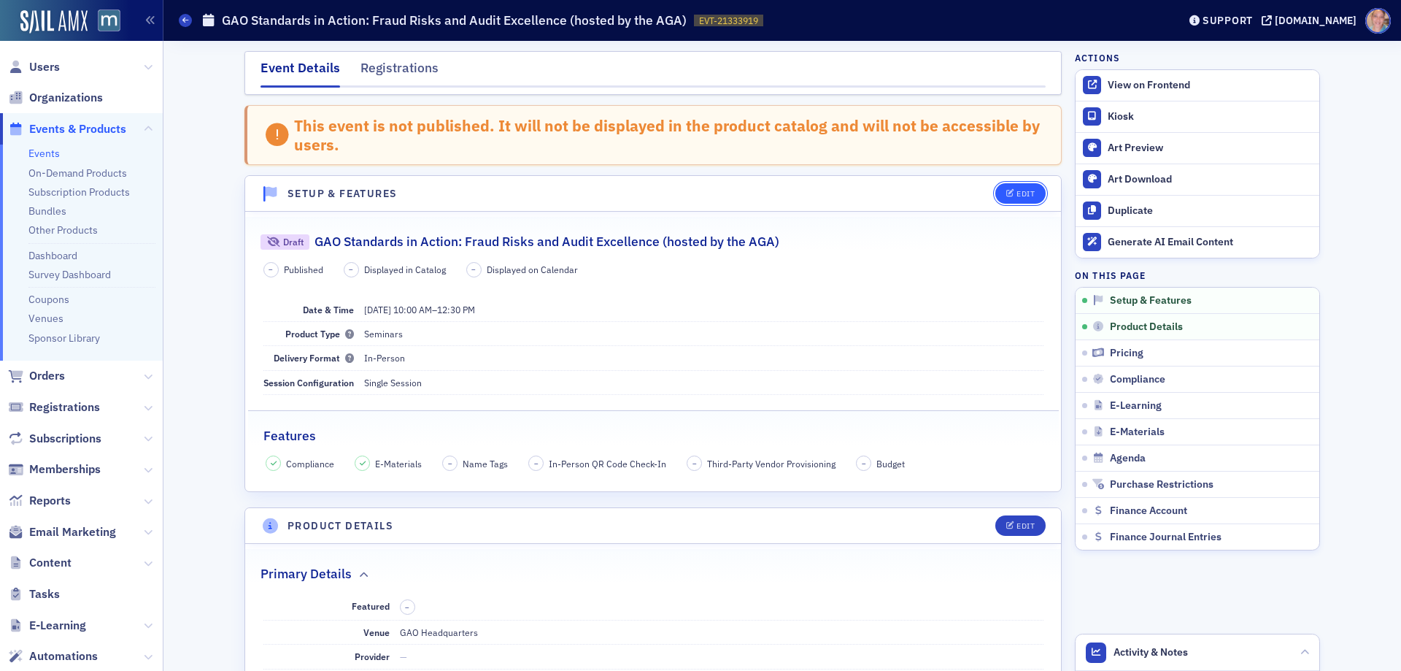
click at [1010, 195] on span "Edit" at bounding box center [1021, 194] width 28 height 8
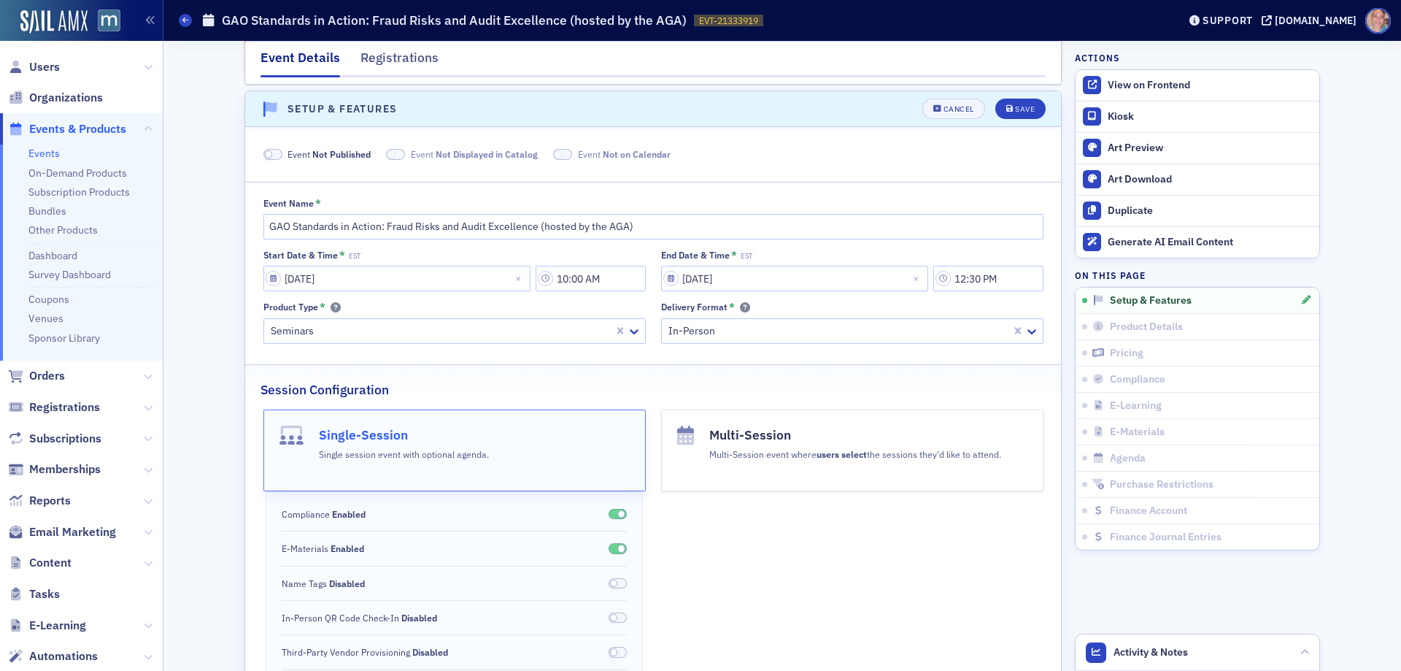
scroll to position [91, 0]
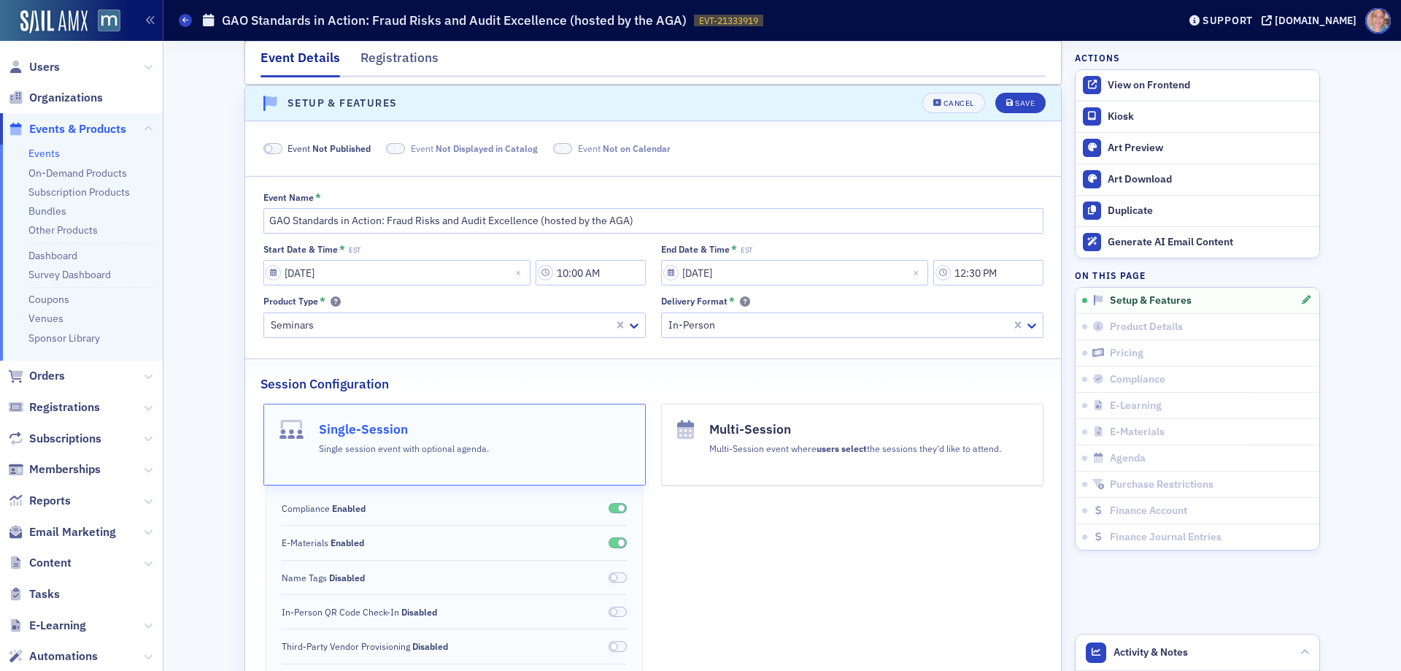
click at [271, 150] on span at bounding box center [273, 148] width 19 height 11
click at [1019, 99] on div "Save" at bounding box center [1025, 103] width 20 height 8
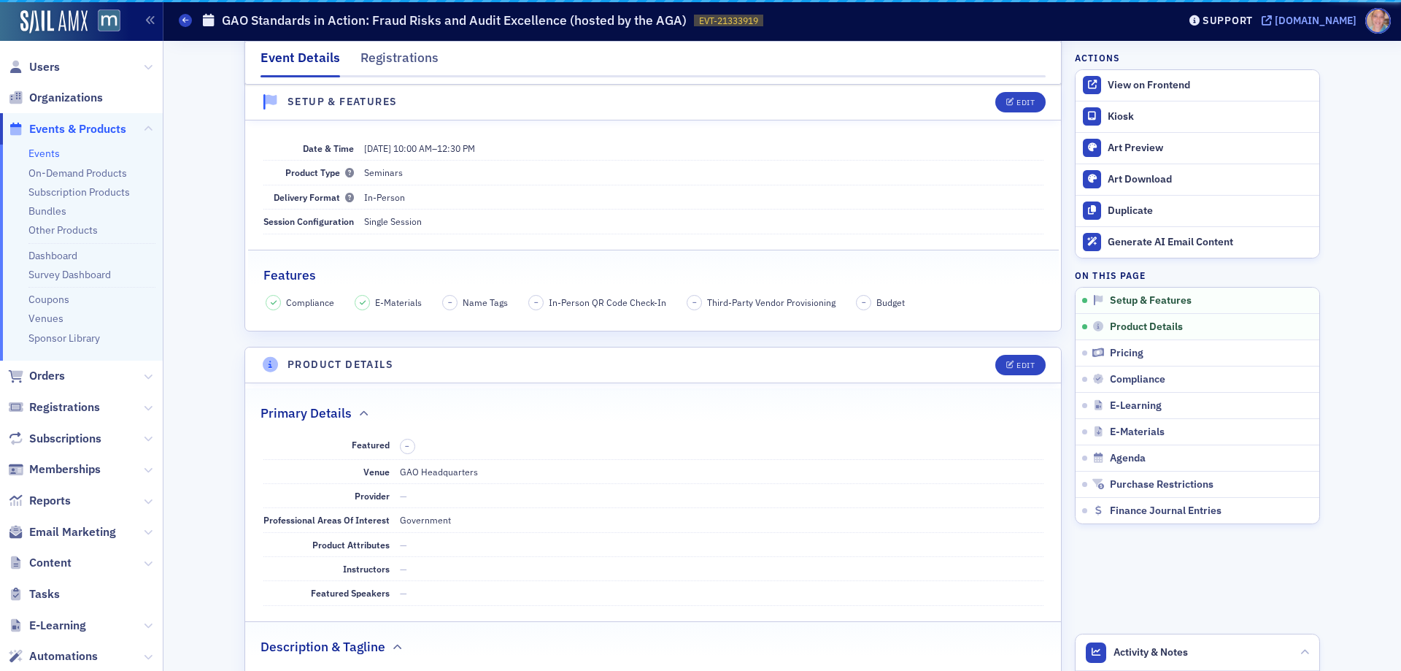
scroll to position [20, 0]
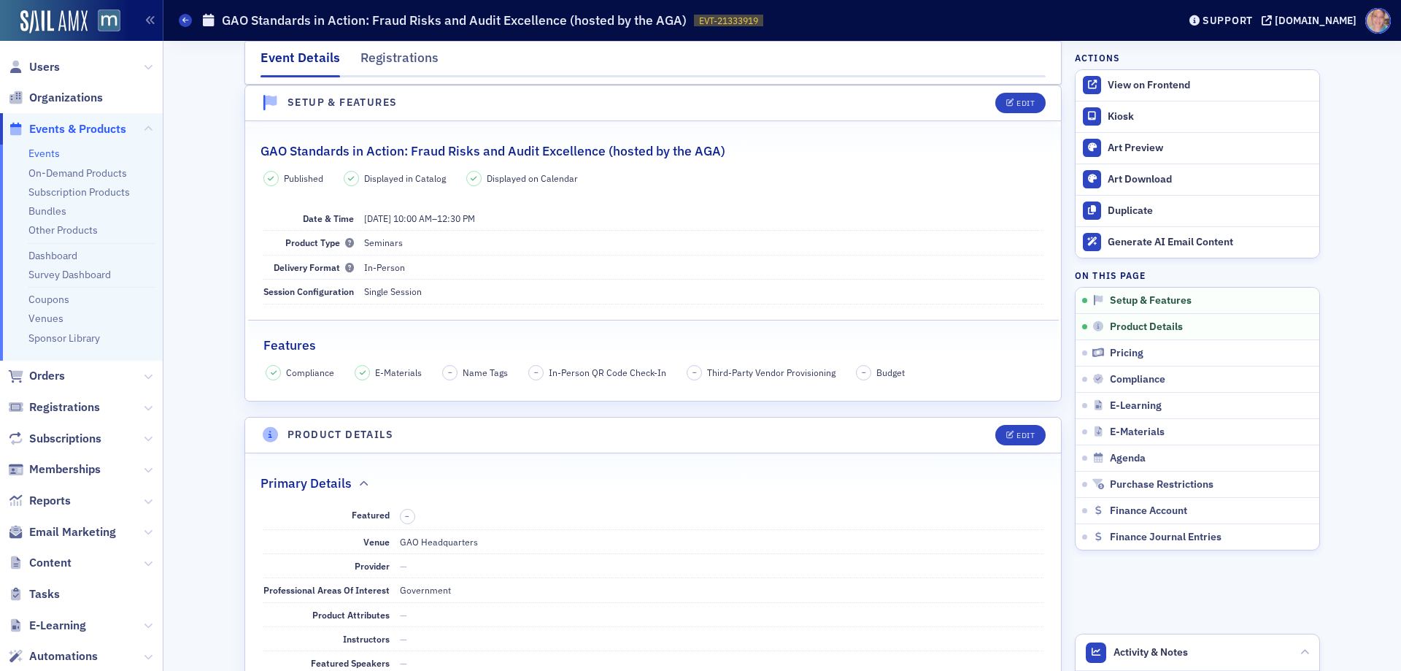
click at [42, 155] on link "Events" at bounding box center [43, 153] width 31 height 13
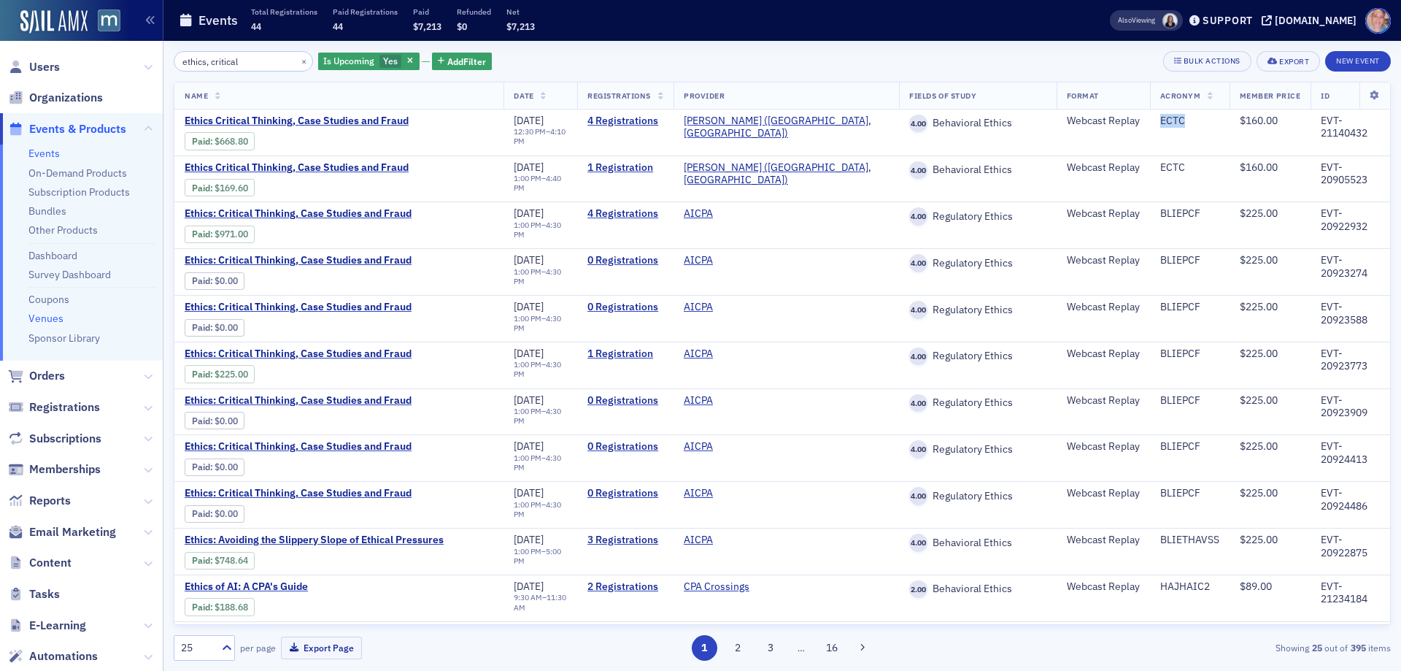
drag, startPoint x: 42, startPoint y: 315, endPoint x: 65, endPoint y: 305, distance: 24.5
click at [43, 315] on link "Venues" at bounding box center [45, 318] width 35 height 13
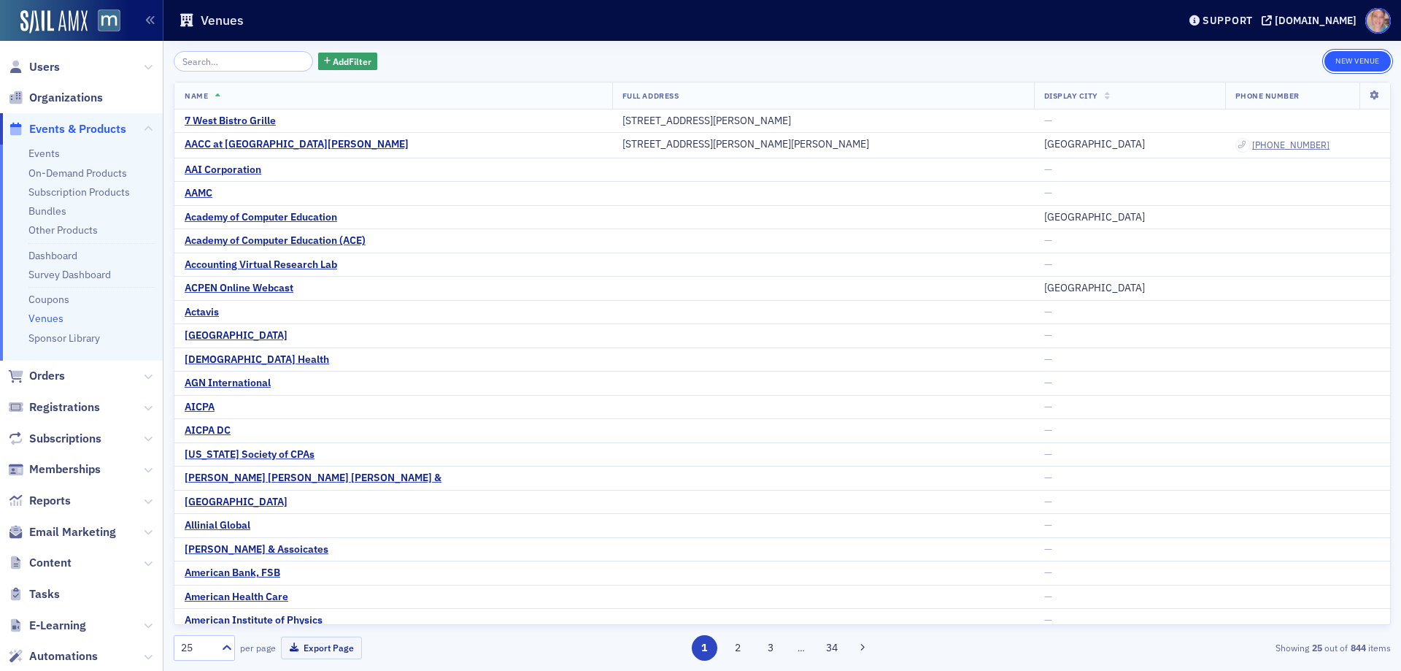
click at [1356, 52] on button "New Venue" at bounding box center [1358, 61] width 66 height 20
select select "US"
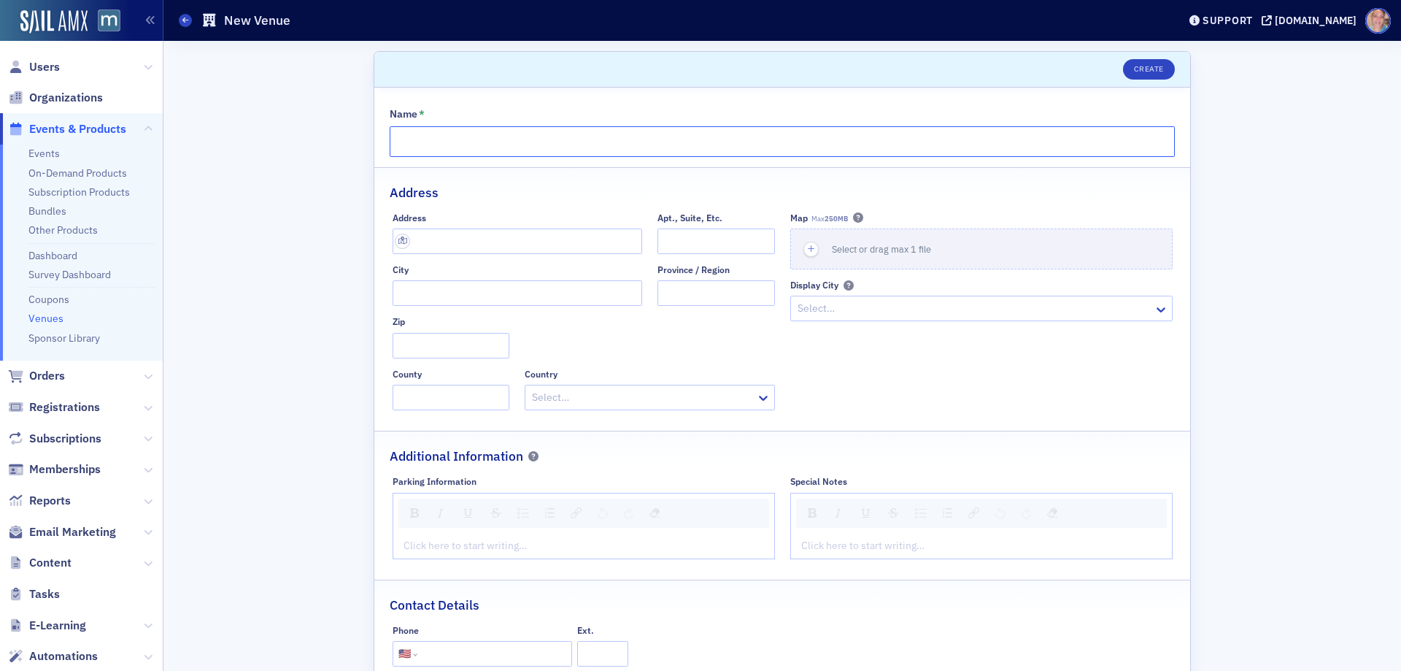
click at [477, 139] on input "Name *" at bounding box center [782, 141] width 785 height 31
type input "GAO Headquarters"
drag, startPoint x: 1278, startPoint y: 2, endPoint x: 482, endPoint y: 239, distance: 831.0
click at [482, 240] on input "text" at bounding box center [518, 241] width 250 height 26
click at [434, 239] on input "text" at bounding box center [518, 241] width 250 height 26
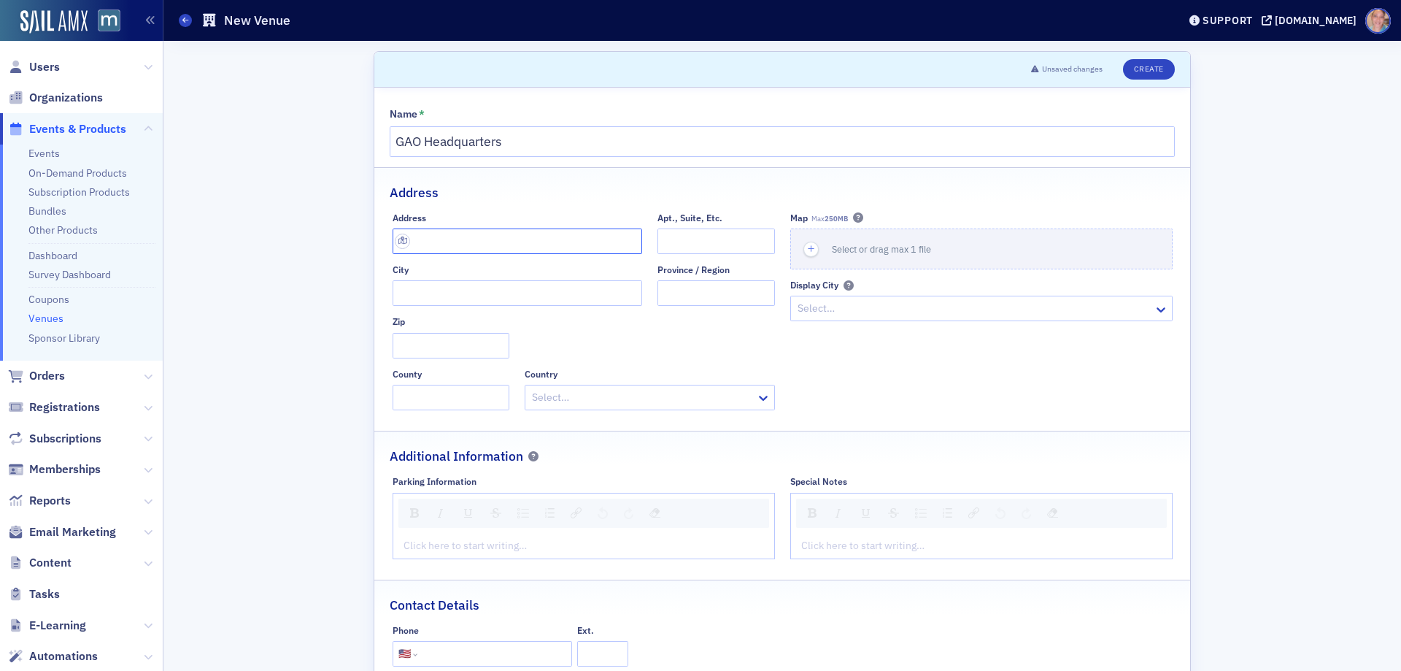
paste input "441 G Street NW"
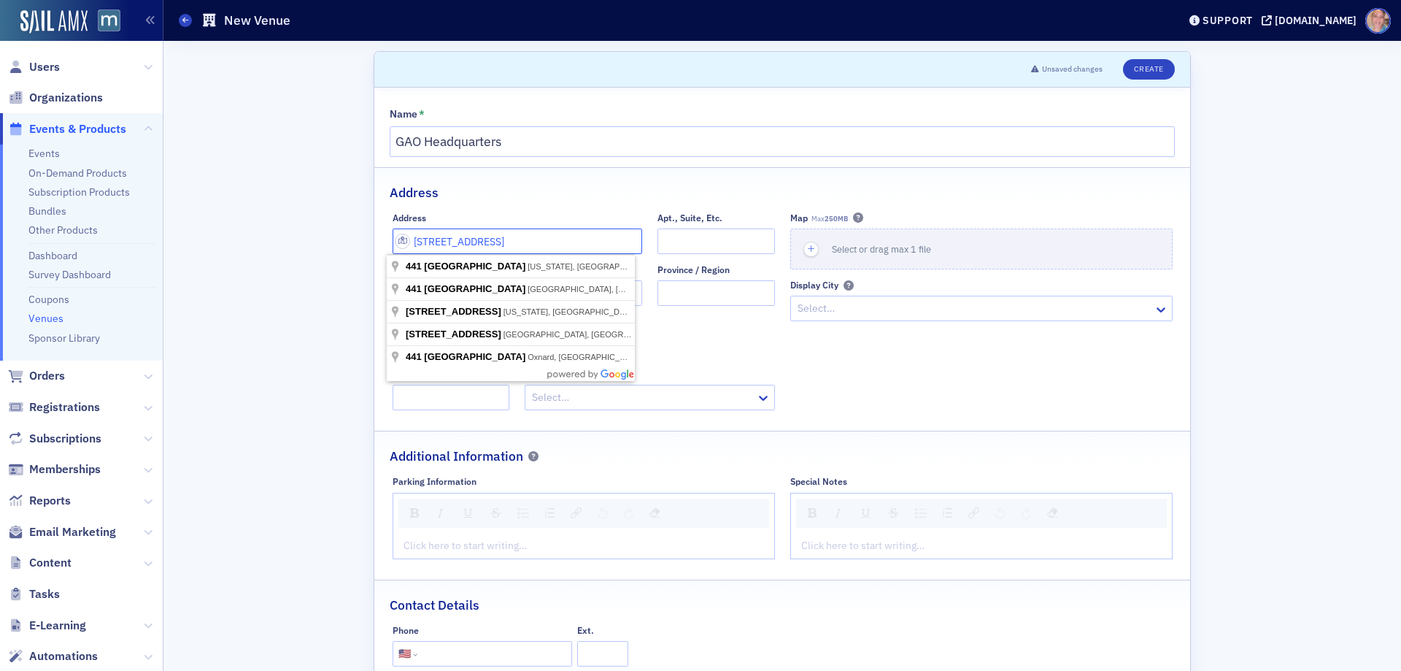
type input "441 G Street NW"
click at [964, 312] on div at bounding box center [974, 308] width 356 height 18
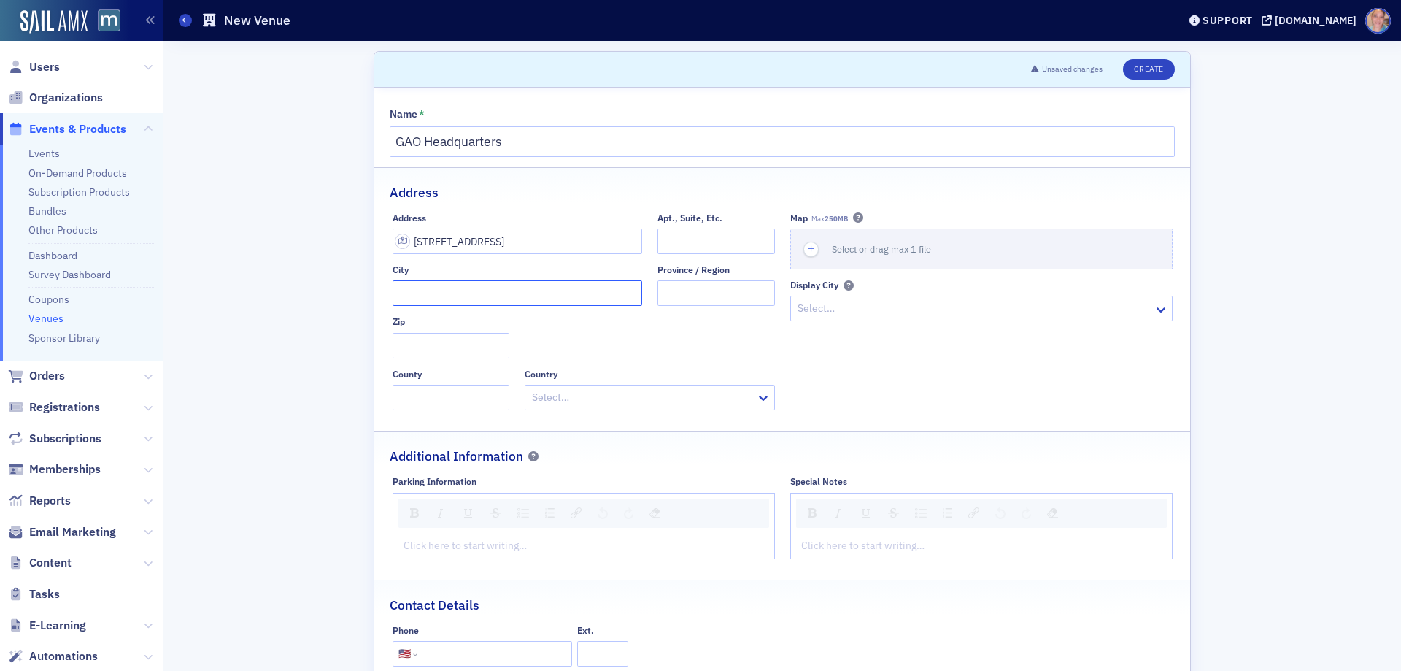
click at [442, 296] on input "City" at bounding box center [518, 293] width 250 height 26
type input "Washington"
type input "DC"
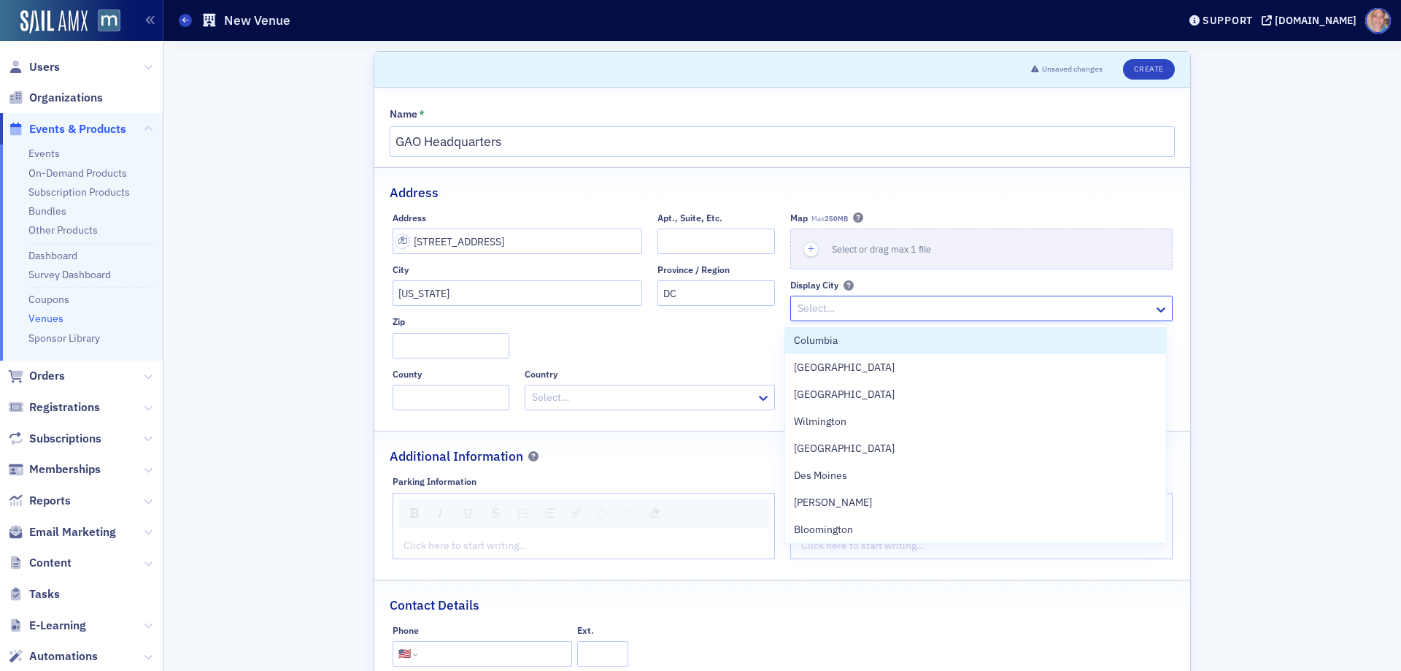
click at [889, 305] on div at bounding box center [974, 308] width 356 height 18
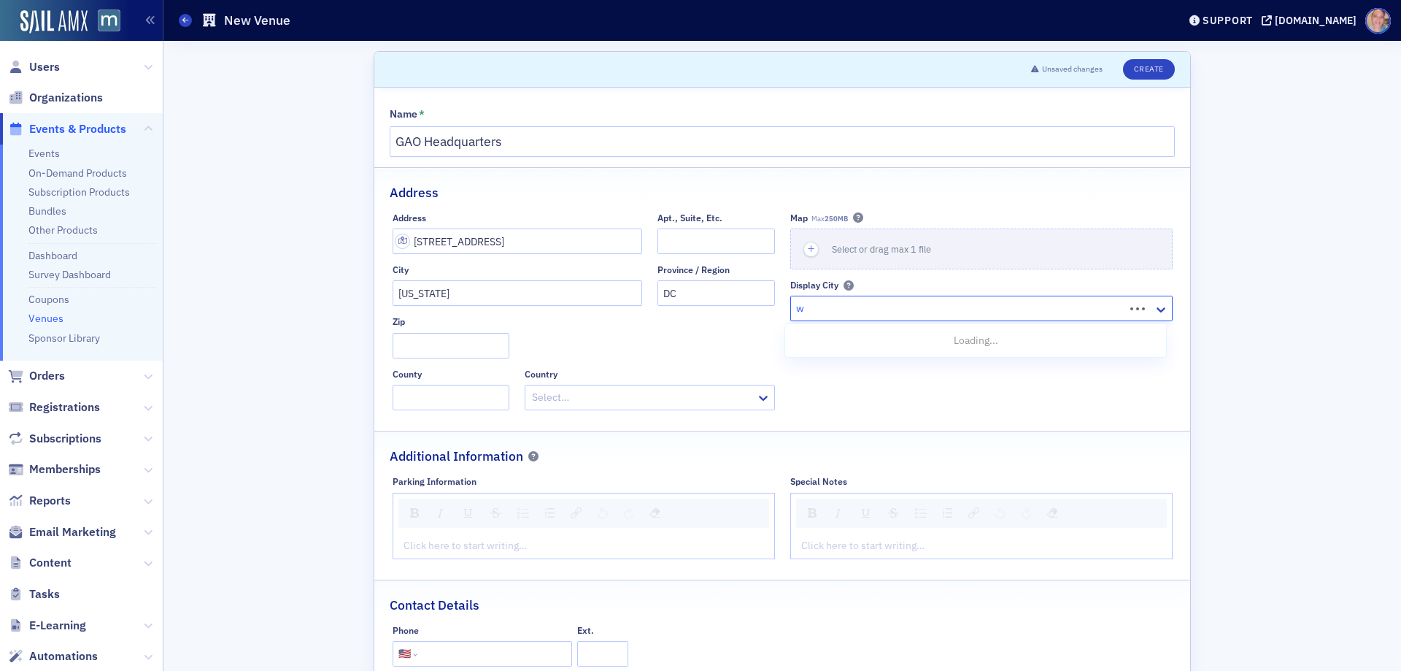
type input "wa"
click at [873, 368] on div "Washington DC" at bounding box center [976, 367] width 364 height 15
click at [472, 347] on input "Zip" at bounding box center [452, 346] width 118 height 26
type input "20548"
click at [938, 352] on div "Map Max 250MB Select or drag max 1 file Display City Washington DC" at bounding box center [982, 311] width 382 height 198
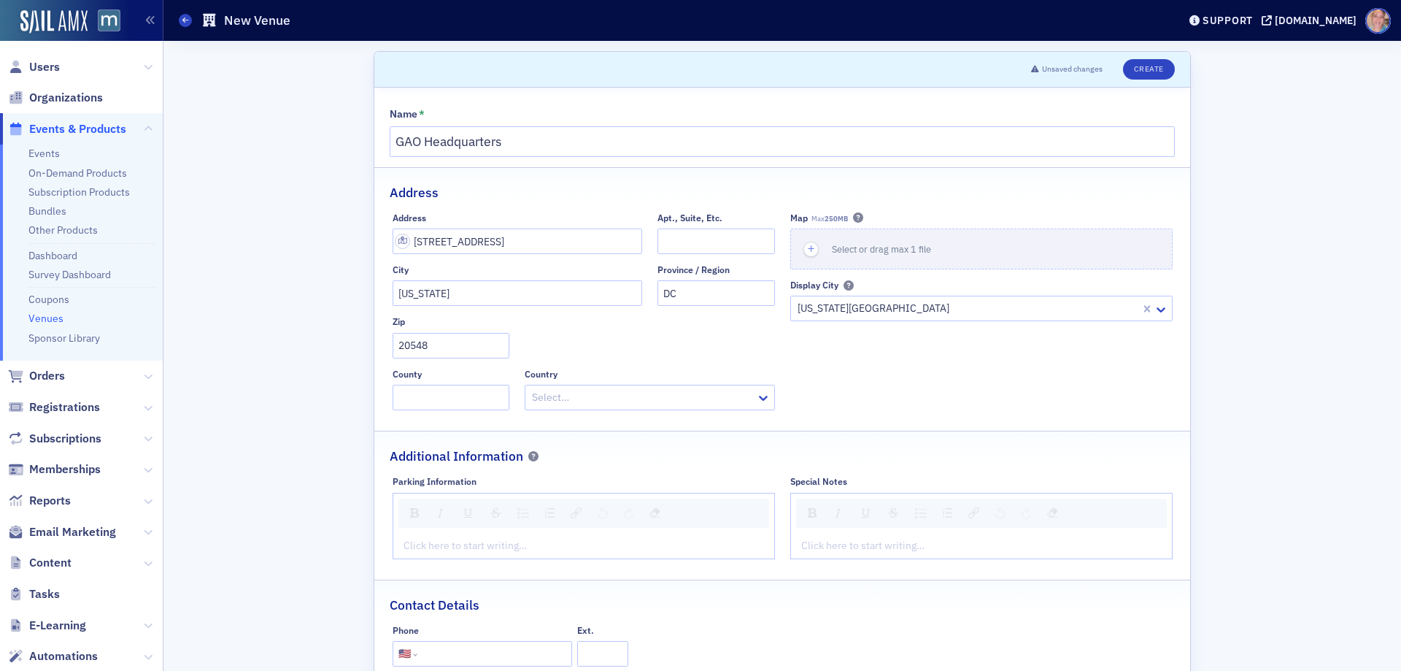
click at [745, 396] on div at bounding box center [642, 397] width 223 height 18
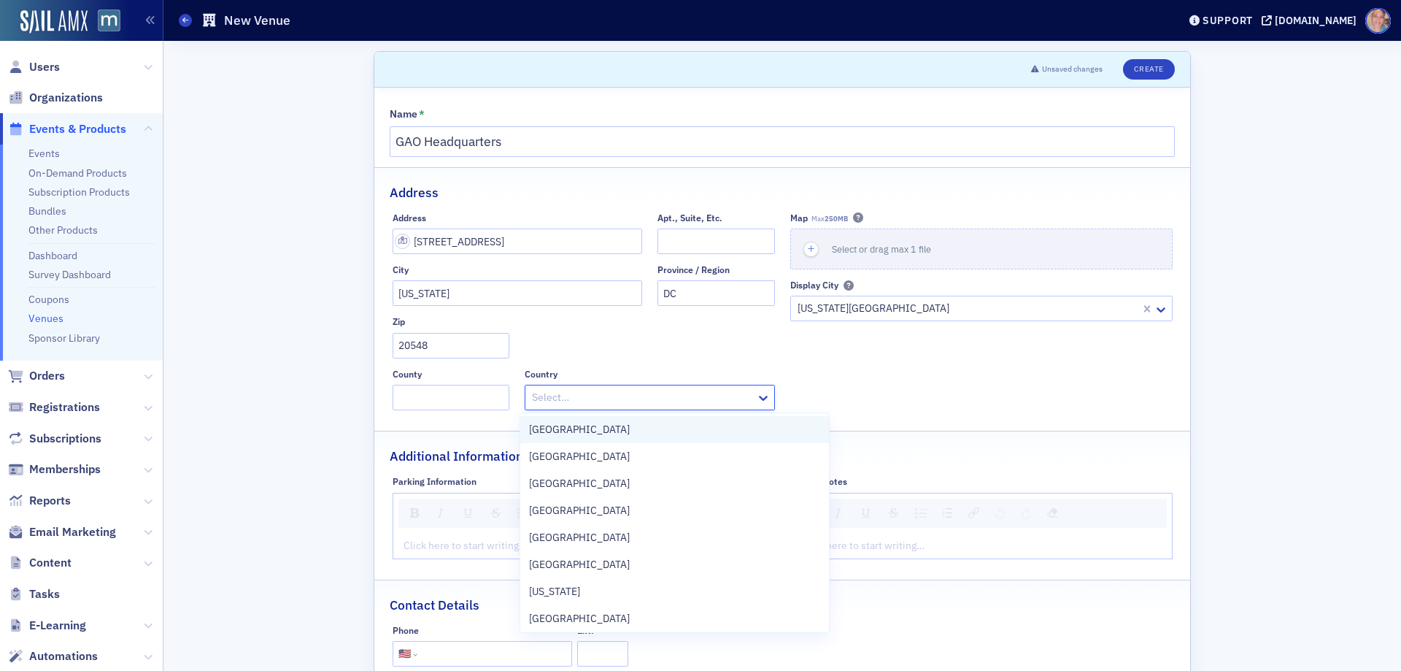
click at [642, 423] on div "United States" at bounding box center [674, 429] width 291 height 15
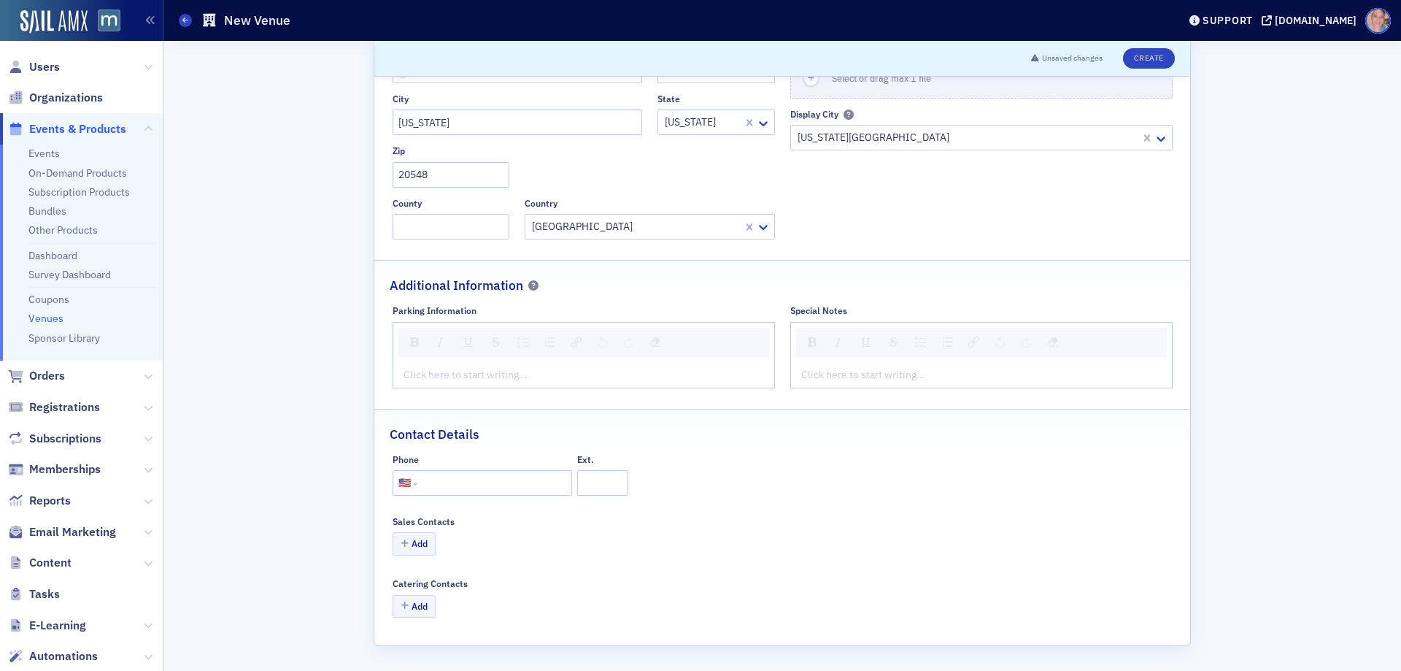
scroll to position [172, 0]
click at [1142, 58] on button "Create" at bounding box center [1149, 58] width 52 height 20
select select "US"
